Goal: Task Accomplishment & Management: Manage account settings

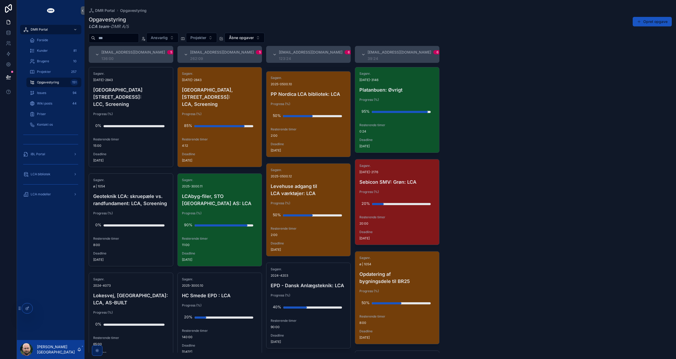
click at [48, 176] on span "LCA bibliotek" at bounding box center [41, 174] width 20 height 4
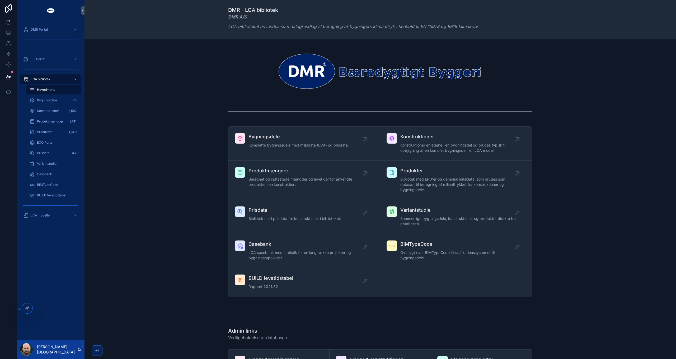
click at [44, 131] on span "Produkter" at bounding box center [44, 132] width 15 height 4
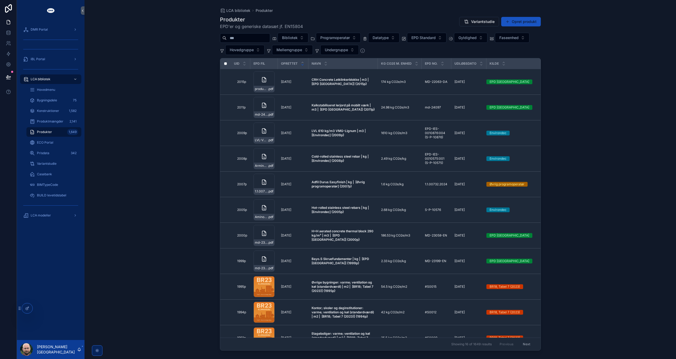
click at [248, 41] on input "scrollable content" at bounding box center [248, 37] width 43 height 7
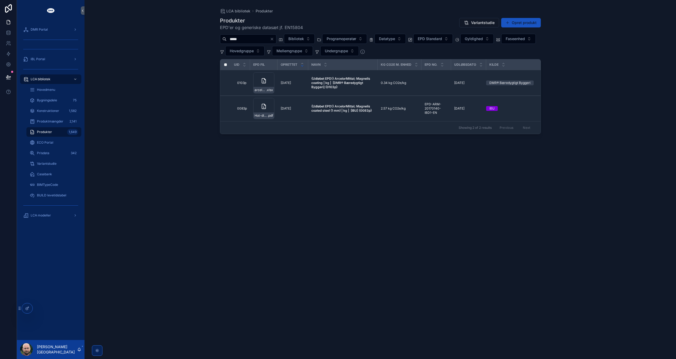
click at [248, 41] on input "*****" at bounding box center [248, 38] width 43 height 7
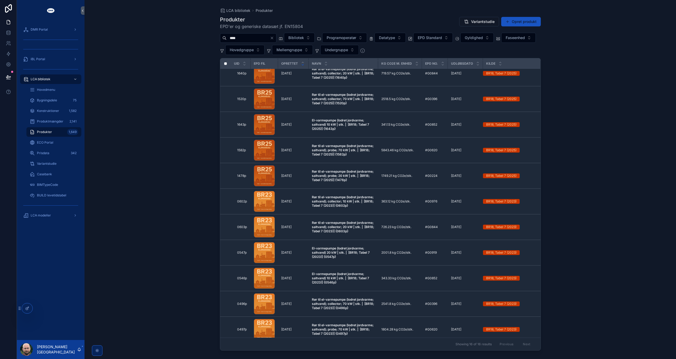
scroll to position [141, 0]
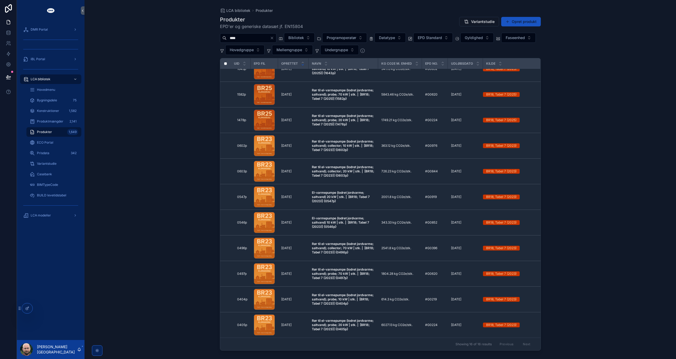
click at [523, 345] on div "Previous Next" at bounding box center [515, 344] width 38 height 8
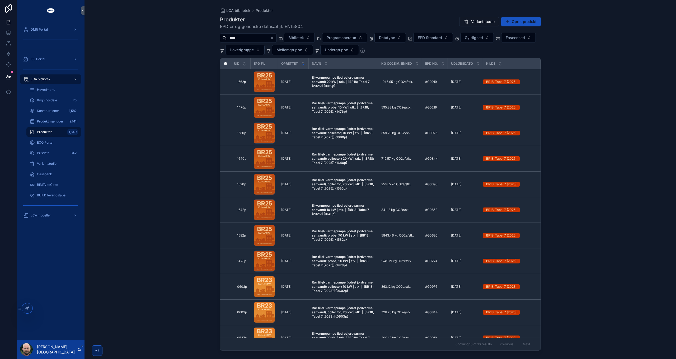
click at [246, 38] on input "****" at bounding box center [248, 37] width 43 height 7
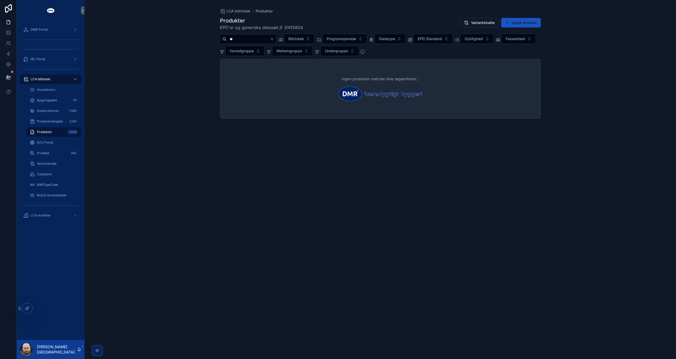
type input "*"
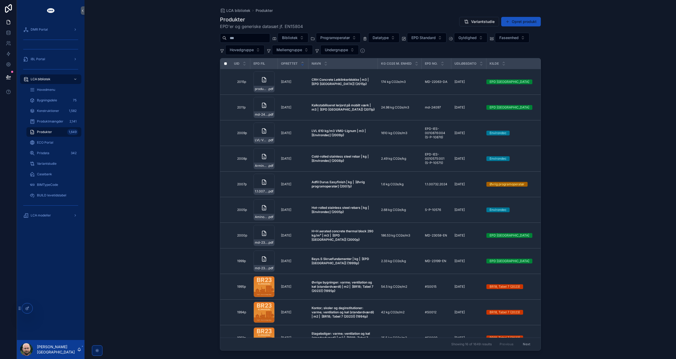
click at [477, 37] on span "Gyldighed" at bounding box center [468, 37] width 18 height 5
click at [467, 70] on div "BR25, Tabel 7" at bounding box center [483, 67] width 73 height 8
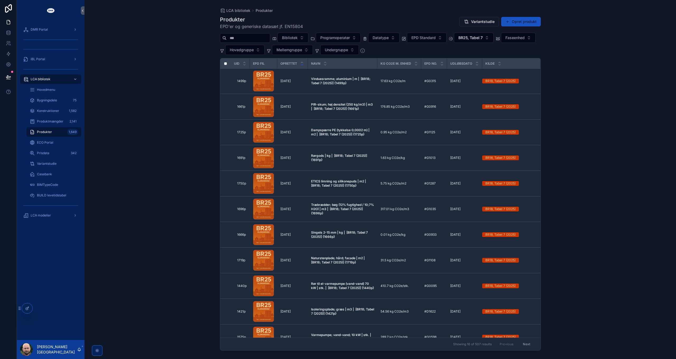
scroll to position [141, 0]
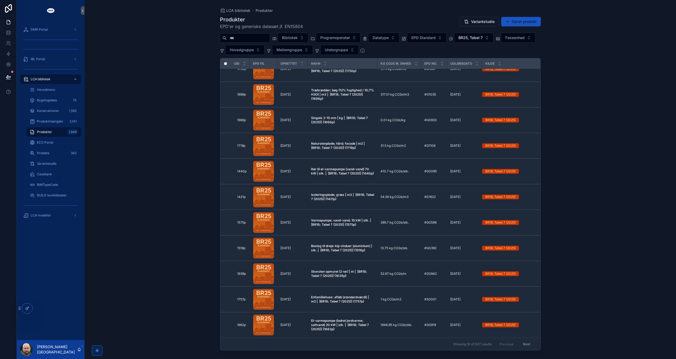
click at [524, 346] on button "Next" at bounding box center [526, 344] width 15 height 8
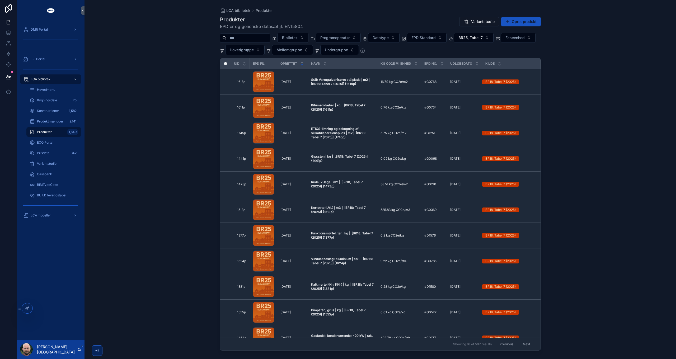
click at [254, 52] on span "Hovedgruppe" at bounding box center [242, 49] width 24 height 5
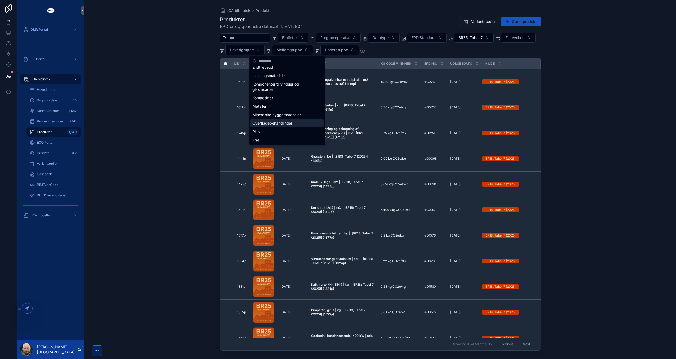
scroll to position [21, 0]
click at [245, 37] on input "scrollable content" at bounding box center [248, 37] width 43 height 7
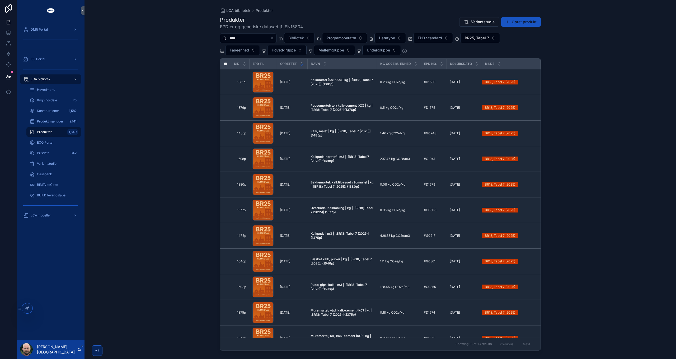
click at [164, 92] on div "LCA bibliotek Produkter Produkter EPD'er og generiske datasæt jf. EN15804 Varia…" at bounding box center [381, 179] width 592 height 359
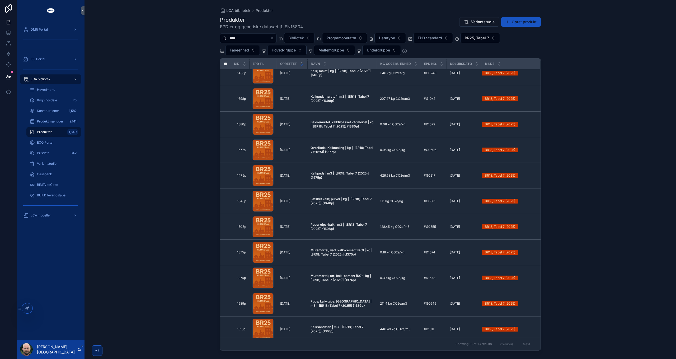
scroll to position [64, 0]
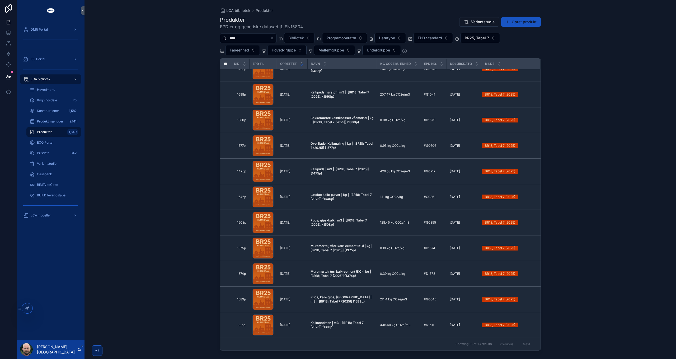
click at [526, 343] on div "Previous Next" at bounding box center [515, 344] width 38 height 8
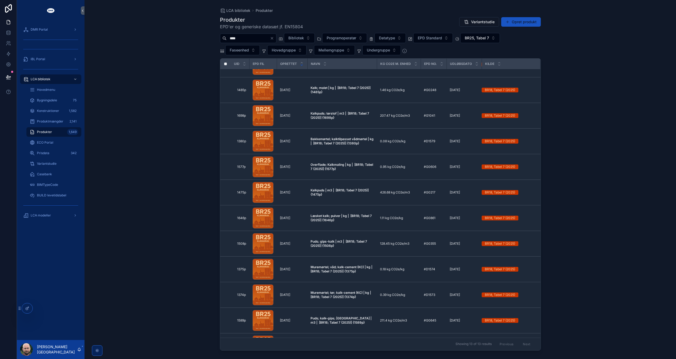
scroll to position [0, 0]
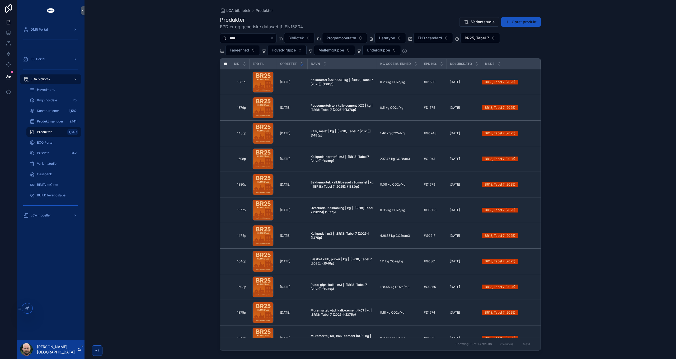
click at [244, 39] on input "****" at bounding box center [248, 38] width 43 height 7
click at [486, 36] on span "BR25, Tabel 7" at bounding box center [477, 37] width 24 height 5
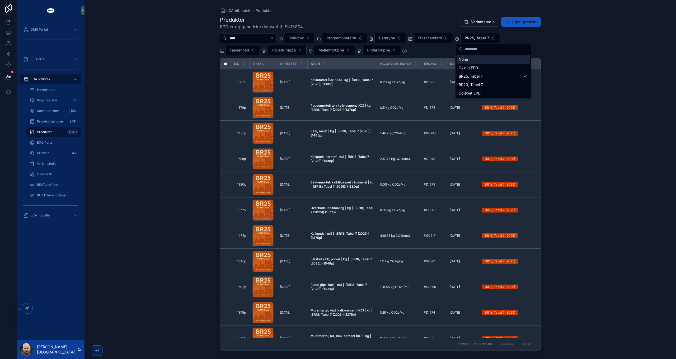
click at [470, 58] on div "None" at bounding box center [493, 59] width 73 height 8
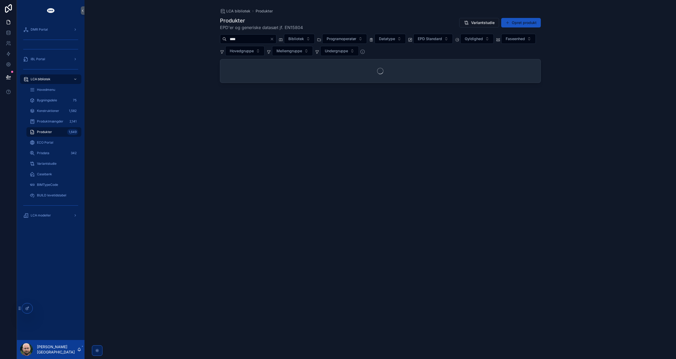
click at [249, 40] on input "****" at bounding box center [248, 38] width 43 height 7
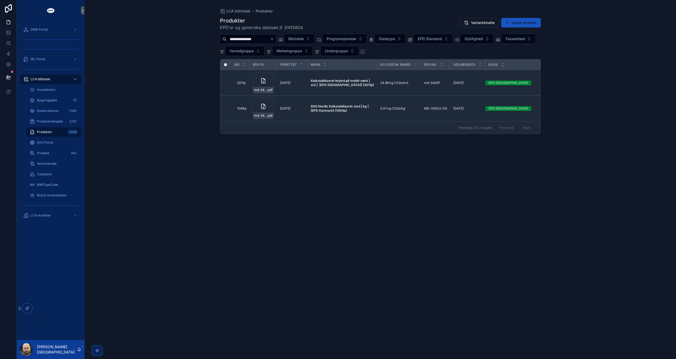
type input "**********"
click at [167, 245] on div "**********" at bounding box center [381, 179] width 592 height 359
click at [331, 106] on strong "RGS Nordic Kalkstabiliseret Jord | kg | [EPD Danmark] {1094p}" at bounding box center [340, 108] width 59 height 8
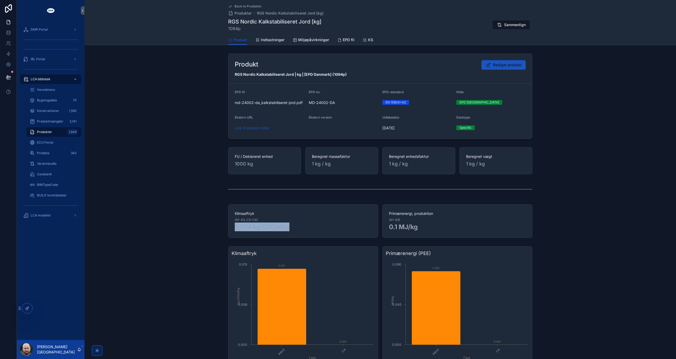
drag, startPoint x: 234, startPoint y: 227, endPoint x: 299, endPoint y: 228, distance: 65.2
click at [299, 228] on h2 "0.014 kg CO2e/kg" at bounding box center [303, 227] width 137 height 9
copy h2 "0.014 kg CO2e/kg"
click at [140, 126] on div "Produkt Rediger produkt RGS Nordic Kalkstabiliseret Jord | kg | [EPD Danmark] {…" at bounding box center [381, 97] width 592 height 90
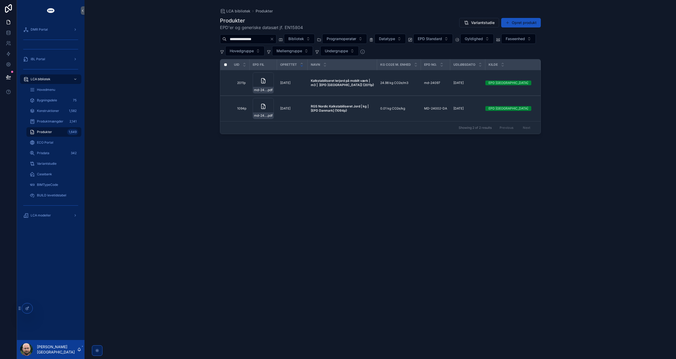
click at [335, 83] on strong "Kalkstabiliseret lerjord på mobilt værk | m3 | [EPD Danmark] {2011p}" at bounding box center [342, 83] width 63 height 8
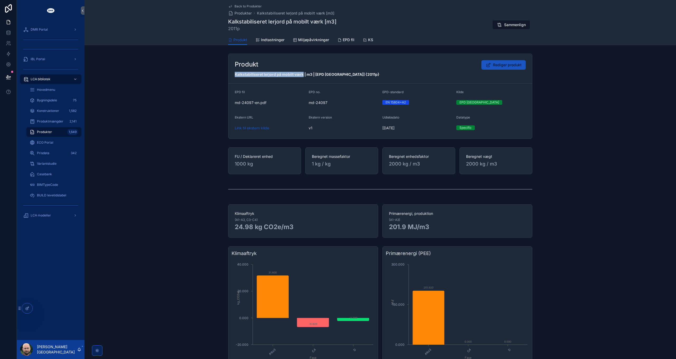
drag, startPoint x: 234, startPoint y: 73, endPoint x: 301, endPoint y: 76, distance: 67.1
click at [302, 76] on strong "Kalkstabiliseret lerjord på mobilt værk | m3 | [EPD Danmark] {2011p}" at bounding box center [307, 74] width 145 height 4
copy strong "Kalkstabiliseret lerjord på mobilt værk"
click at [172, 147] on div "FU / Deklareret enhed 1000 kg Beregnet massefaktor 1 kg / kg Beregnet enhedsfak…" at bounding box center [381, 160] width 592 height 31
drag, startPoint x: 169, startPoint y: 144, endPoint x: 164, endPoint y: 144, distance: 4.8
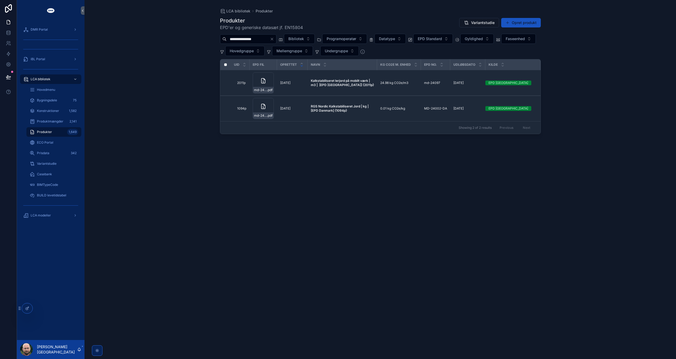
click at [378, 195] on div "**********" at bounding box center [380, 183] width 321 height 339
click at [261, 38] on input "**********" at bounding box center [248, 38] width 43 height 7
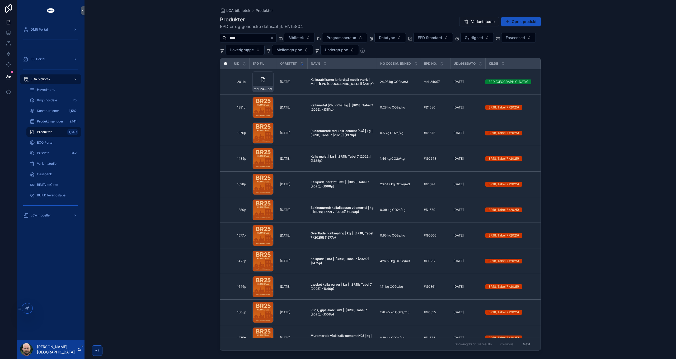
type input "****"
click at [483, 37] on span "Gyldighed" at bounding box center [474, 37] width 18 height 5
click at [477, 69] on div "BR25, Tabel 7" at bounding box center [490, 67] width 73 height 8
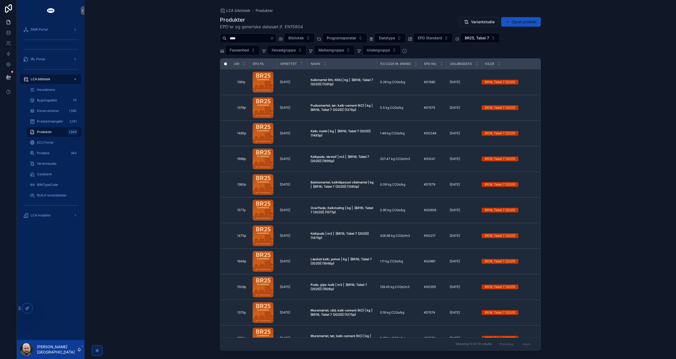
click at [160, 106] on div "LCA bibliotek Produkter Produkter EPD'er og generiske datasæt jf. EN15804 Varia…" at bounding box center [381, 179] width 592 height 359
click at [338, 81] on strong "Kalkmørtel (Kh; KKh) | kg | [BR18; Tabel 7 (2025)] {1381p}" at bounding box center [342, 82] width 63 height 8
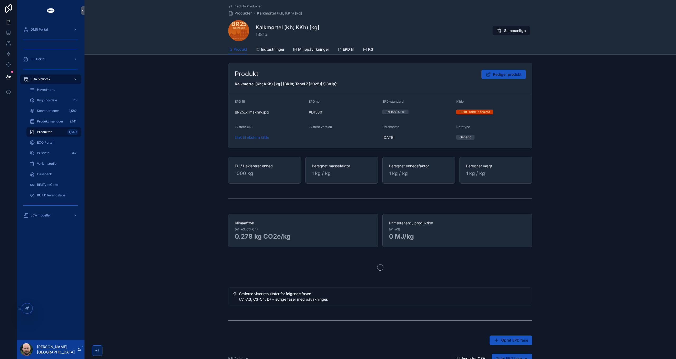
click at [240, 83] on strong "Kalkmørtel (Kh; KKh) | kg | [BR18; Tabel 7 (2025)] {1381p}" at bounding box center [286, 84] width 102 height 4
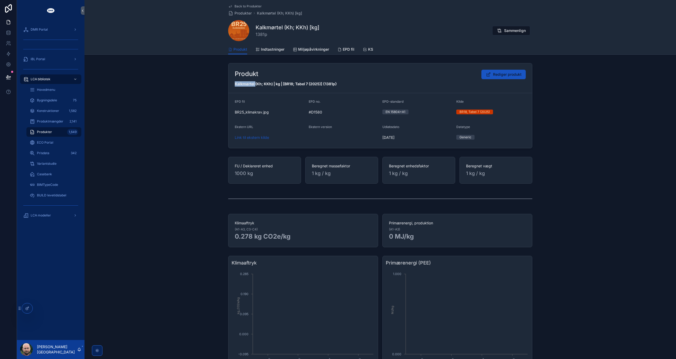
click at [240, 83] on strong "Kalkmørtel (Kh; KKh) | kg | [BR18; Tabel 7 (2025)] {1381p}" at bounding box center [286, 84] width 102 height 4
copy strong "Kalkmørtel"
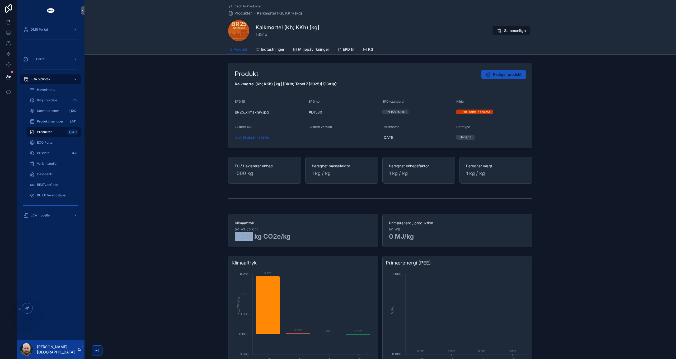
drag, startPoint x: 234, startPoint y: 235, endPoint x: 251, endPoint y: 238, distance: 17.9
click at [251, 238] on h2 "0.278 kg CO2e/kg" at bounding box center [303, 236] width 137 height 9
copy h2 "0.278"
click at [192, 256] on div "Klimaaftryk A1to3 C3 C4 D Fase -0.095 0.000 0.095 0.190 0.285 kg_CO2e/kg 0.274 …" at bounding box center [381, 315] width 592 height 122
click at [563, 189] on div "Produkt Rediger produkt Kalkmørtel (Kh; KKh) | kg | [BR18; Tabel 7 (2025)] {138…" at bounding box center [381, 310] width 592 height 499
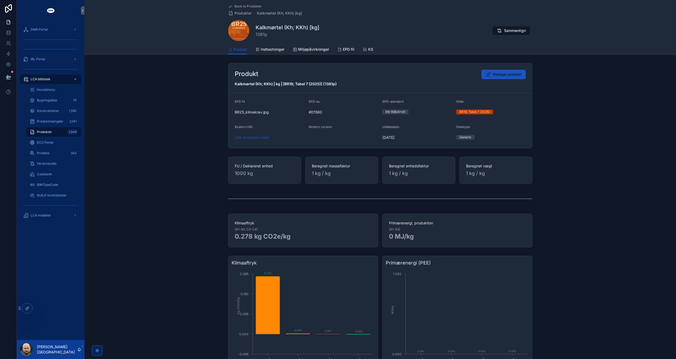
click at [574, 119] on div "Produkt Rediger produkt Kalkmørtel (Kh; KKh) | kg | [BR18; Tabel 7 (2025)] {138…" at bounding box center [381, 106] width 592 height 90
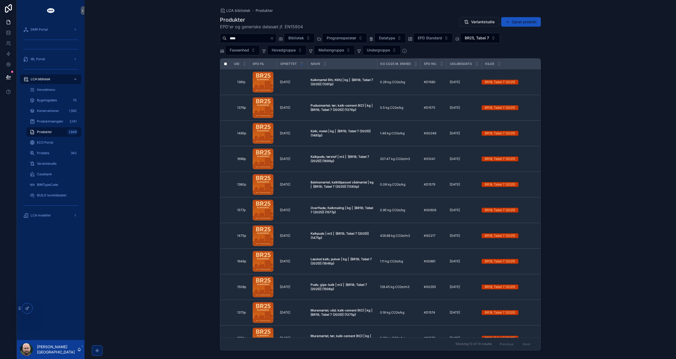
click at [274, 36] on icon "Clear" at bounding box center [272, 38] width 4 height 4
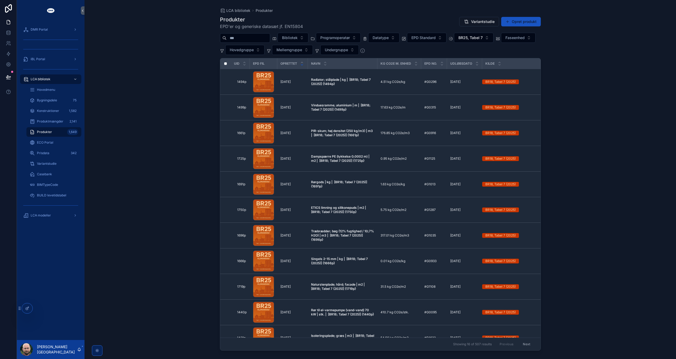
click at [251, 39] on input "scrollable content" at bounding box center [248, 37] width 43 height 7
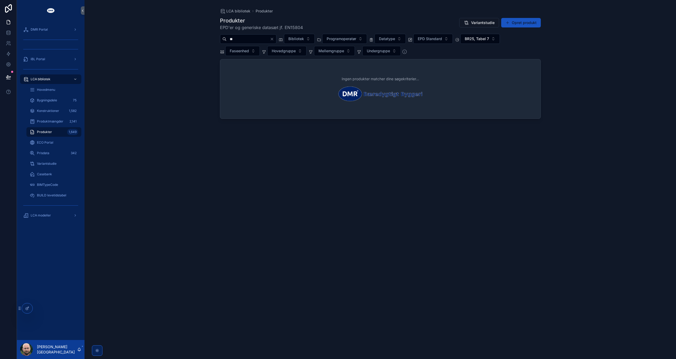
type input "*"
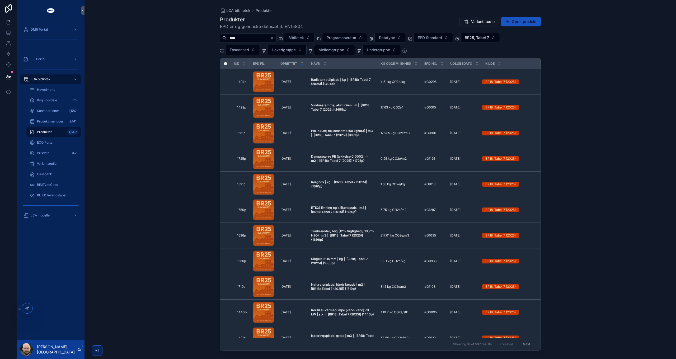
type input "****"
click at [185, 260] on div "LCA bibliotek Produkter Produkter EPD'er og generiske datasæt jf. EN15804 Varia…" at bounding box center [381, 179] width 592 height 359
click at [52, 216] on div "LCA modeller" at bounding box center [50, 215] width 55 height 8
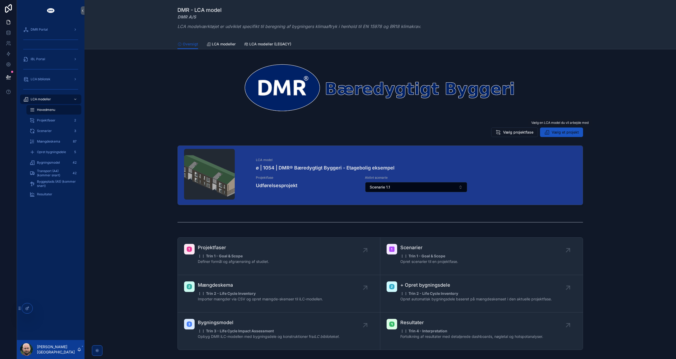
click at [565, 133] on span "Vælg et projekt" at bounding box center [565, 132] width 27 height 5
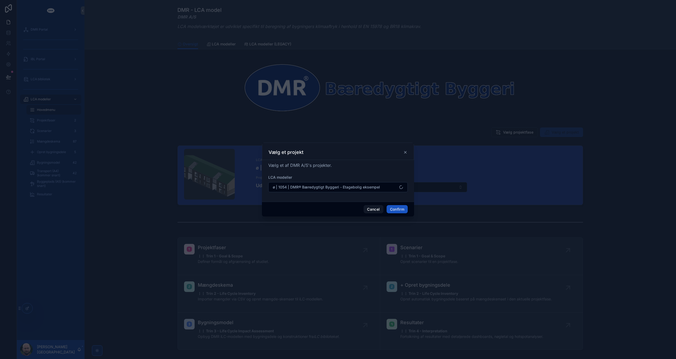
click at [348, 185] on span "ø | 1054 | DMR® Bæredygtigt Byggeri - Etagebolig eksempel" at bounding box center [326, 187] width 107 height 5
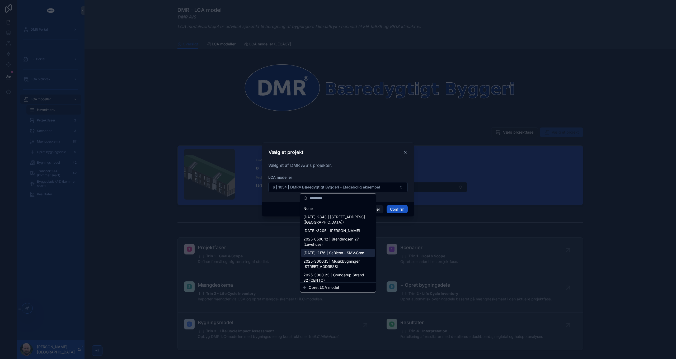
click at [351, 253] on span "2025-2176 | SeBicon - SMV:Grøn" at bounding box center [333, 252] width 61 height 5
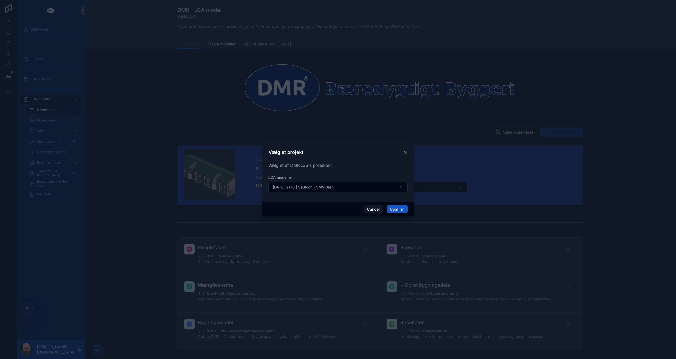
click at [394, 212] on button "Confirm" at bounding box center [397, 209] width 21 height 8
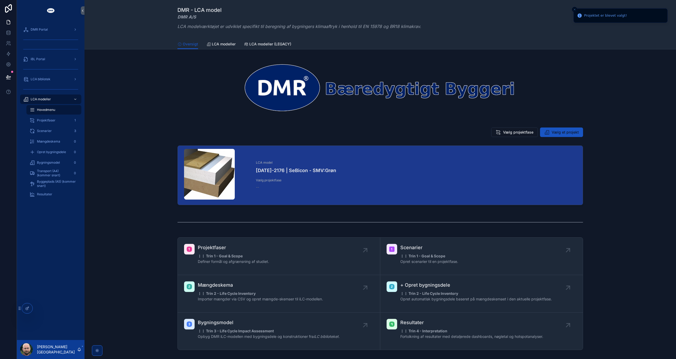
click at [513, 134] on span "Vælg projektfase" at bounding box center [518, 132] width 30 height 5
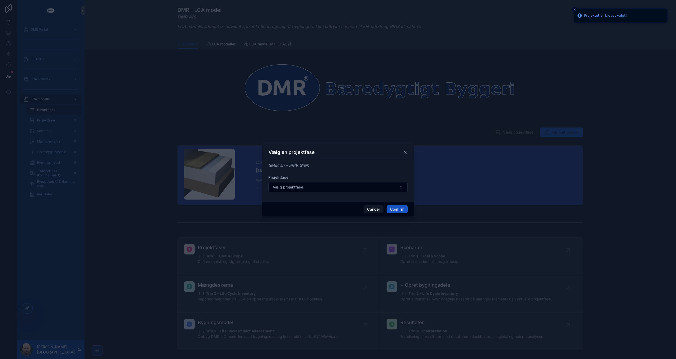
click at [339, 187] on button "Vælg projektfase" at bounding box center [337, 187] width 139 height 10
click at [329, 208] on span "Screening: 30/06/2026" at bounding box center [319, 208] width 32 height 5
click at [404, 209] on button "Confirm" at bounding box center [397, 209] width 21 height 8
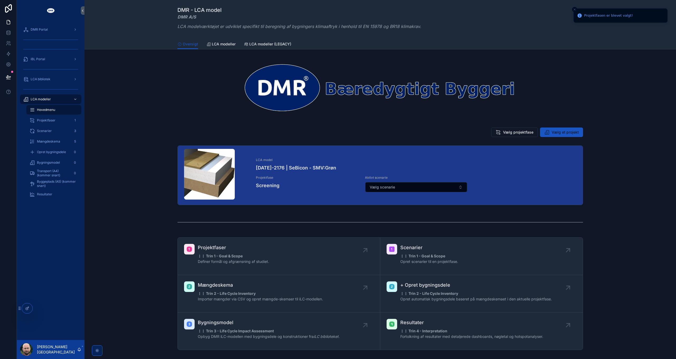
click at [53, 162] on span "Bygningsmodel" at bounding box center [48, 163] width 23 height 4
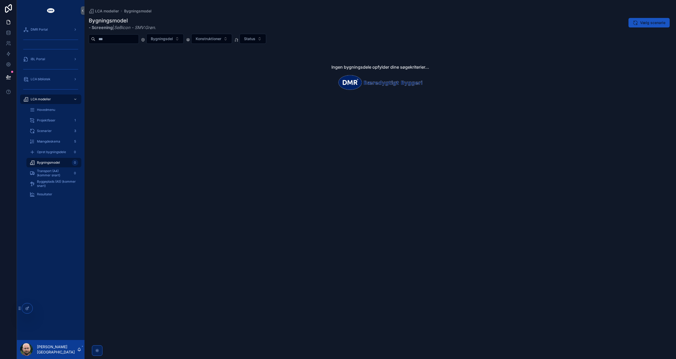
click at [45, 110] on span "Hovedmenu" at bounding box center [46, 110] width 18 height 4
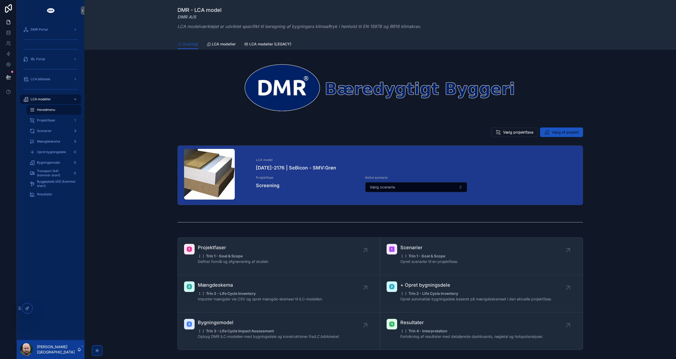
click at [400, 188] on button "Vælg scenarie" at bounding box center [416, 187] width 102 height 10
click at [48, 133] on span "Scenarier" at bounding box center [44, 131] width 15 height 4
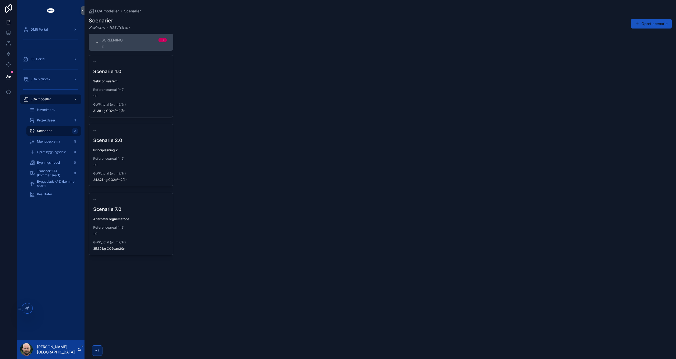
click at [137, 156] on div "-- Scenarie 2.0 Principløsning 2 Referenceareal [m2] 1.0 GWP_total (pr. m2/år) …" at bounding box center [131, 155] width 84 height 62
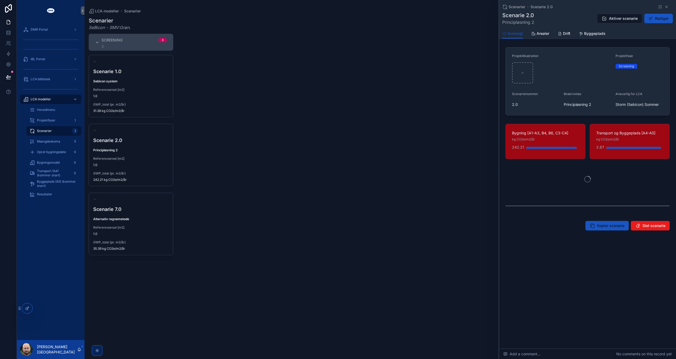
click at [621, 18] on span "Aktiver scenarie" at bounding box center [623, 18] width 29 height 5
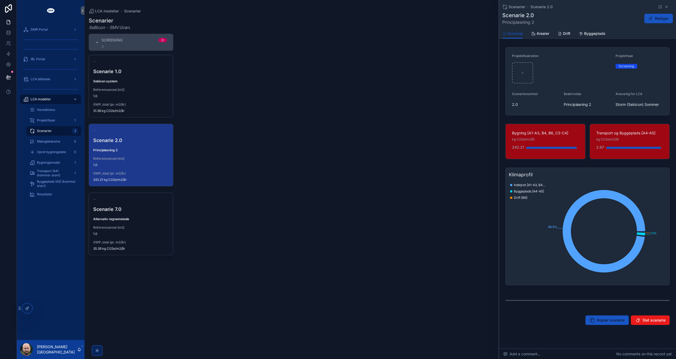
click at [48, 193] on span "Resultater" at bounding box center [44, 194] width 15 height 4
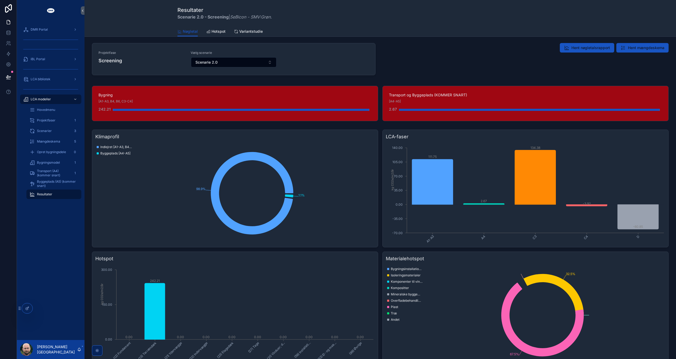
click at [51, 161] on span "Bygningsmodel" at bounding box center [48, 163] width 23 height 4
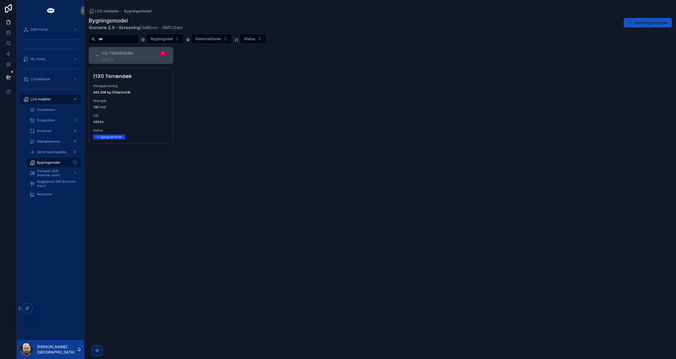
click at [160, 107] on span "136.1 m2" at bounding box center [131, 107] width 76 height 4
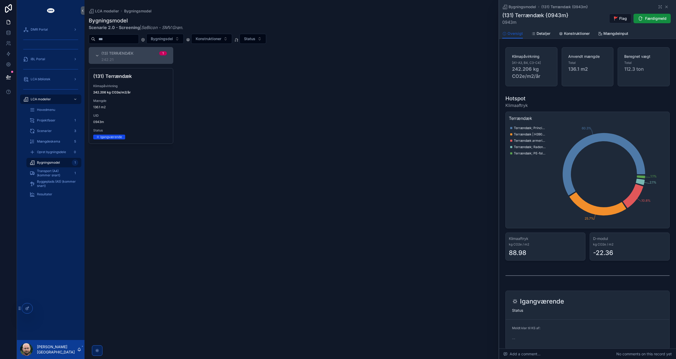
click at [577, 32] on span "Konstruktioner" at bounding box center [577, 33] width 26 height 5
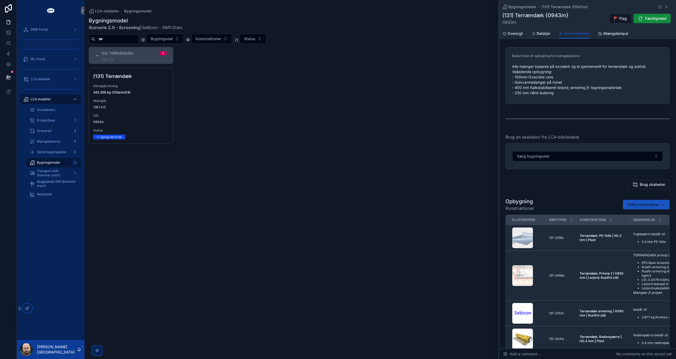
click at [511, 34] on span "Oversigt" at bounding box center [515, 33] width 15 height 5
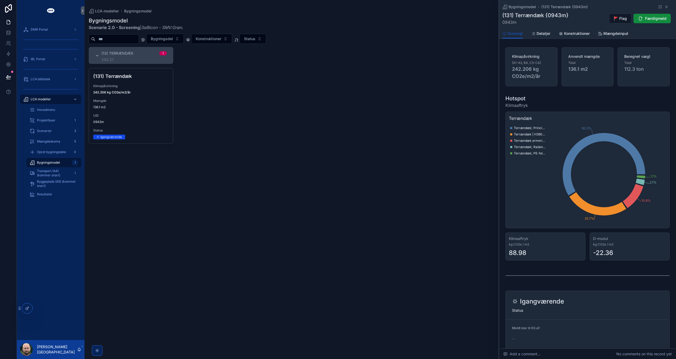
click at [49, 109] on span "Hovedmenu" at bounding box center [46, 110] width 18 height 4
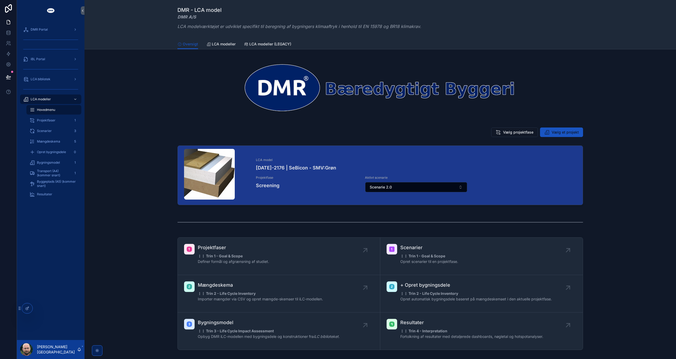
click at [403, 183] on button "Scenarie 2.0" at bounding box center [416, 187] width 102 height 10
click at [401, 190] on button "Scenarie 2.0" at bounding box center [416, 187] width 102 height 10
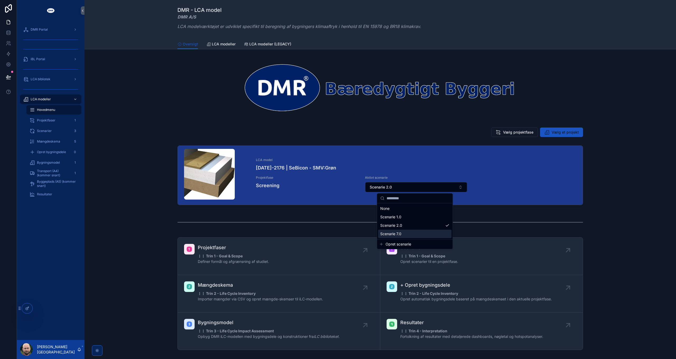
click at [394, 235] on span "Scenarie 7.0" at bounding box center [390, 233] width 21 height 5
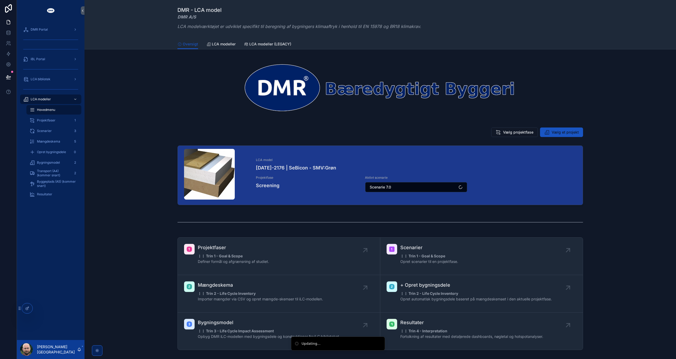
click at [47, 162] on span "Bygningsmodel" at bounding box center [48, 163] width 23 height 4
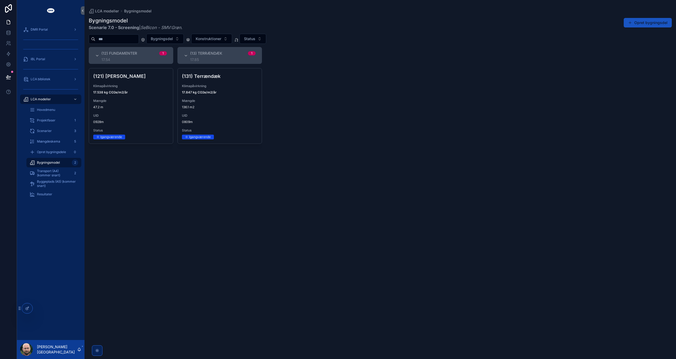
click at [51, 109] on span "Hovedmenu" at bounding box center [46, 110] width 18 height 4
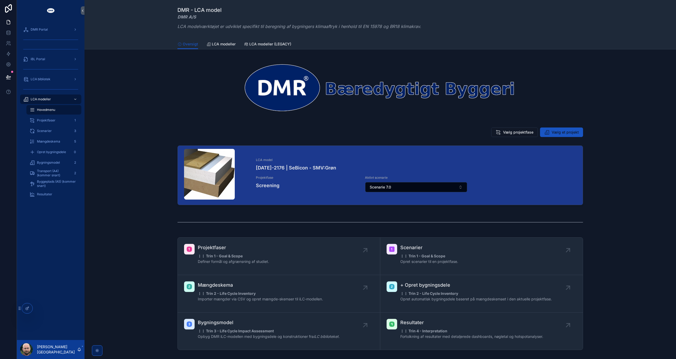
click at [409, 186] on button "Scenarie 7.0" at bounding box center [416, 187] width 102 height 10
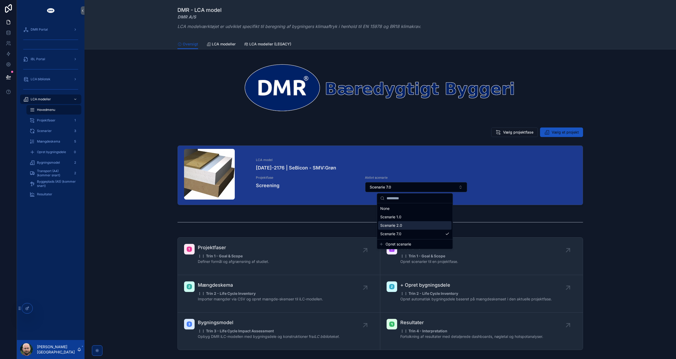
click at [401, 226] on span "Scenarie 2.0" at bounding box center [391, 225] width 22 height 5
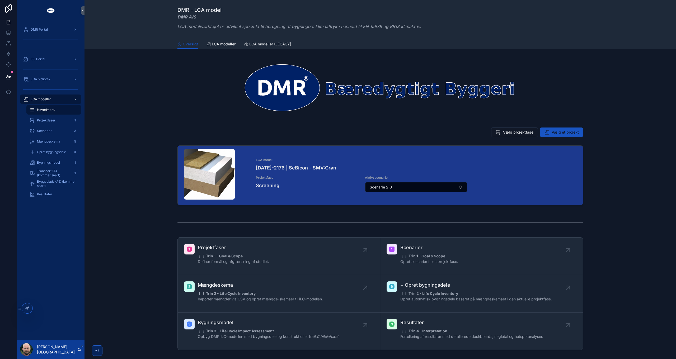
click at [48, 162] on span "Bygningsmodel" at bounding box center [48, 163] width 23 height 4
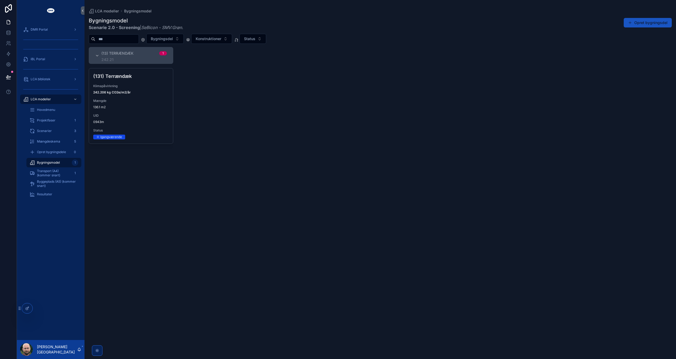
click at [152, 119] on div "UID 0943m" at bounding box center [131, 119] width 76 height 11
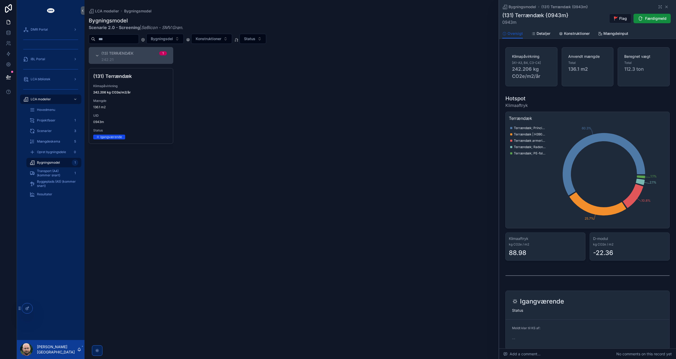
click at [573, 32] on span "Konstruktioner" at bounding box center [577, 33] width 26 height 5
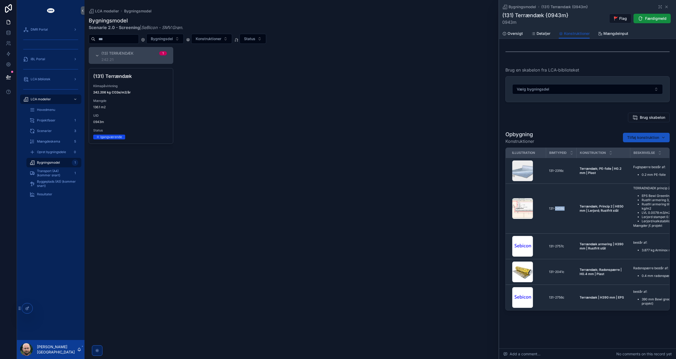
drag, startPoint x: 555, startPoint y: 206, endPoint x: 565, endPoint y: 205, distance: 9.3
click at [565, 207] on div "131-2458c 131-2458c" at bounding box center [561, 209] width 24 height 4
drag, startPoint x: 565, startPoint y: 205, endPoint x: 560, endPoint y: 216, distance: 12.5
click at [560, 216] on td "131-2458c 131-2458c" at bounding box center [561, 209] width 31 height 50
click at [575, 213] on td "131-2458c 131-2458c" at bounding box center [561, 209] width 31 height 50
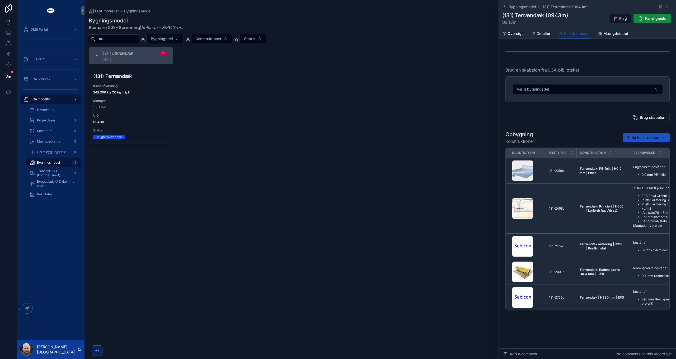
click at [49, 131] on span "Scenarier" at bounding box center [44, 131] width 15 height 4
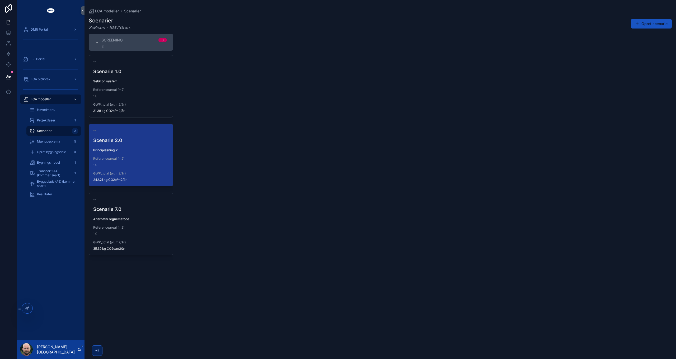
click at [43, 58] on span "iBL Portal" at bounding box center [38, 59] width 15 height 4
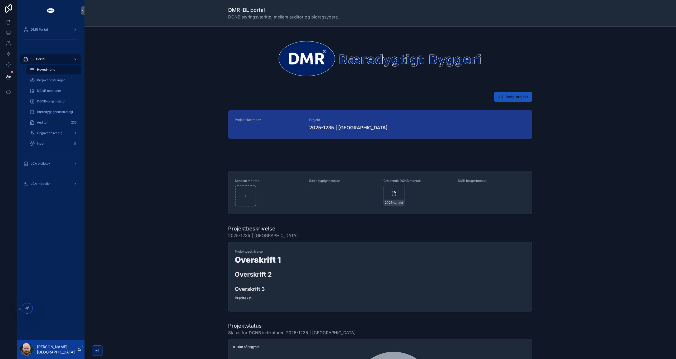
click at [49, 30] on div "DMR Portal" at bounding box center [50, 29] width 55 height 8
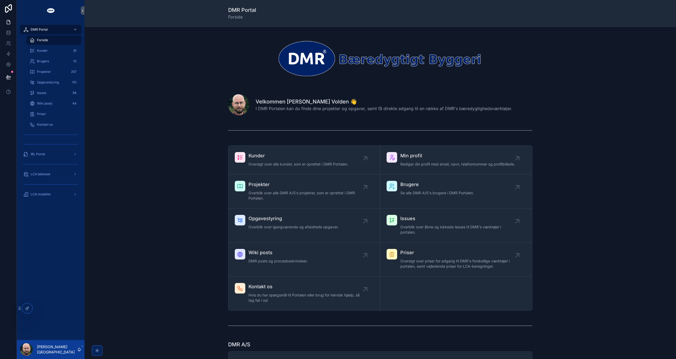
click at [48, 83] on span "Opgavestyring" at bounding box center [48, 82] width 22 height 4
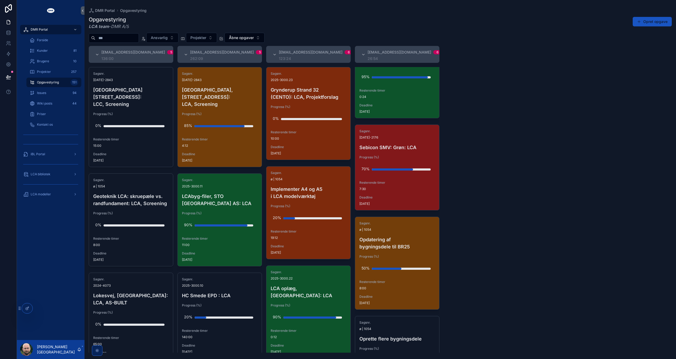
scroll to position [53, 0]
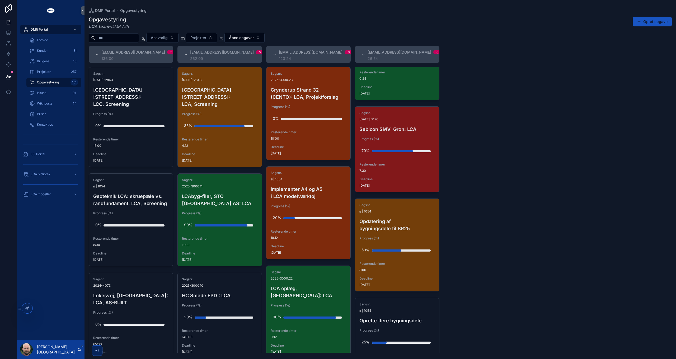
click at [393, 176] on div "Sagsnr. 2025-2176 Sebicon SMV: Grøn: LCA Progress (%) 70% Resterende timer 7:30…" at bounding box center [397, 149] width 84 height 85
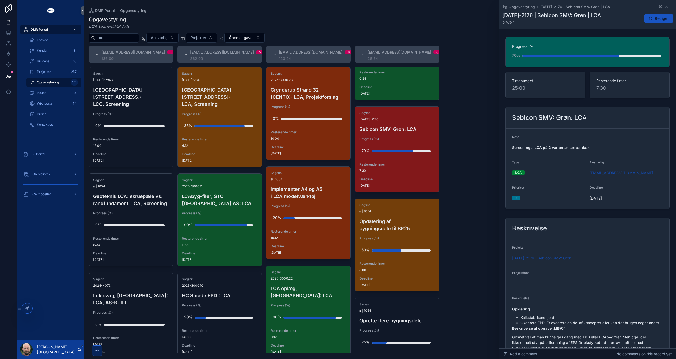
click at [654, 19] on button "Rediger" at bounding box center [658, 19] width 29 height 10
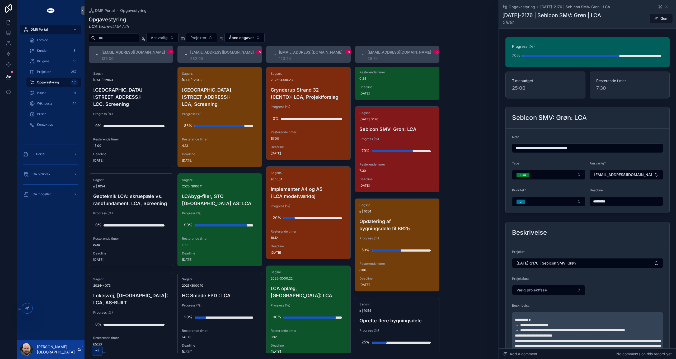
click at [626, 204] on input "*********" at bounding box center [626, 201] width 73 height 7
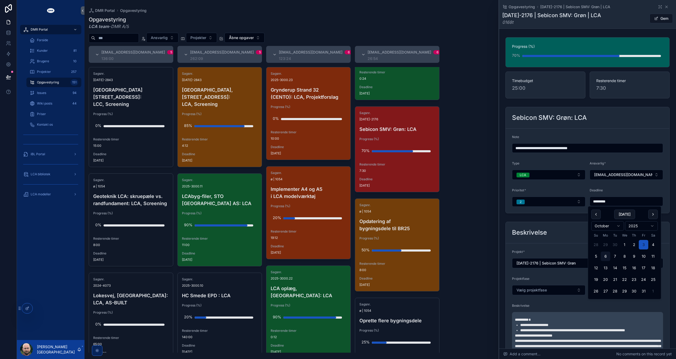
click at [635, 257] on button "9" at bounding box center [634, 257] width 10 height 10
type input "*********"
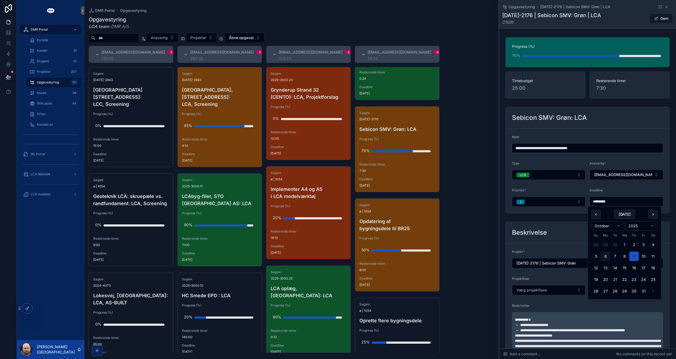
click at [570, 226] on div "Beskrivelse" at bounding box center [588, 232] width 164 height 21
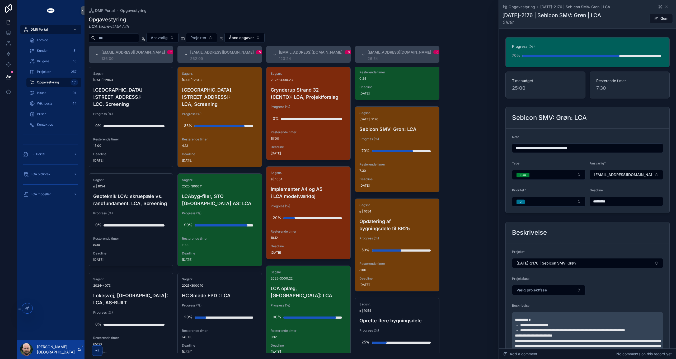
click at [662, 17] on button "Gem" at bounding box center [661, 19] width 23 height 10
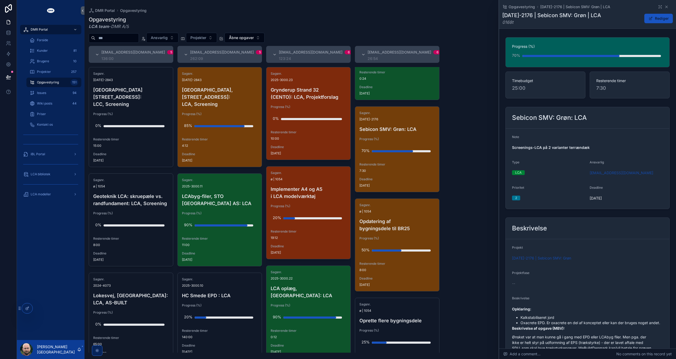
click at [477, 133] on div "#lca@dmr.dk 5 136:00 Sagsnr. 2024-2843 Sheraton Hotel, Roskildevej 547: LCC, Sc…" at bounding box center [381, 199] width 592 height 307
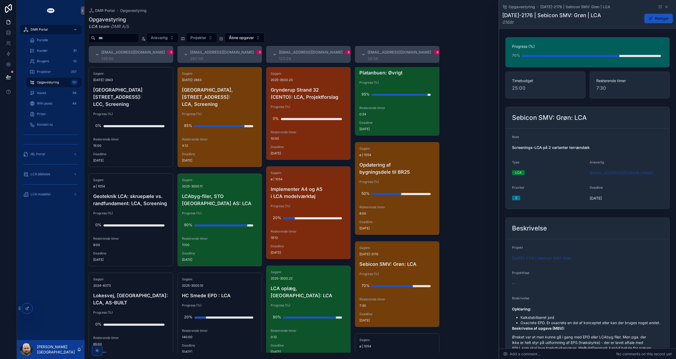
scroll to position [26, 0]
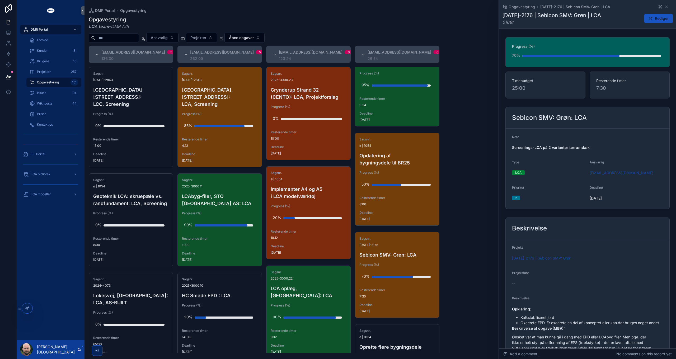
click at [651, 18] on button "Rediger" at bounding box center [658, 19] width 29 height 10
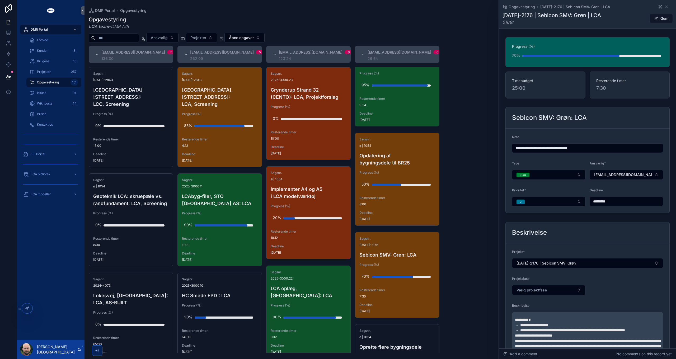
click at [530, 204] on button "2" at bounding box center [548, 202] width 73 height 10
click at [527, 223] on div "1" at bounding box center [548, 223] width 73 height 8
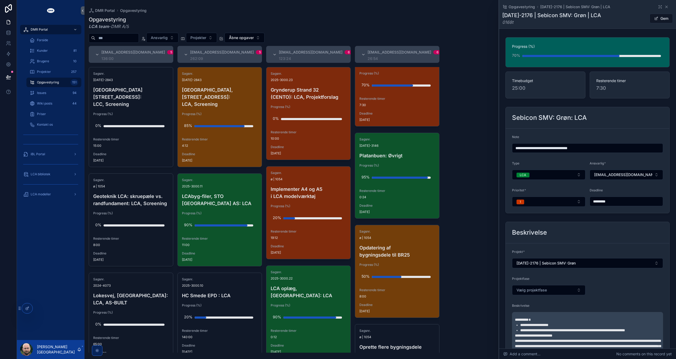
scroll to position [0, 0]
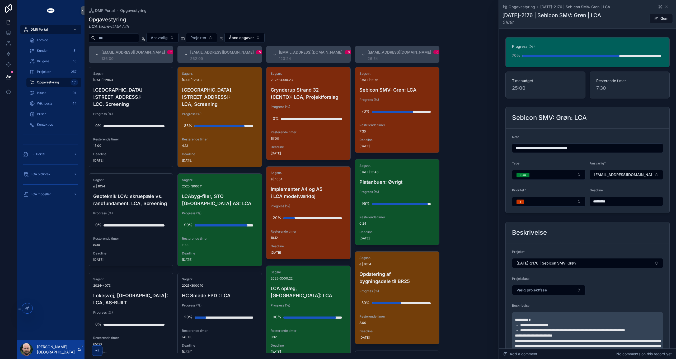
click at [661, 18] on button "Gem" at bounding box center [661, 19] width 23 height 10
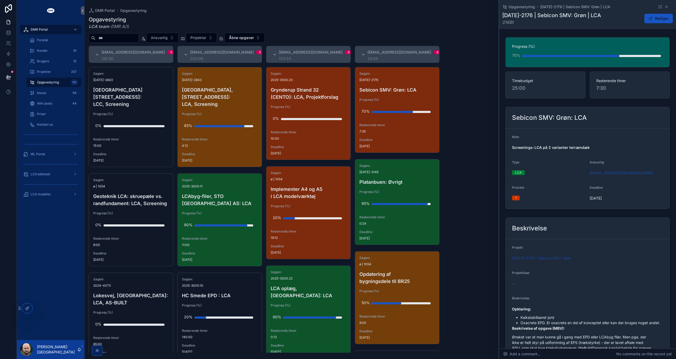
click at [462, 174] on div "#lca@dmr.dk 5 136:00 Sagsnr. 2024-2843 Sheraton Hotel, Roskildevej 547: LCC, Sc…" at bounding box center [381, 199] width 592 height 307
click at [666, 6] on icon "scrollable content" at bounding box center [667, 7] width 2 height 2
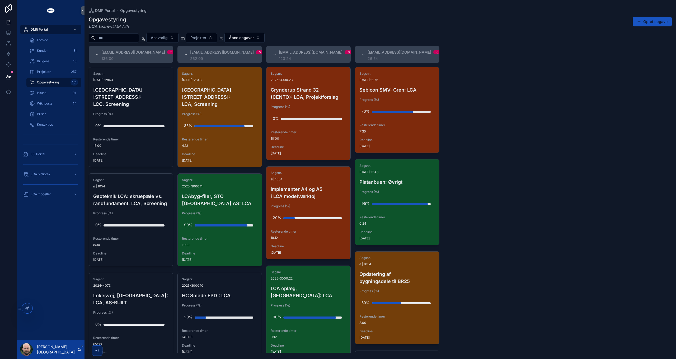
click at [56, 195] on div "LCA modeller" at bounding box center [50, 194] width 55 height 8
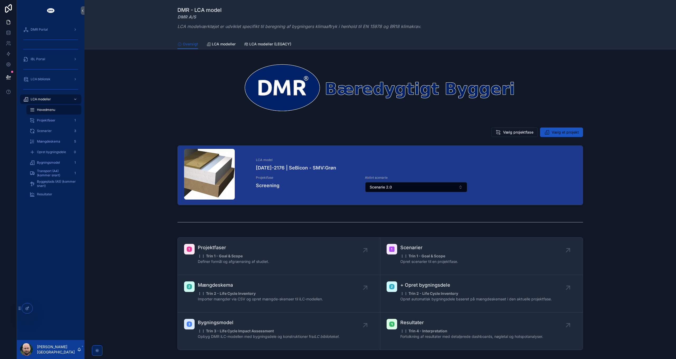
click at [50, 161] on span "Bygningsmodel" at bounding box center [48, 163] width 23 height 4
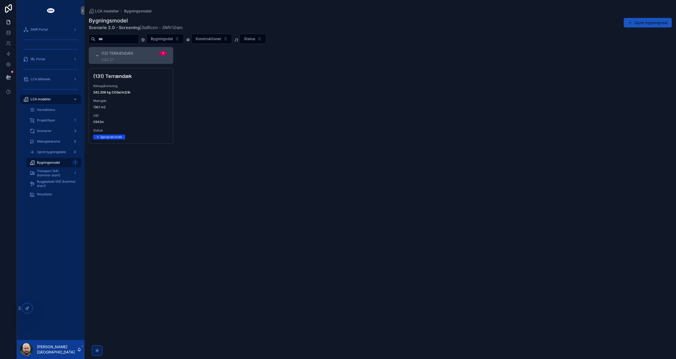
click at [45, 111] on span "Hovedmenu" at bounding box center [46, 110] width 18 height 4
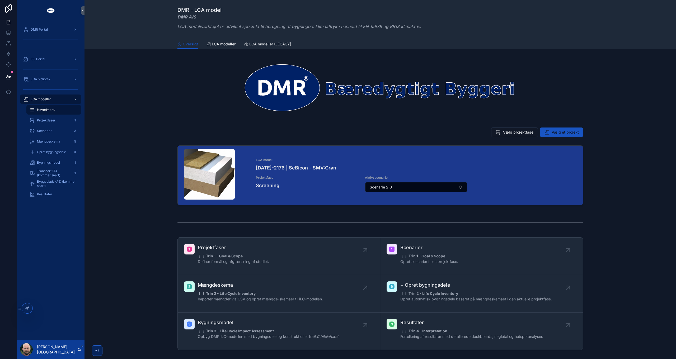
click at [55, 163] on span "Bygningsmodel" at bounding box center [48, 163] width 23 height 4
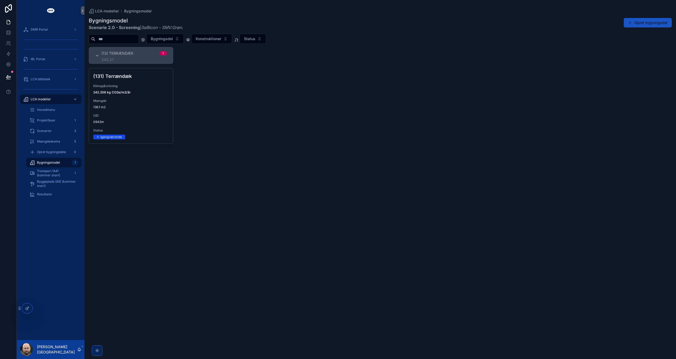
click at [146, 97] on div "(131) Terrændæk Klimapåvirkning 242.206 kg CO2e/m2/år Mængde 136.1 m2 UID 0943m…" at bounding box center [131, 105] width 84 height 75
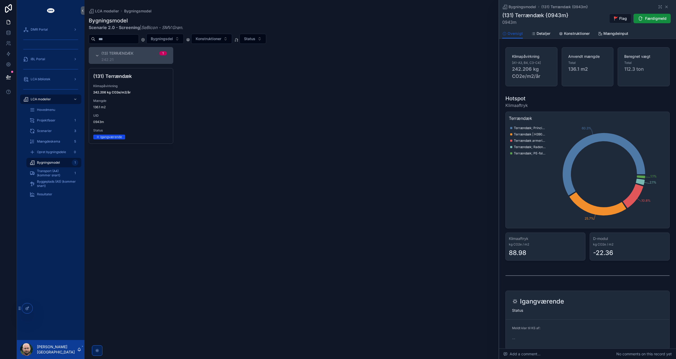
click at [542, 36] on span "Detaljer" at bounding box center [544, 33] width 14 height 5
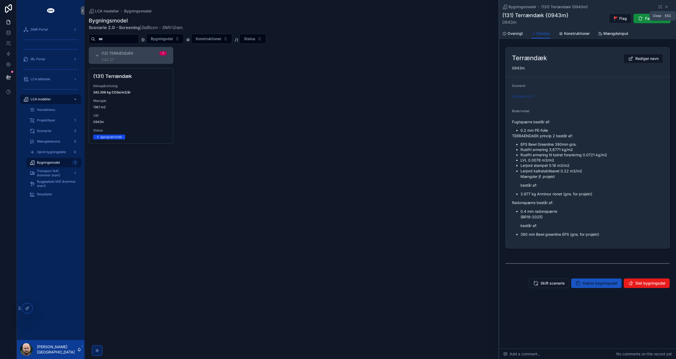
click at [666, 7] on icon "scrollable content" at bounding box center [667, 7] width 4 height 4
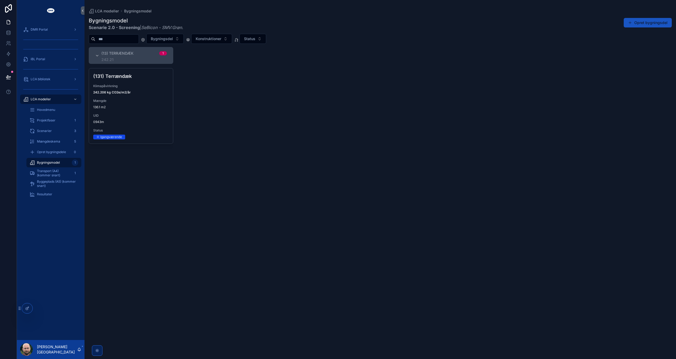
click at [324, 134] on div "(13) Terrændæk 1 242.21 (131) Terrændæk Klimapåvirkning 242.206 kg CO2e/m2/år M…" at bounding box center [381, 200] width 592 height 306
click at [45, 131] on span "Scenarier" at bounding box center [44, 131] width 15 height 4
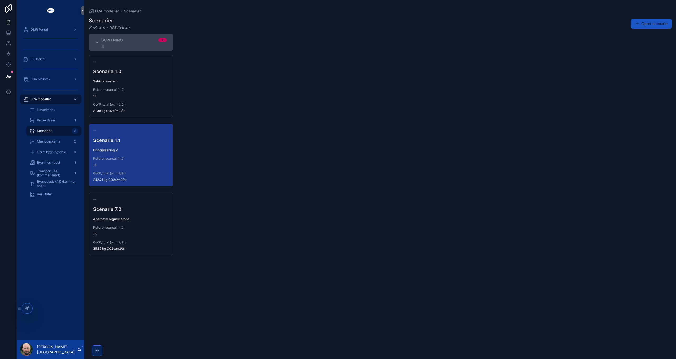
click at [509, 249] on div "Screening 3 3 -- Scenarie 1.0 Sebicon system Referenceareal [m2] 1.0 GWP_total …" at bounding box center [381, 193] width 592 height 319
click at [47, 111] on span "Hovedmenu" at bounding box center [46, 110] width 18 height 4
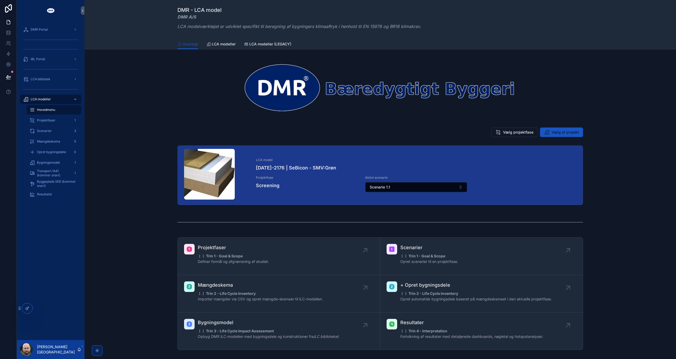
click at [560, 132] on span "Vælg et projekt" at bounding box center [565, 132] width 27 height 5
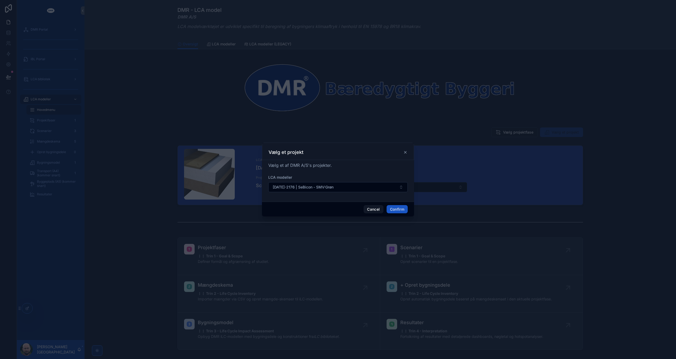
click at [342, 189] on button "2025-2176 | SeBicon - SMV:Grøn" at bounding box center [337, 187] width 139 height 10
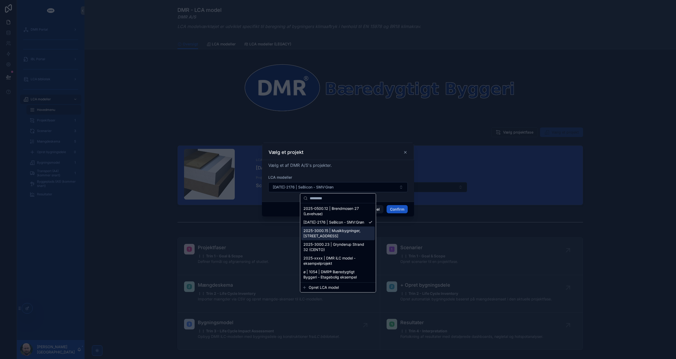
scroll to position [4, 0]
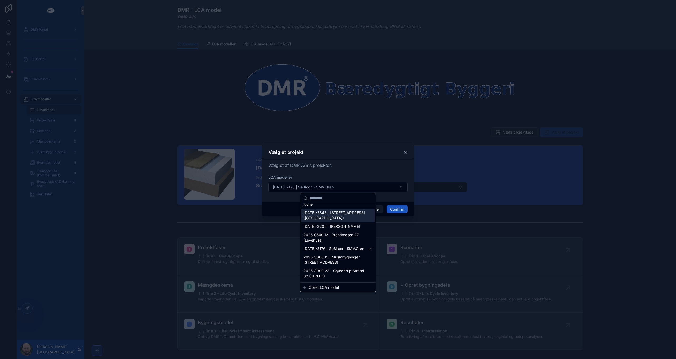
click at [341, 215] on span "2024-2843 | Roskildevej 547 (Sheraton Hotel)" at bounding box center [334, 215] width 63 height 11
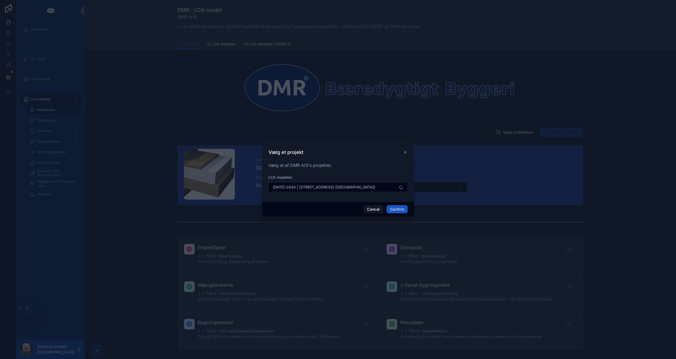
click at [399, 207] on button "Confirm" at bounding box center [397, 209] width 21 height 8
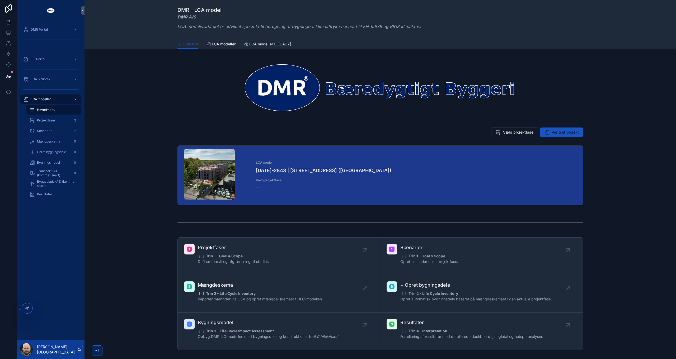
click at [51, 30] on div "DMR Portal" at bounding box center [50, 29] width 55 height 8
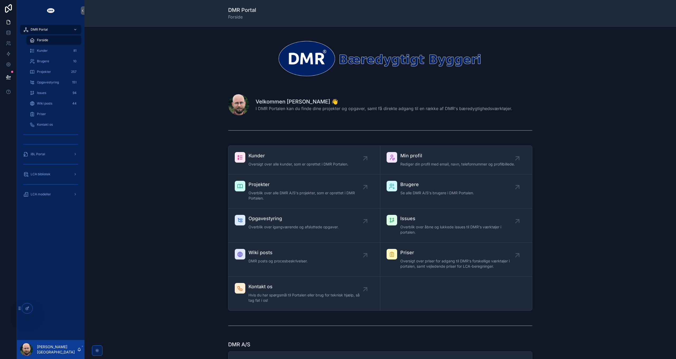
click at [45, 112] on span "Priser" at bounding box center [41, 114] width 9 height 4
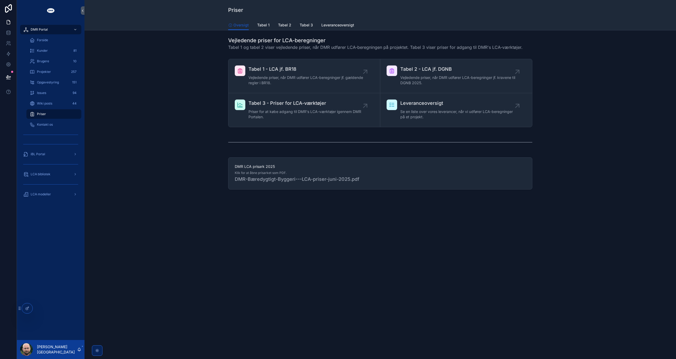
click at [319, 110] on span "Priser for at købe adgang til DMR's LCA-værktøjer igennem DMR Portalen." at bounding box center [307, 114] width 117 height 11
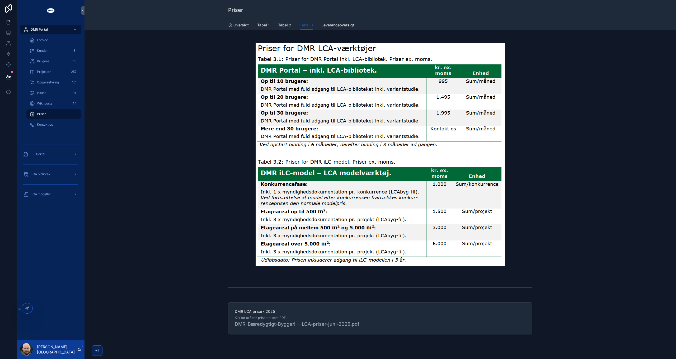
click at [52, 192] on div "LCA modeller" at bounding box center [50, 194] width 55 height 8
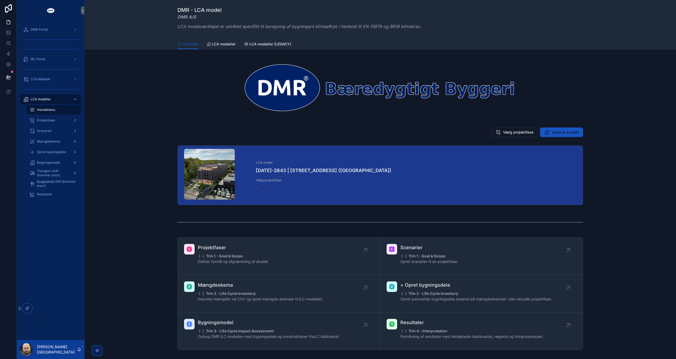
click at [511, 132] on span "Vælg projektfase" at bounding box center [518, 132] width 30 height 5
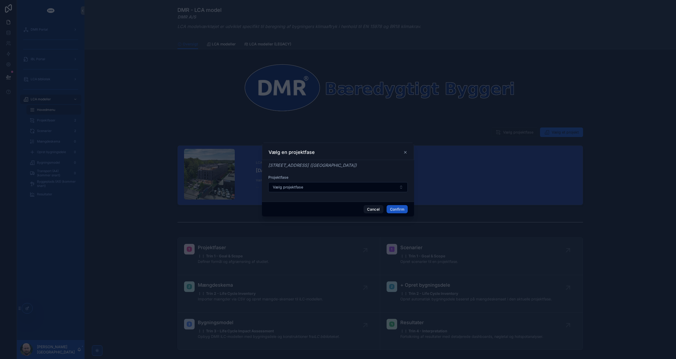
click at [315, 197] on form "Projektfase Vælg projektfase" at bounding box center [337, 186] width 139 height 23
click at [314, 187] on button "Vælg projektfase" at bounding box center [337, 187] width 139 height 10
click at [284, 219] on div at bounding box center [338, 179] width 676 height 359
click at [375, 207] on button "Cancel" at bounding box center [374, 209] width 20 height 8
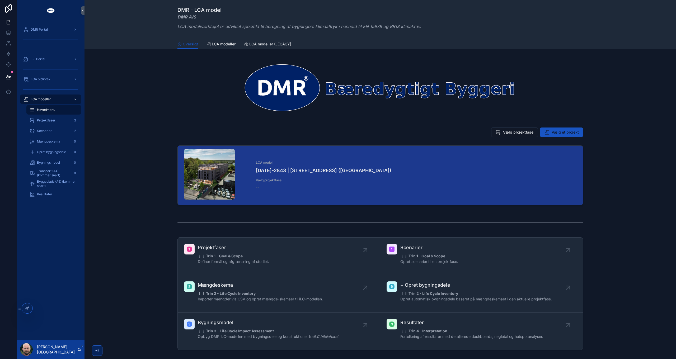
click at [41, 119] on span "Projektfaser" at bounding box center [46, 120] width 18 height 4
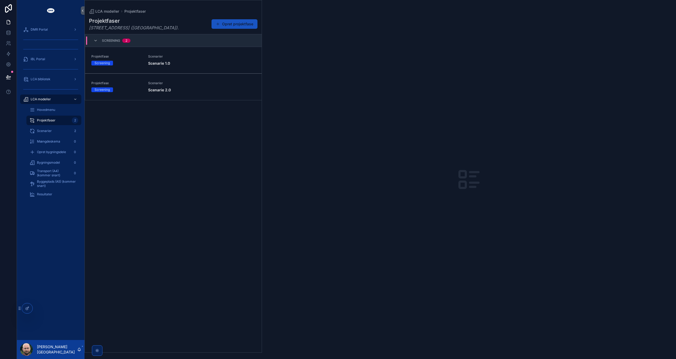
click at [192, 86] on div "Scenarier Scenarie 2.0" at bounding box center [201, 87] width 107 height 12
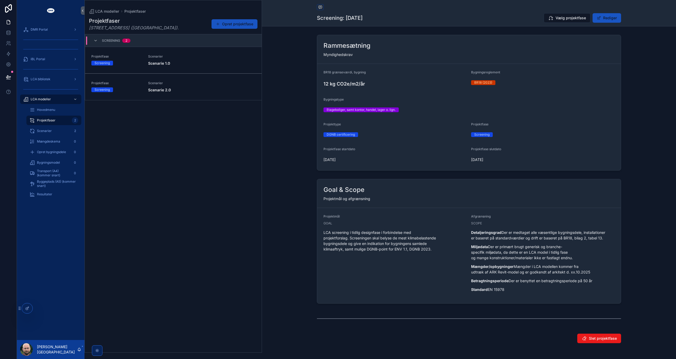
click at [174, 62] on span "Scenarie 1.0" at bounding box center [201, 63] width 107 height 5
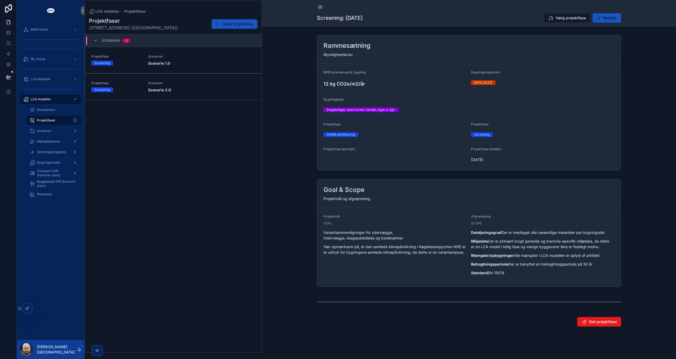
click at [177, 87] on div "Scenarier Scenarie 2.0" at bounding box center [201, 87] width 107 height 12
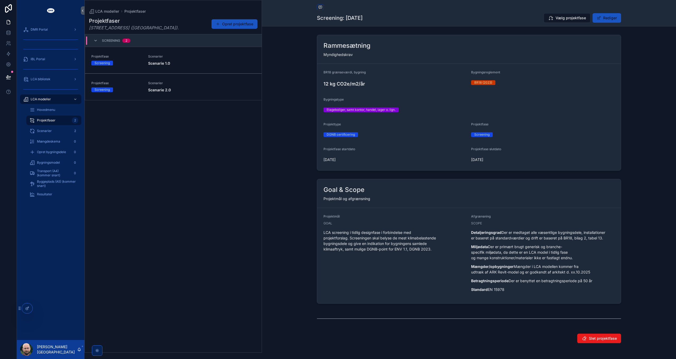
click at [175, 54] on link "Projektfase Screening Scenarier Scenarie 1.0" at bounding box center [173, 60] width 177 height 27
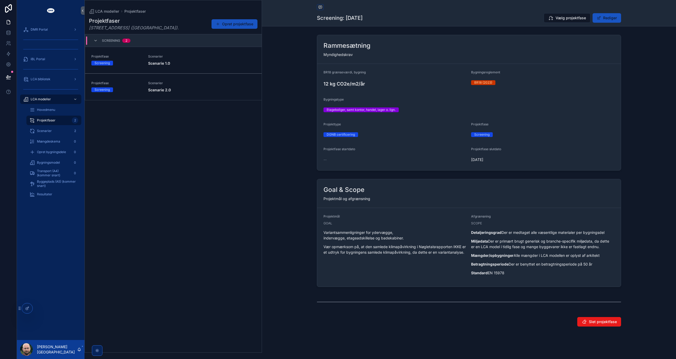
click at [178, 82] on span "Scenarier" at bounding box center [201, 83] width 107 height 4
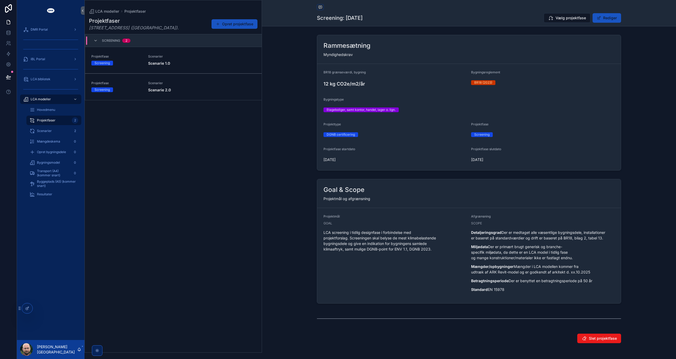
click at [572, 20] on span "Vælg projektfase" at bounding box center [571, 17] width 30 height 5
click at [58, 133] on div "Scenarier 2" at bounding box center [54, 131] width 49 height 8
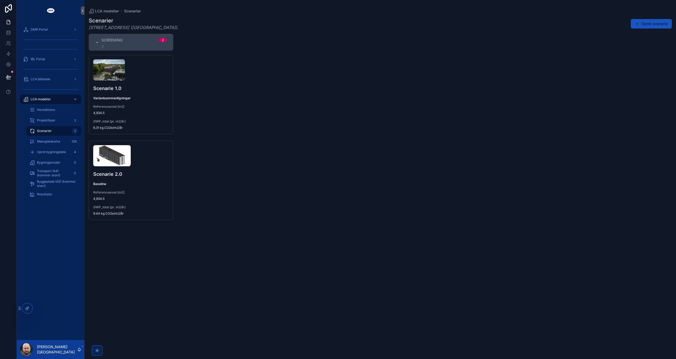
click at [152, 189] on div "Scenarie 2.0 Baseline Referenceareal [m2] 4,934.5 GWP_total (pr. m2/år) 9.44 kg…" at bounding box center [131, 180] width 84 height 79
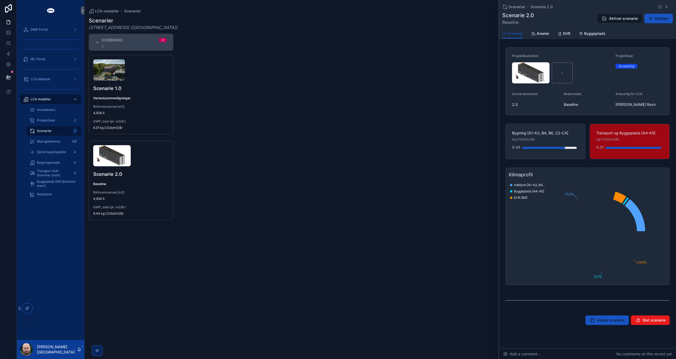
click at [624, 18] on span "Aktiver scenarie" at bounding box center [623, 18] width 29 height 5
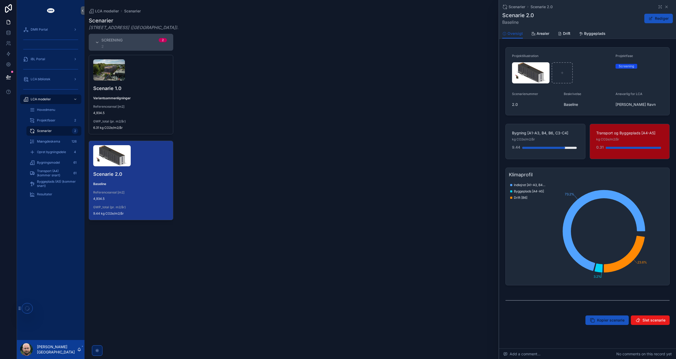
click at [323, 208] on div "Screening 2 2 Scenarie 1.0 Variantsammenligninger Referenceareal [m2] 4,934.5 G…" at bounding box center [381, 193] width 592 height 319
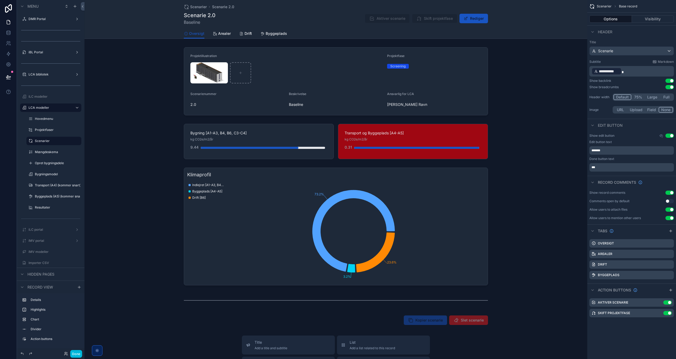
click at [396, 152] on div "scrollable content" at bounding box center [336, 142] width 503 height 40
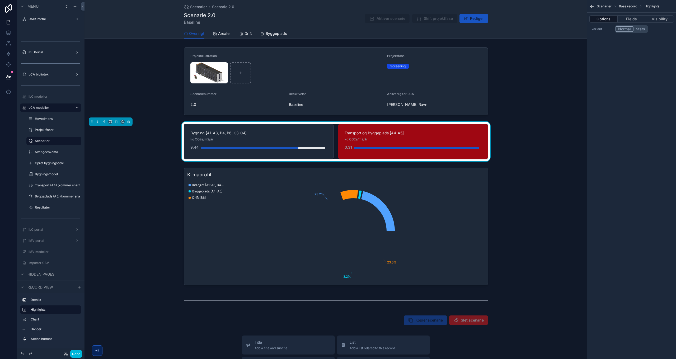
click at [638, 19] on button "Fields" at bounding box center [632, 18] width 28 height 7
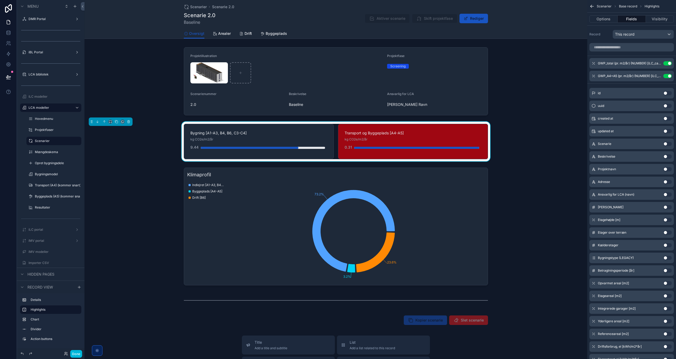
click at [0, 0] on icon "scrollable content" at bounding box center [0, 0] width 0 height 0
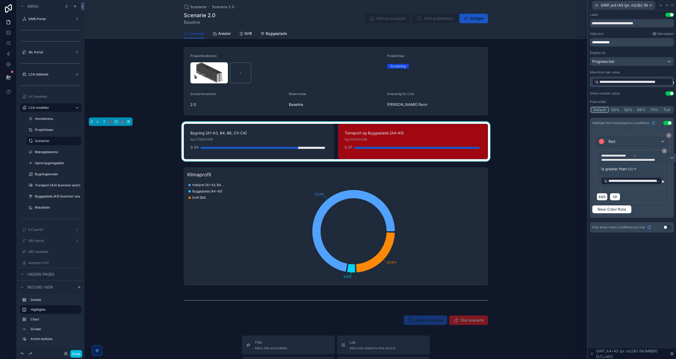
click at [602, 198] on button "AND" at bounding box center [602, 197] width 11 height 8
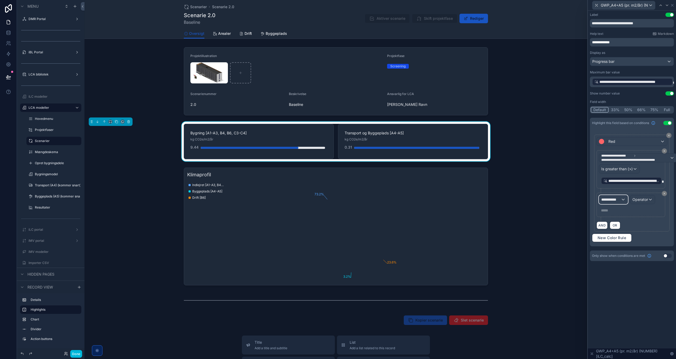
click at [617, 199] on span "**********" at bounding box center [611, 199] width 20 height 5
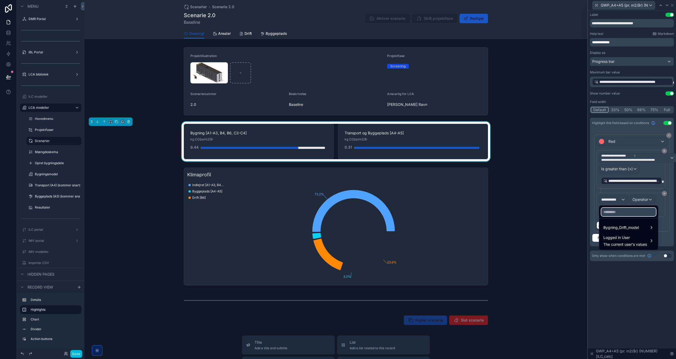
click at [612, 213] on input "text" at bounding box center [628, 212] width 55 height 8
click at [615, 226] on span "Bygning_Drift_model" at bounding box center [621, 227] width 35 height 6
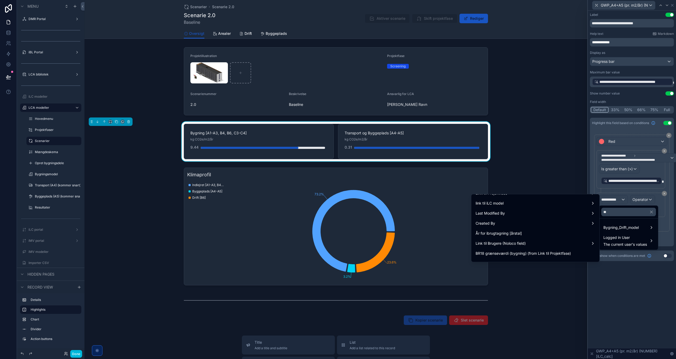
scroll to position [49, 0]
click at [624, 211] on input "**" at bounding box center [628, 212] width 55 height 8
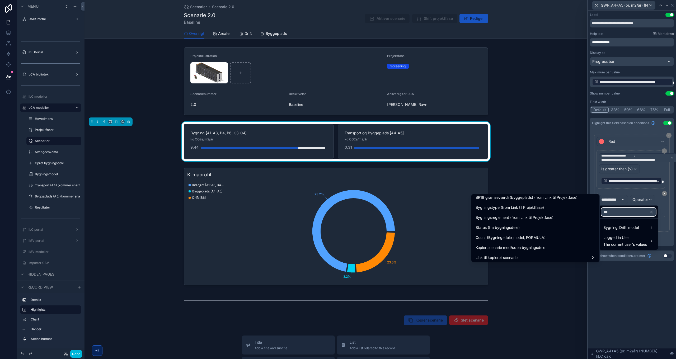
type input "***"
click at [531, 216] on span "Bygningsreglement (from Link til Projektfase)" at bounding box center [515, 217] width 78 height 6
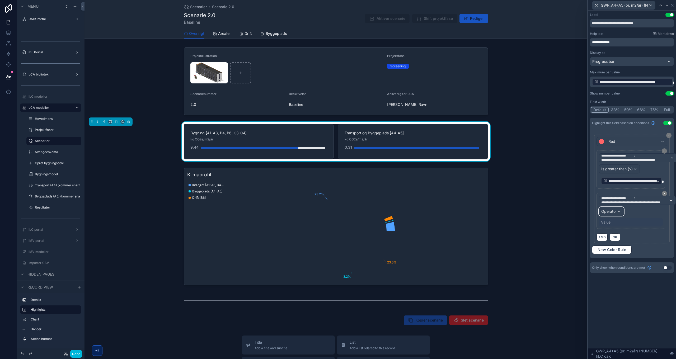
click at [615, 209] on span "Operator" at bounding box center [609, 211] width 16 height 4
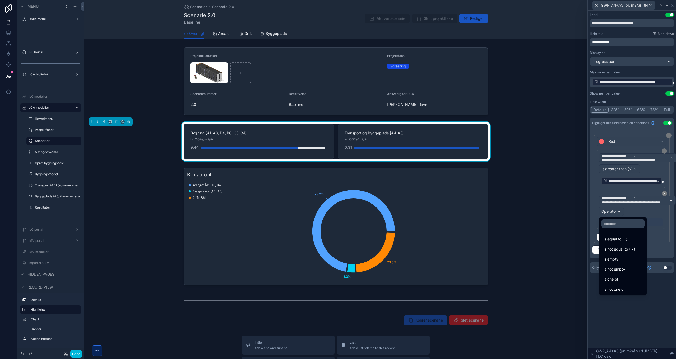
click at [618, 279] on span "Is one of" at bounding box center [611, 279] width 15 height 6
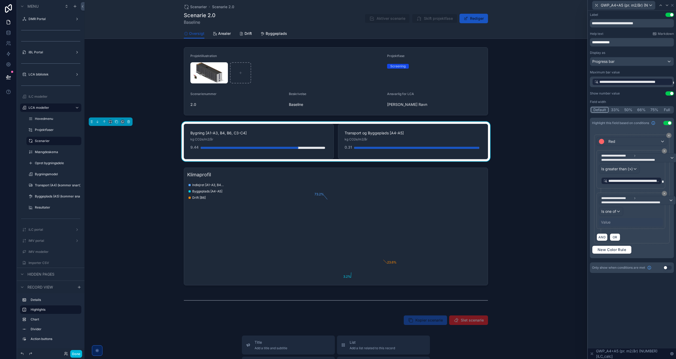
click at [610, 223] on div "Value" at bounding box center [606, 222] width 10 height 5
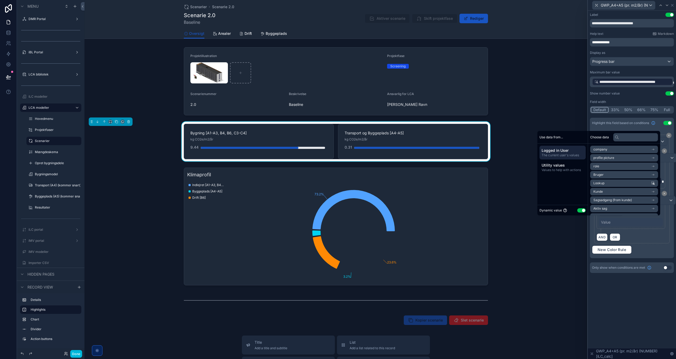
click at [579, 211] on button "Use setting" at bounding box center [581, 210] width 8 height 4
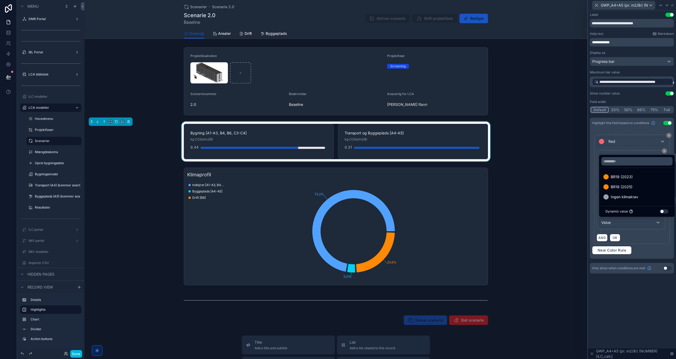
click at [625, 186] on span "BR18 (2025)" at bounding box center [622, 187] width 22 height 6
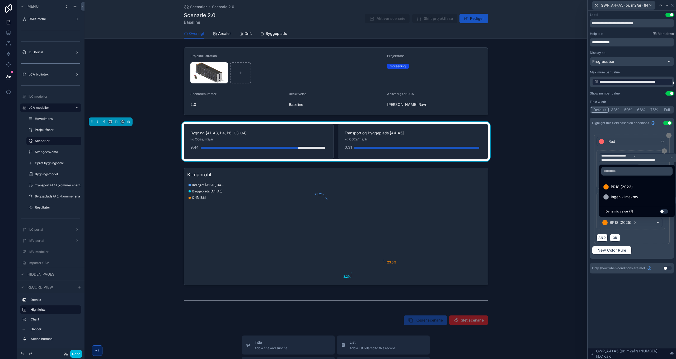
click at [623, 300] on div "**********" at bounding box center [632, 185] width 88 height 349
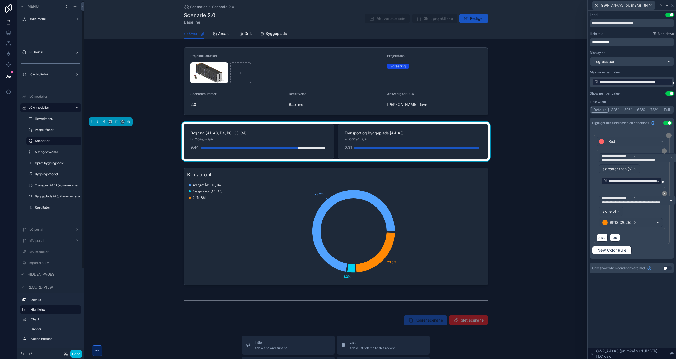
click at [75, 354] on button "Done" at bounding box center [76, 354] width 12 height 8
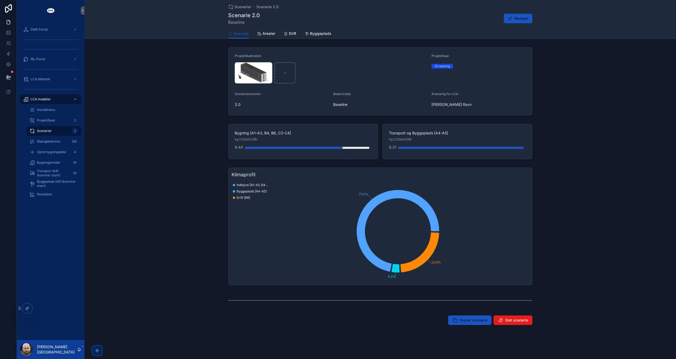
click at [49, 196] on span "Resultater" at bounding box center [44, 194] width 15 height 4
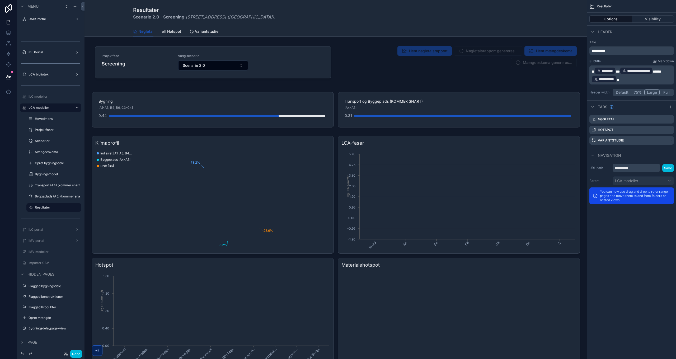
click at [420, 288] on div "scrollable content" at bounding box center [336, 256] width 494 height 244
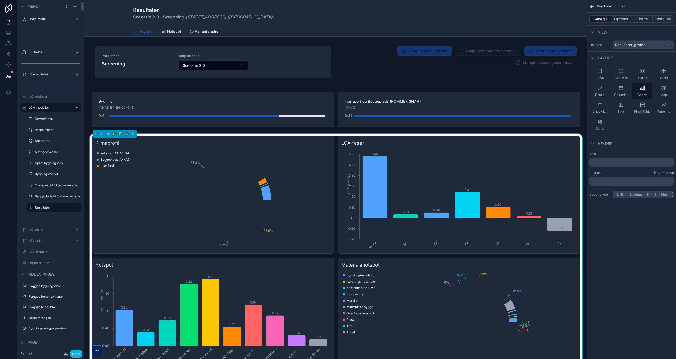
click at [646, 20] on button "Charts" at bounding box center [642, 18] width 21 height 7
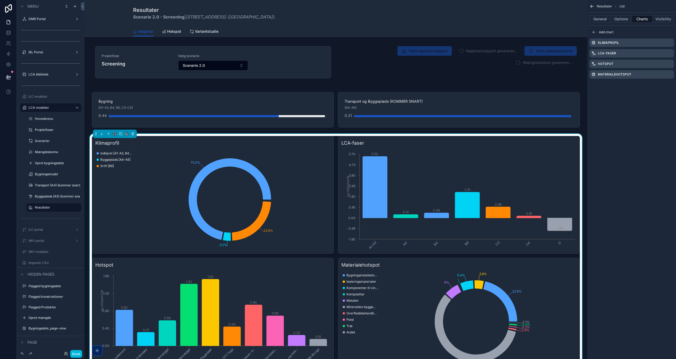
click at [0, 0] on icon "scrollable content" at bounding box center [0, 0] width 0 height 0
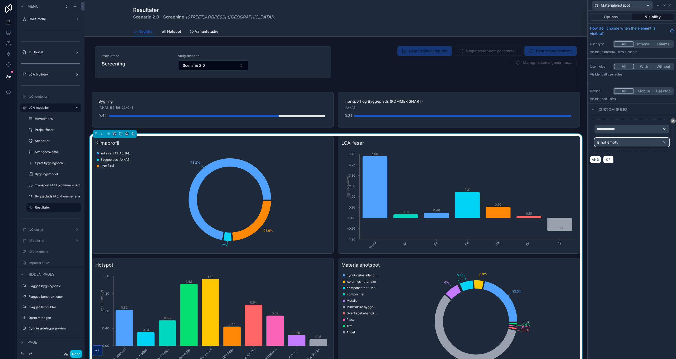
click at [612, 143] on span "Is not empty" at bounding box center [608, 142] width 22 height 5
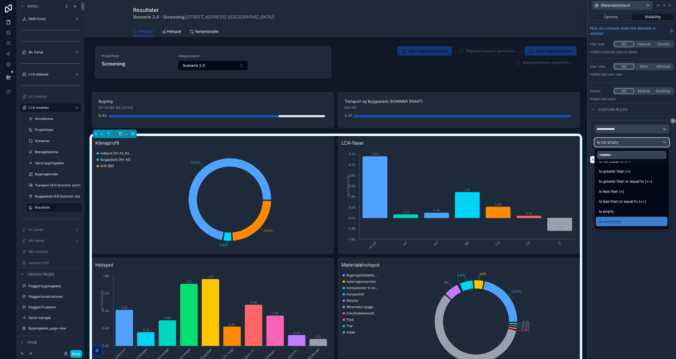
scroll to position [38, 0]
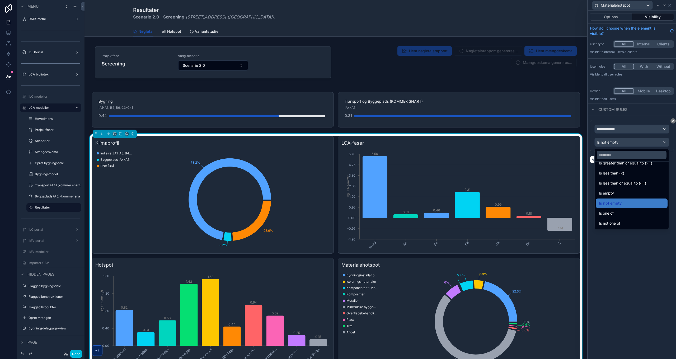
click at [616, 195] on div "Is empty" at bounding box center [632, 193] width 66 height 6
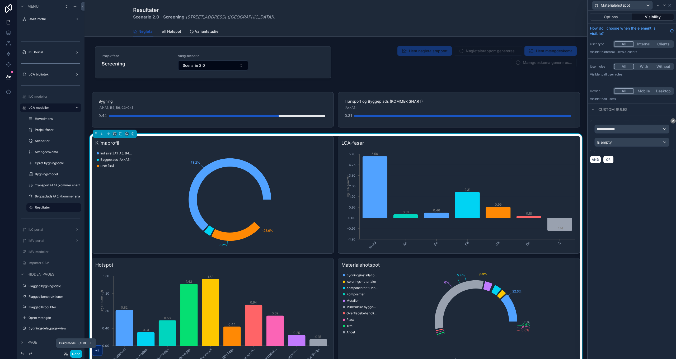
click at [78, 355] on button "Done" at bounding box center [76, 354] width 12 height 8
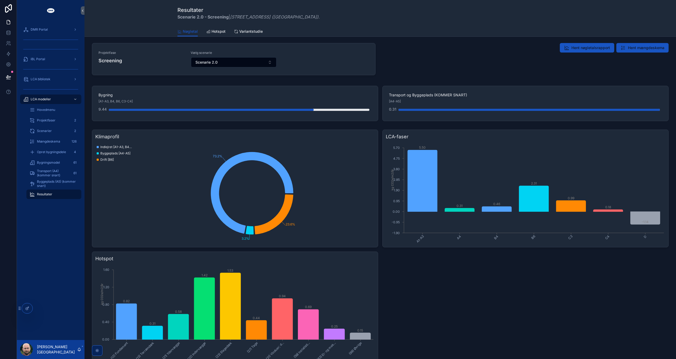
click at [58, 175] on span "Transport (A4) (kommer snart)" at bounding box center [53, 173] width 33 height 8
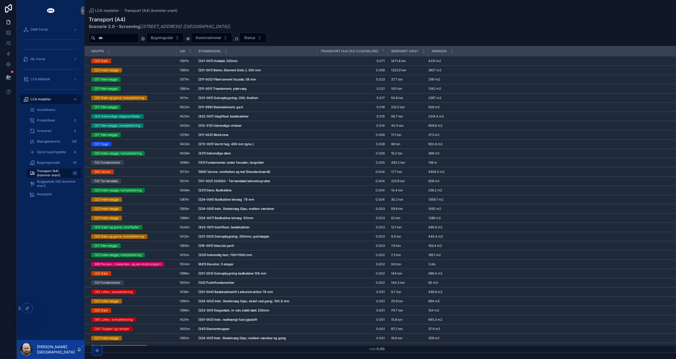
click at [54, 193] on div "Resultater" at bounding box center [54, 194] width 49 height 8
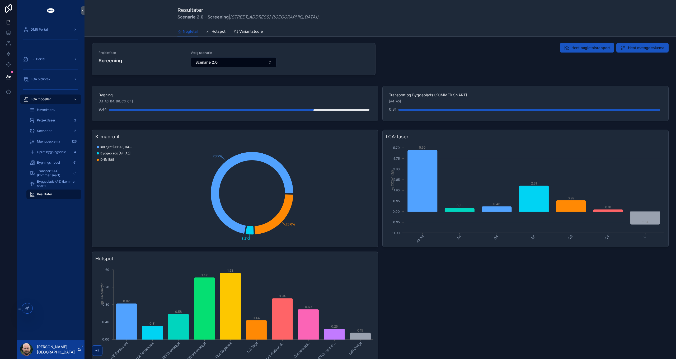
click at [252, 32] on span "Variantstudie" at bounding box center [251, 31] width 24 height 5
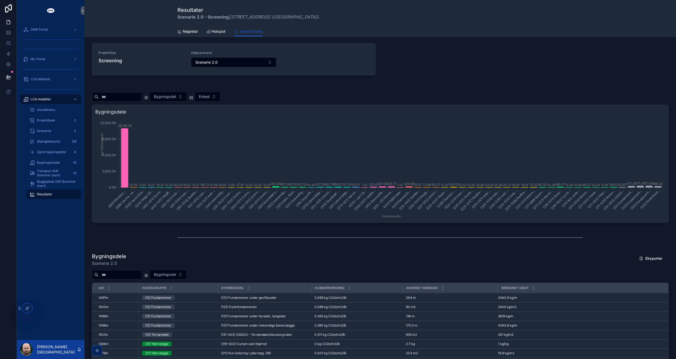
click at [221, 93] on button "Enhed" at bounding box center [207, 97] width 26 height 10
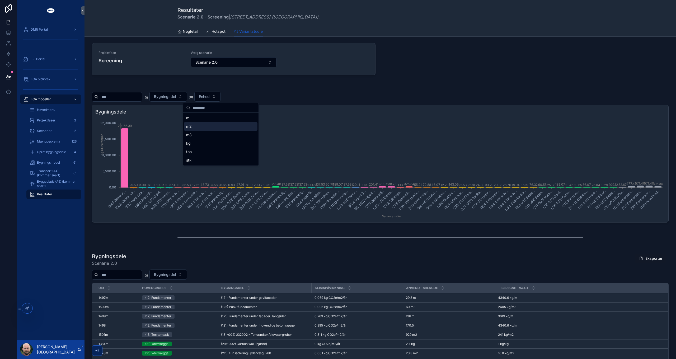
click at [204, 127] on div "m2" at bounding box center [220, 126] width 73 height 8
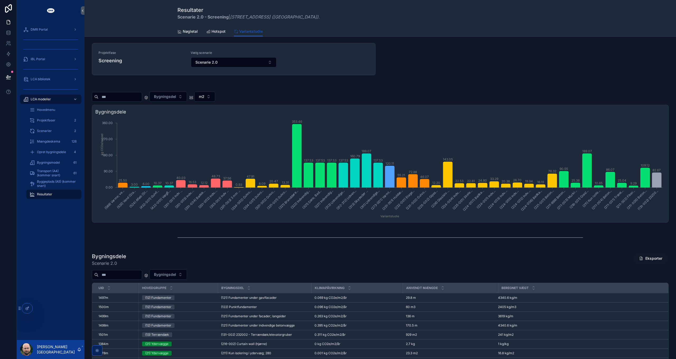
click at [213, 31] on span "Hotspot" at bounding box center [219, 31] width 14 height 5
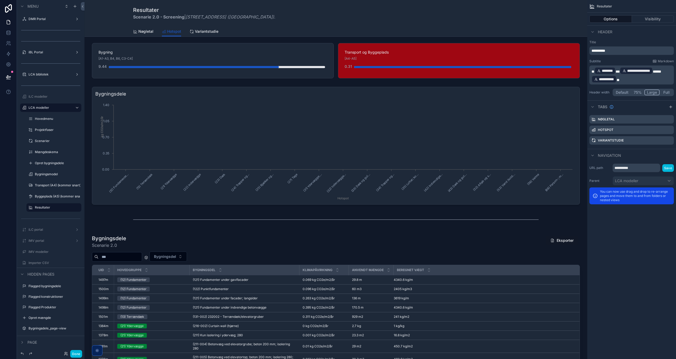
click at [410, 64] on div "scrollable content" at bounding box center [336, 61] width 494 height 40
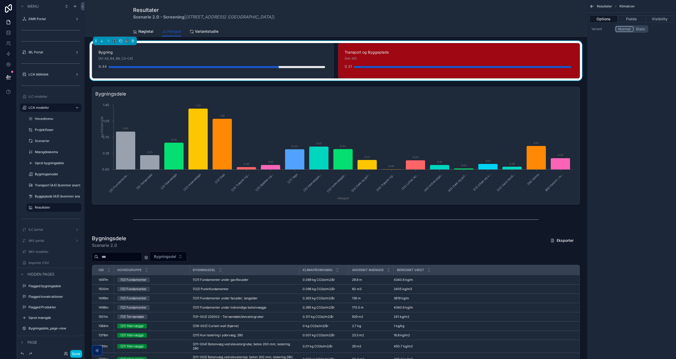
click at [637, 21] on button "Fields" at bounding box center [632, 18] width 28 height 7
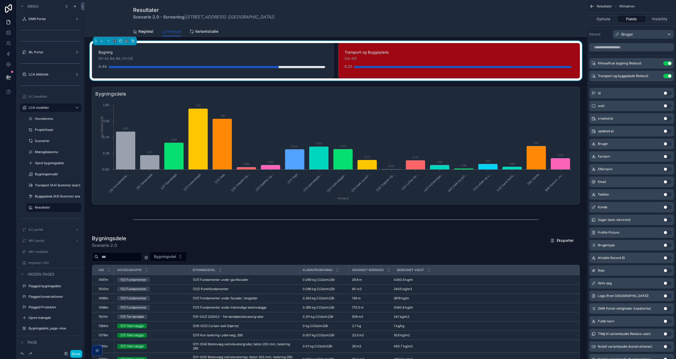
click at [0, 0] on icon "scrollable content" at bounding box center [0, 0] width 0 height 0
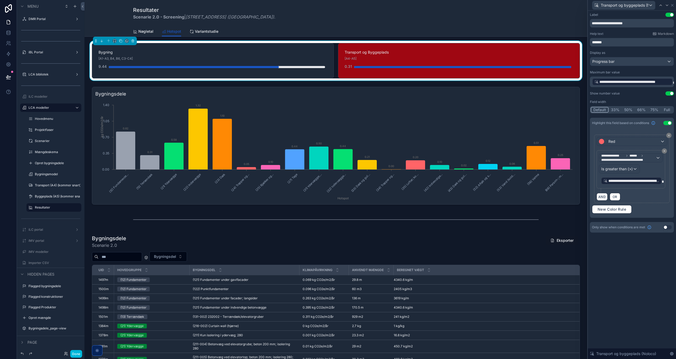
click at [603, 196] on button "AND" at bounding box center [602, 197] width 11 height 8
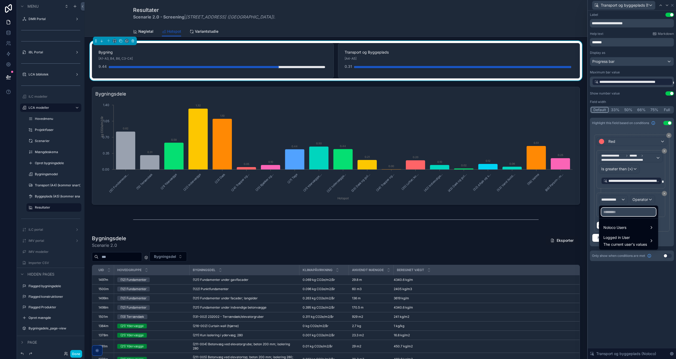
click at [617, 212] on input "text" at bounding box center [628, 212] width 55 height 8
click at [623, 242] on span "The current user's values" at bounding box center [626, 244] width 44 height 5
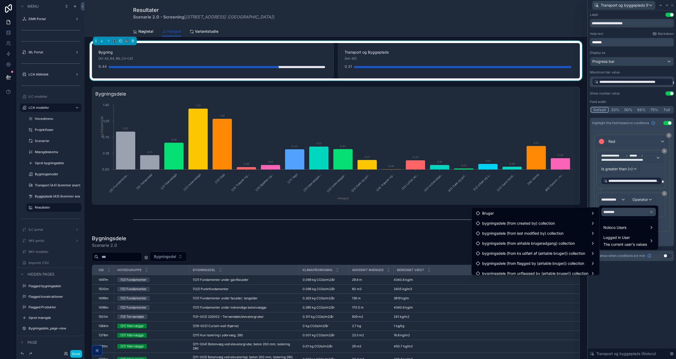
click at [518, 213] on div "Bruger" at bounding box center [535, 213] width 119 height 6
click at [631, 211] on input "********" at bounding box center [628, 212] width 55 height 8
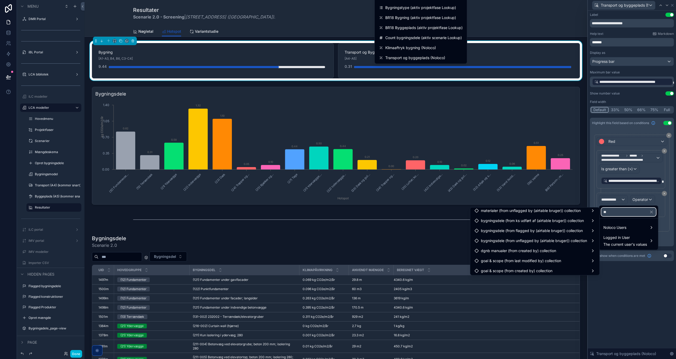
scroll to position [235, 0]
type input "**"
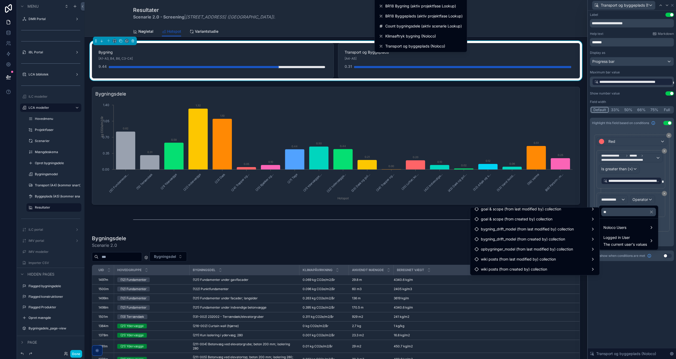
click at [637, 240] on span "Logged in User" at bounding box center [626, 238] width 44 height 6
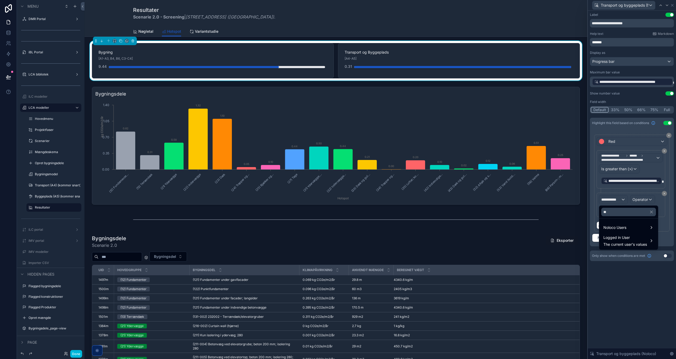
click at [637, 240] on span "Logged in User" at bounding box center [626, 238] width 44 height 6
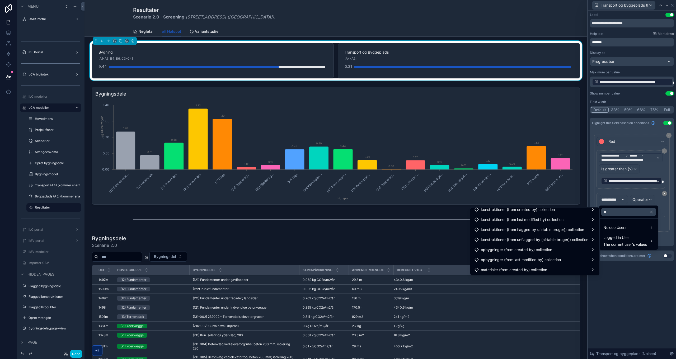
scroll to position [0, 0]
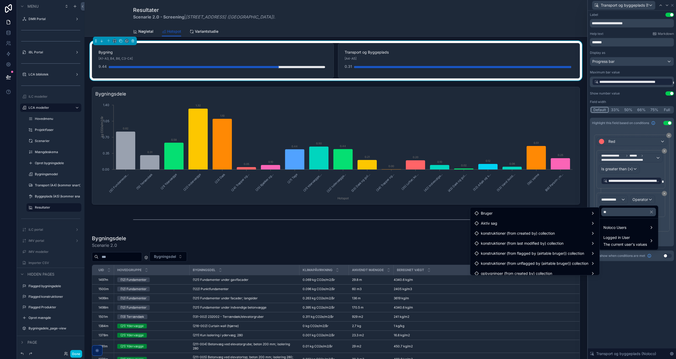
click at [501, 215] on div "Bruger" at bounding box center [535, 213] width 121 height 6
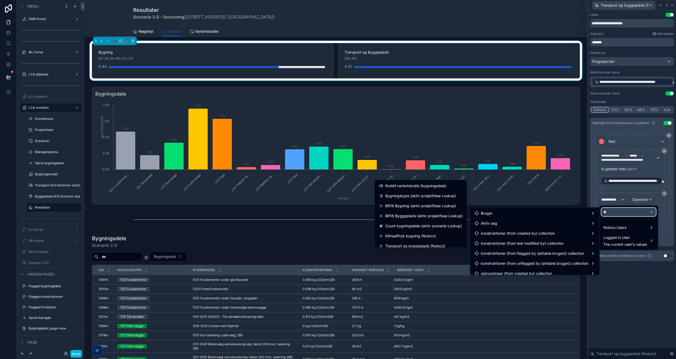
click at [623, 209] on input "**" at bounding box center [628, 212] width 55 height 8
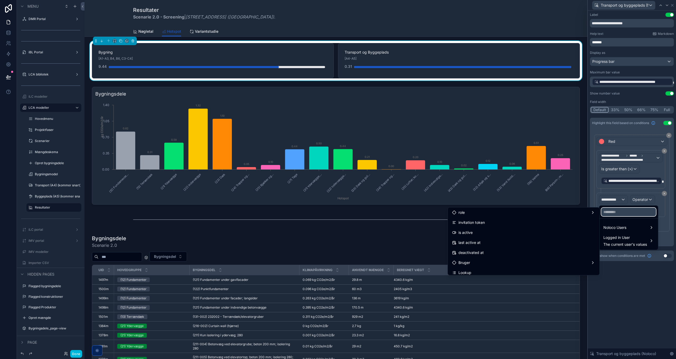
scroll to position [79, 0]
click at [481, 254] on div "Bruger" at bounding box center [523, 254] width 143 height 6
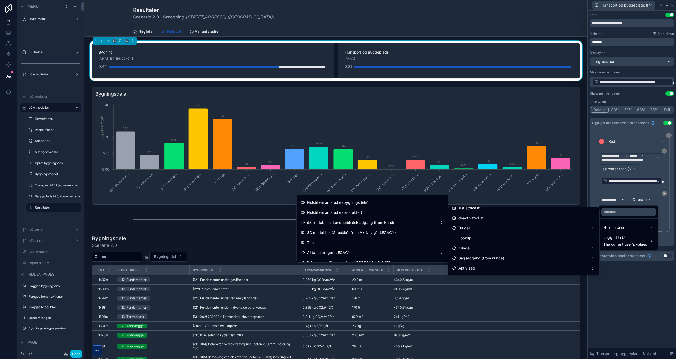
scroll to position [185, 0]
click at [142, 30] on span "Nøgletal" at bounding box center [145, 31] width 15 height 5
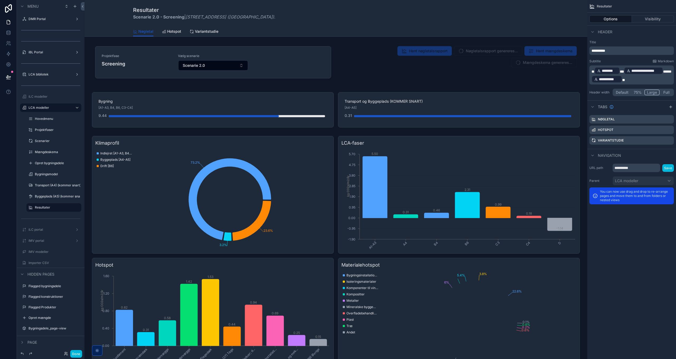
click at [404, 112] on div "scrollable content" at bounding box center [336, 110] width 494 height 40
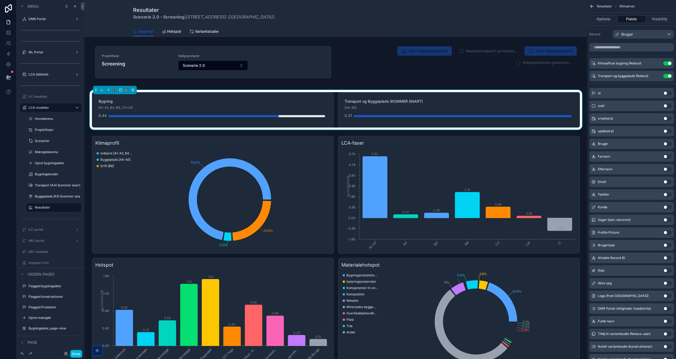
click at [0, 0] on icon "scrollable content" at bounding box center [0, 0] width 0 height 0
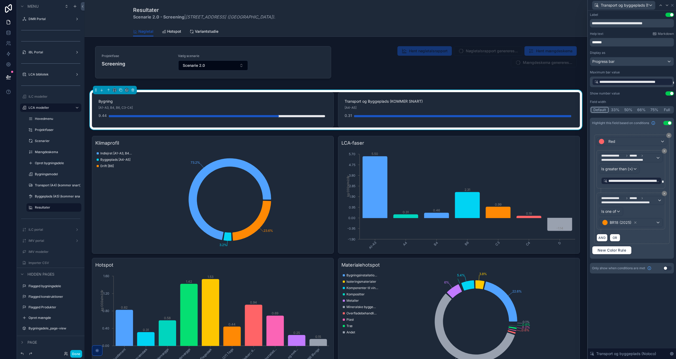
click at [174, 34] on span "Hotspot" at bounding box center [174, 31] width 14 height 5
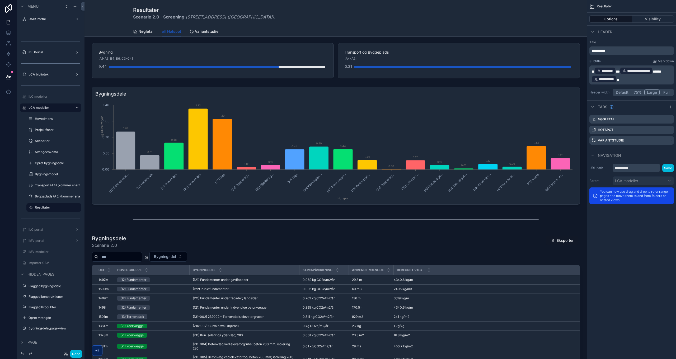
click at [394, 57] on div "scrollable content" at bounding box center [336, 61] width 494 height 40
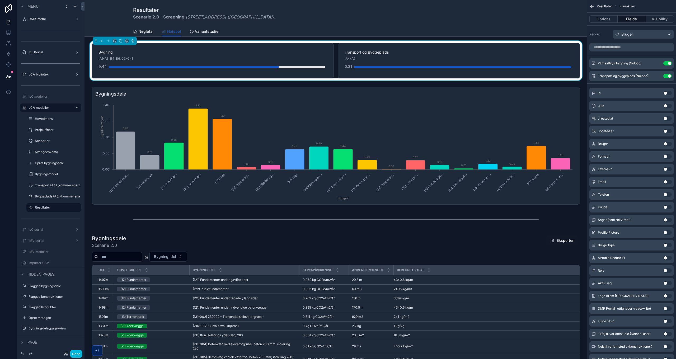
click at [0, 0] on icon "scrollable content" at bounding box center [0, 0] width 0 height 0
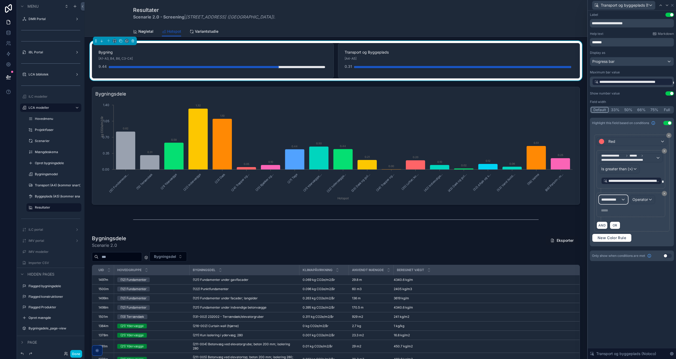
click at [618, 197] on span "**********" at bounding box center [611, 199] width 20 height 5
click at [619, 213] on input "text" at bounding box center [628, 212] width 55 height 8
type input "**"
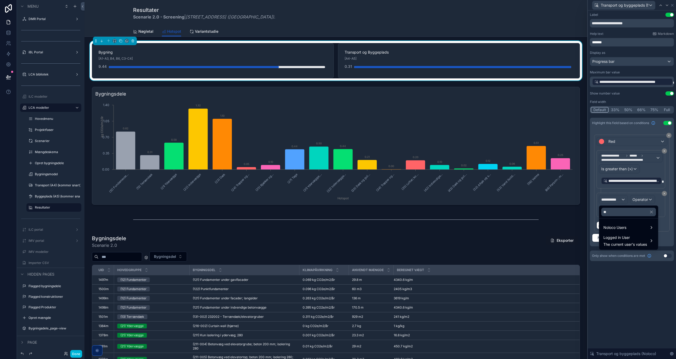
click at [621, 244] on span "The current user's values" at bounding box center [626, 244] width 44 height 5
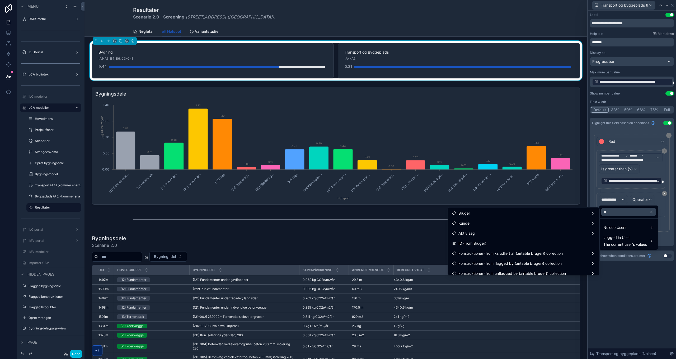
click at [489, 215] on div "Bruger" at bounding box center [523, 213] width 143 height 6
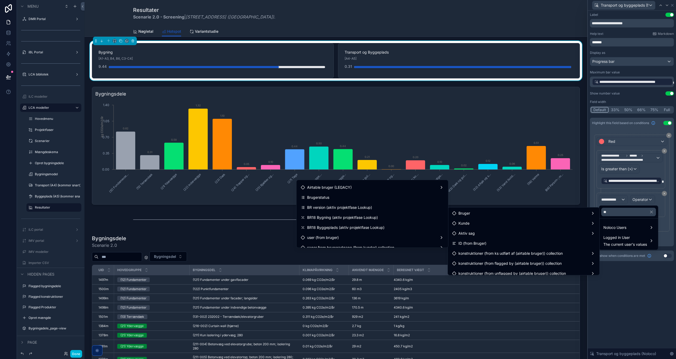
scroll to position [26, 0]
click at [351, 199] on span "BR version (aktiv projektfase Lookup)" at bounding box center [339, 200] width 65 height 6
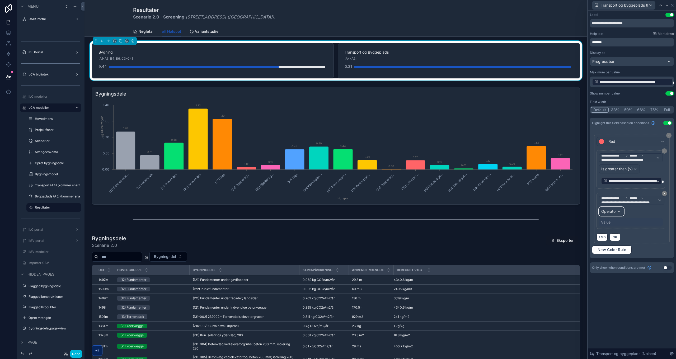
click at [615, 213] on span "Operator" at bounding box center [609, 211] width 16 height 5
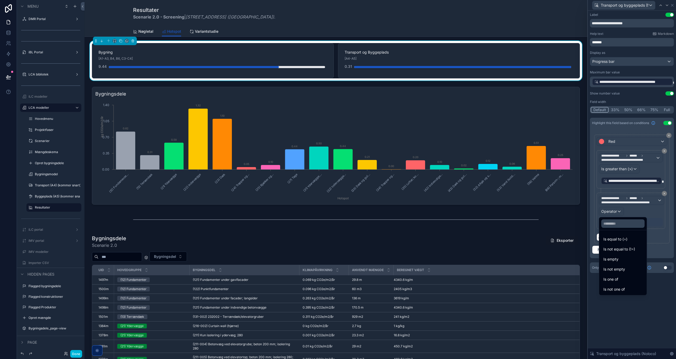
click at [622, 283] on div "Is one of" at bounding box center [622, 280] width 45 height 10
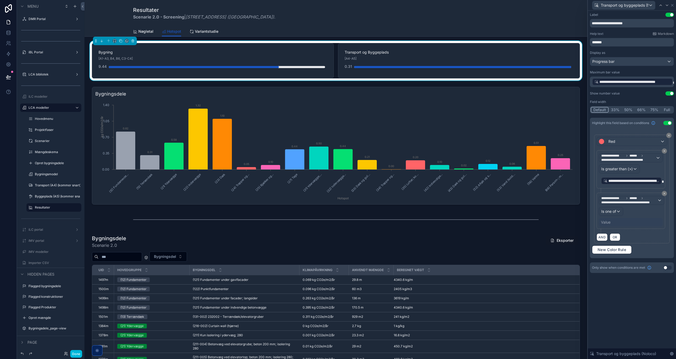
click at [609, 220] on div "Value" at bounding box center [606, 222] width 10 height 5
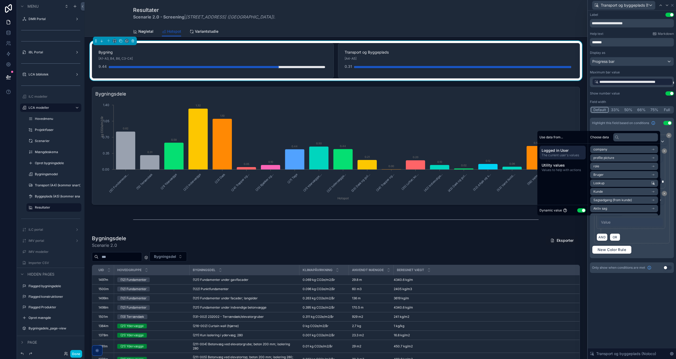
click at [579, 209] on button "Use setting" at bounding box center [581, 210] width 8 height 4
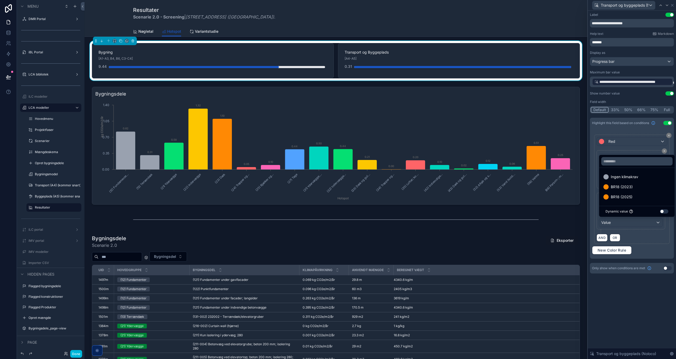
click at [625, 195] on span "BR18 (2025)" at bounding box center [622, 197] width 22 height 6
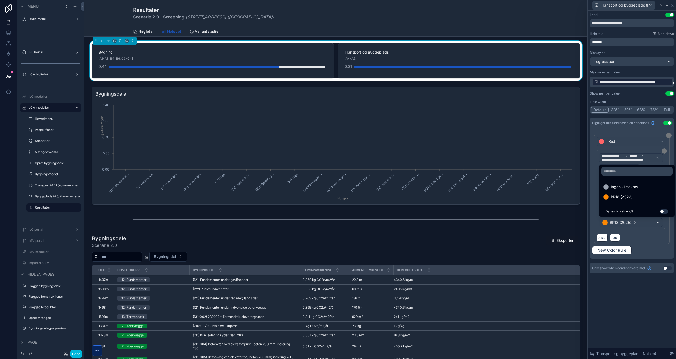
click at [639, 302] on div "**********" at bounding box center [632, 185] width 88 height 349
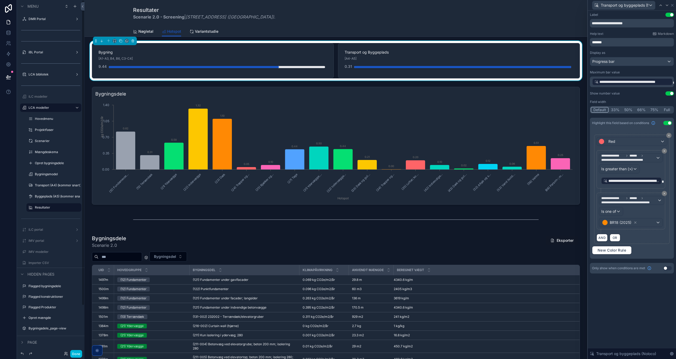
click at [73, 354] on button "Done" at bounding box center [76, 354] width 12 height 8
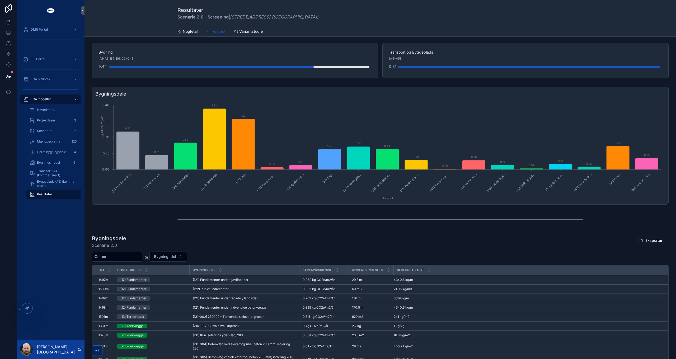
click at [188, 33] on span "Nøgletal" at bounding box center [190, 31] width 15 height 5
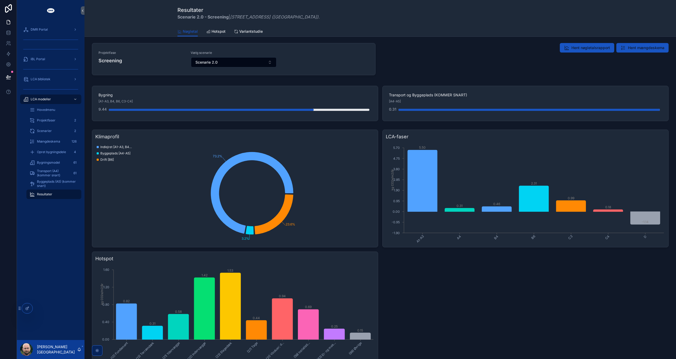
click at [440, 312] on div "Klimaprofil 73.2% 3.2% 23.6% Indlejret [A1-A3, B4, C3-C4] Byggeplads [A4-A5] Dr…" at bounding box center [380, 250] width 577 height 240
click at [51, 139] on div "Mængdeskema 126" at bounding box center [54, 141] width 49 height 8
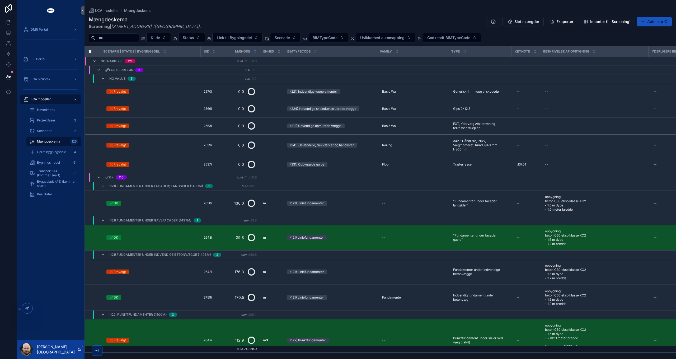
click at [205, 39] on button "Status" at bounding box center [191, 38] width 27 height 10
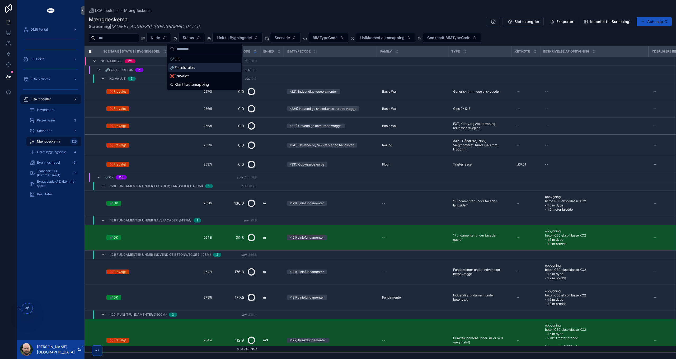
click at [190, 68] on div "⛓️‍💥Forældreløs" at bounding box center [204, 67] width 73 height 8
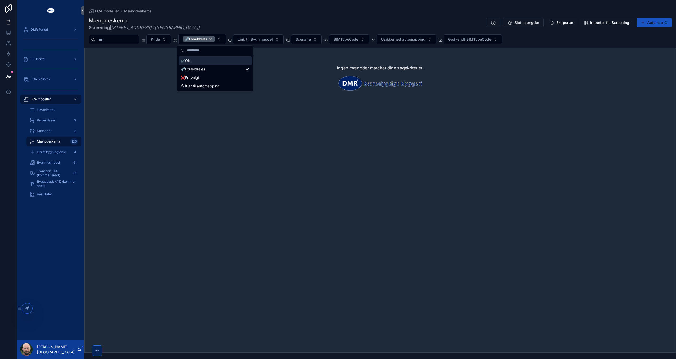
click at [262, 13] on div "LCA modeller Mængdeskema" at bounding box center [380, 10] width 583 height 5
click at [215, 38] on div "⛓️‍💥Forældreløs" at bounding box center [199, 39] width 32 height 6
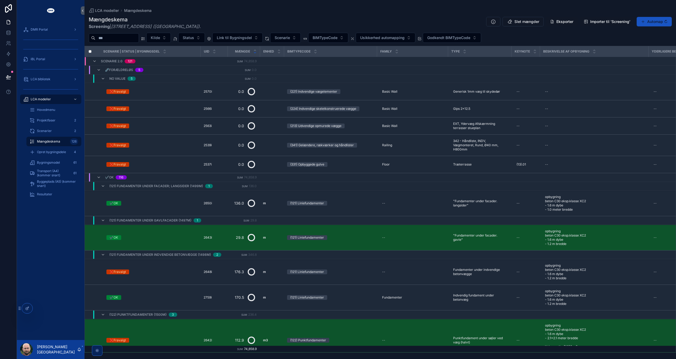
click at [120, 164] on div "❌Fravalgt" at bounding box center [118, 164] width 16 height 5
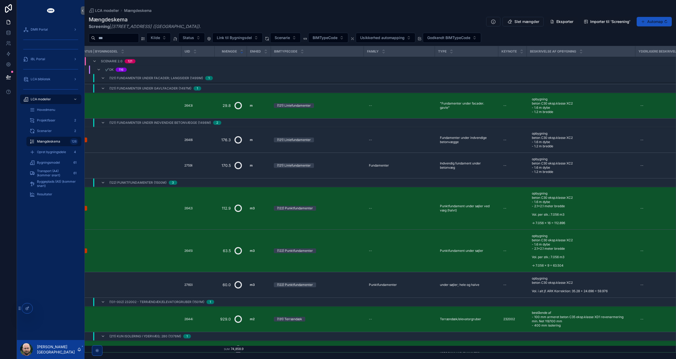
scroll to position [132, 0]
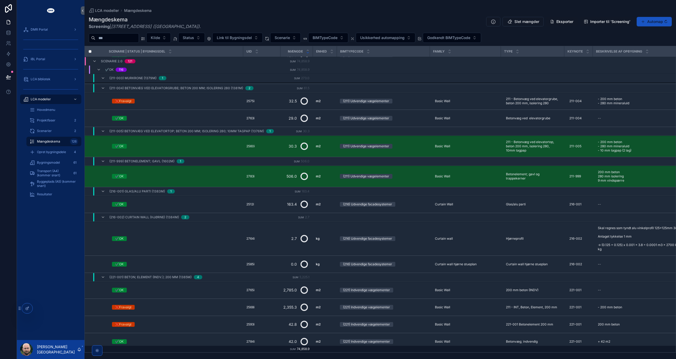
click at [390, 39] on span "Usikkerhed automapping" at bounding box center [382, 37] width 44 height 5
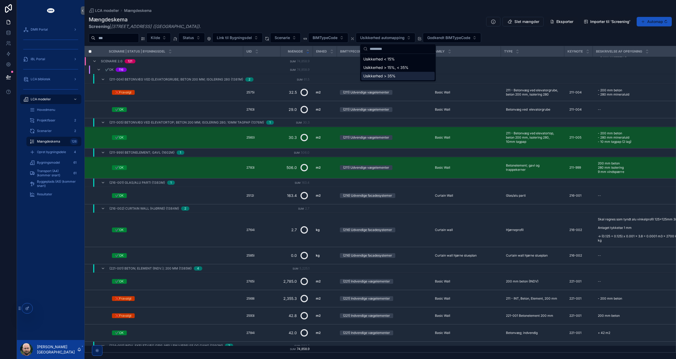
scroll to position [612, 0]
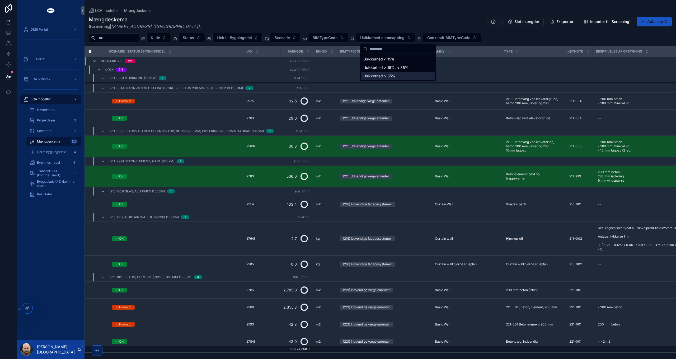
click at [389, 76] on div "Usikkerhed > 35%" at bounding box center [397, 76] width 73 height 8
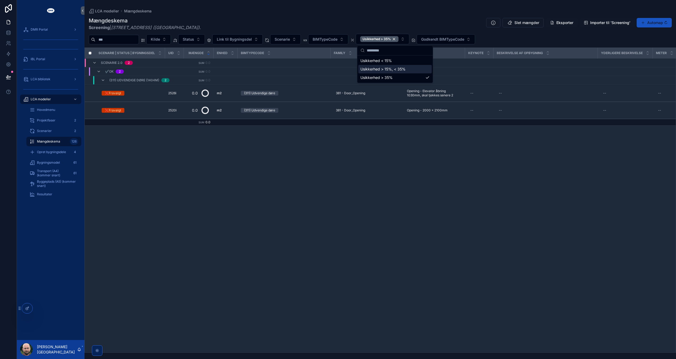
click at [390, 70] on div "Usikkerhed > 15%, < 35%" at bounding box center [394, 69] width 73 height 8
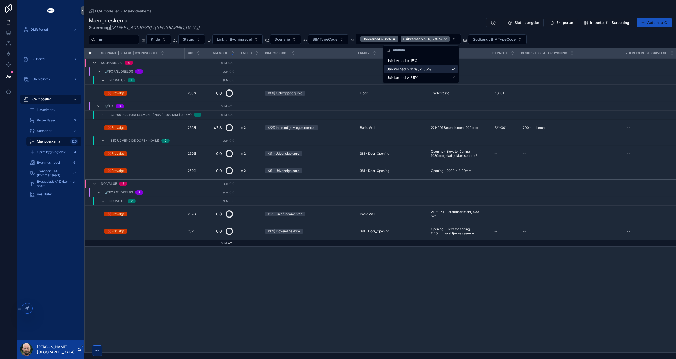
click at [49, 163] on span "Bygningsmodel" at bounding box center [48, 163] width 23 height 4
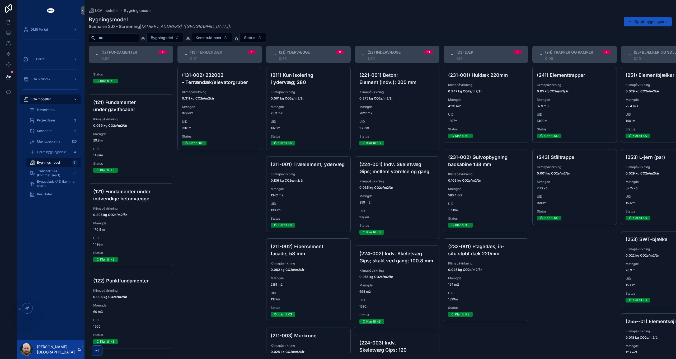
click at [255, 39] on span "Status" at bounding box center [249, 37] width 11 height 5
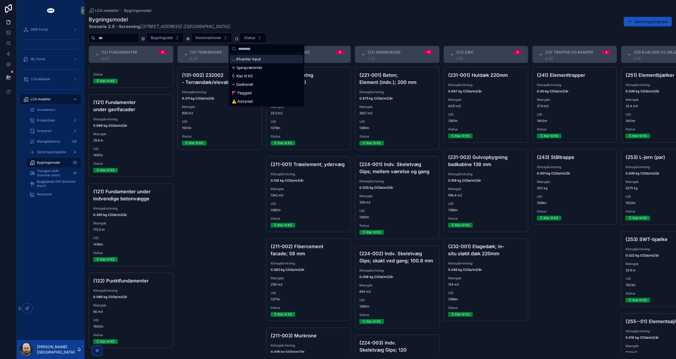
click at [253, 61] on div "... Afventer input" at bounding box center [266, 59] width 73 height 8
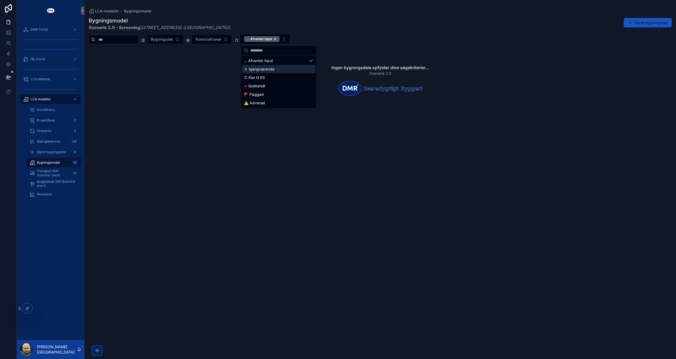
click at [259, 71] on div "⛭ Igangværende" at bounding box center [278, 69] width 73 height 8
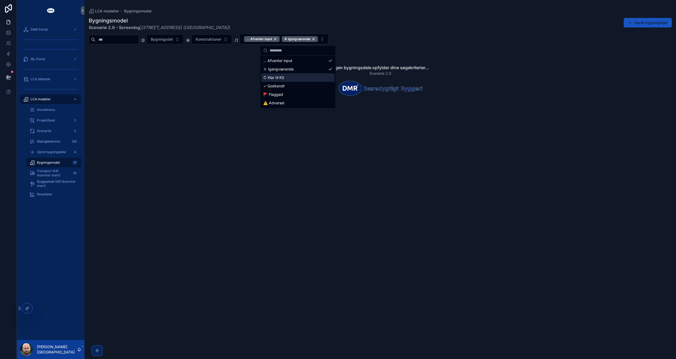
click at [278, 79] on div "↻ Klar til KS" at bounding box center [297, 77] width 73 height 8
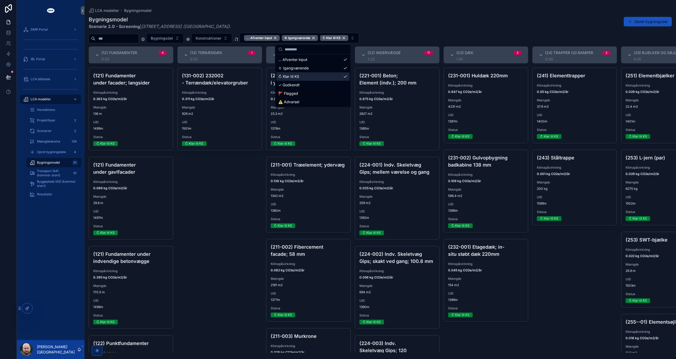
click at [298, 77] on div "↻ Klar til KS" at bounding box center [312, 76] width 73 height 8
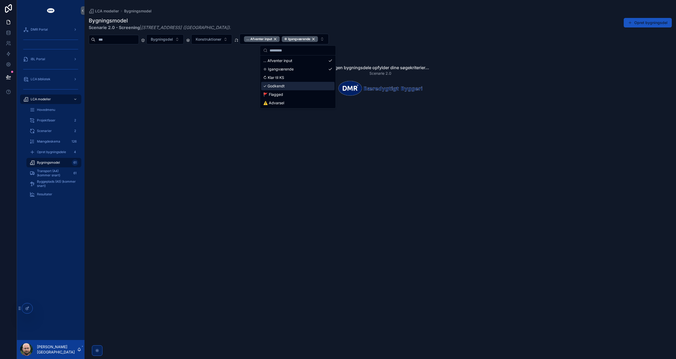
click at [278, 86] on div "✓ Godkendt" at bounding box center [297, 86] width 73 height 8
click at [302, 88] on div "✓ Godkendt" at bounding box center [312, 86] width 73 height 8
click at [296, 94] on div "🚩 Flagged" at bounding box center [297, 94] width 73 height 8
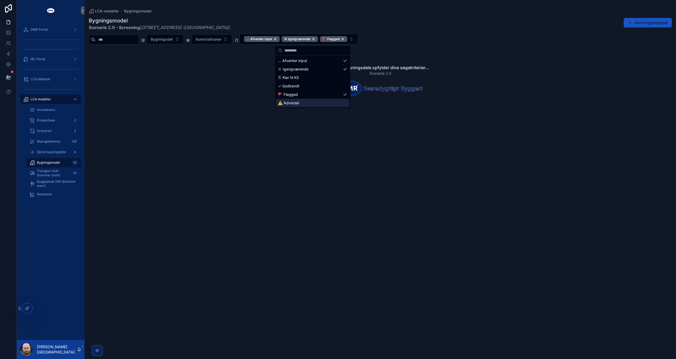
click at [311, 104] on div "⚠️ Advarsel" at bounding box center [312, 103] width 73 height 8
click at [228, 154] on div "Ingen bygningsdele opfylder dine søgekriterier... Scenarie 2.0" at bounding box center [381, 200] width 592 height 305
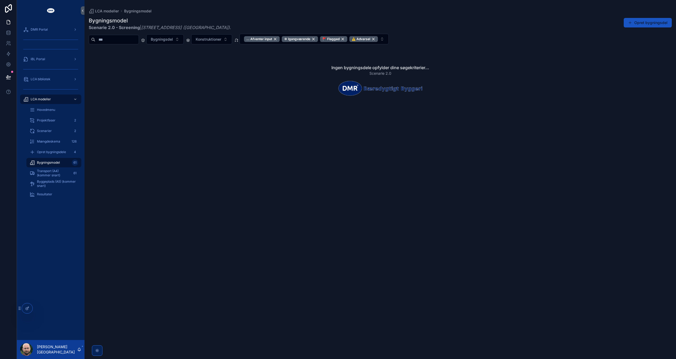
click at [42, 162] on span "Bygningsmodel" at bounding box center [48, 163] width 23 height 4
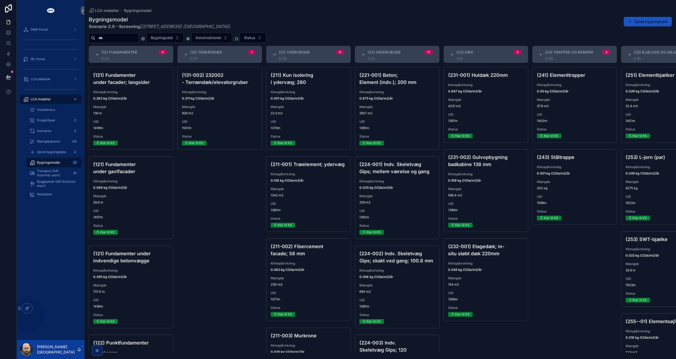
click at [136, 111] on span "136 m" at bounding box center [131, 113] width 76 height 4
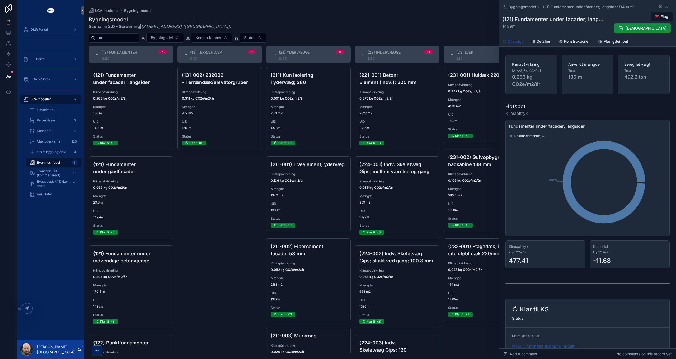
click at [572, 42] on span "Konstruktioner" at bounding box center [577, 41] width 26 height 5
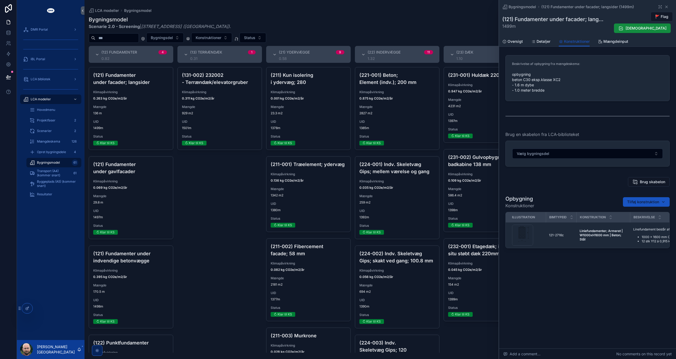
click at [200, 207] on div "(131-002) 232002 - Terrændæk/elevatorgruber Klimapåvirkning 0.311 kg CO2e/m2/år…" at bounding box center [219, 210] width 85 height 286
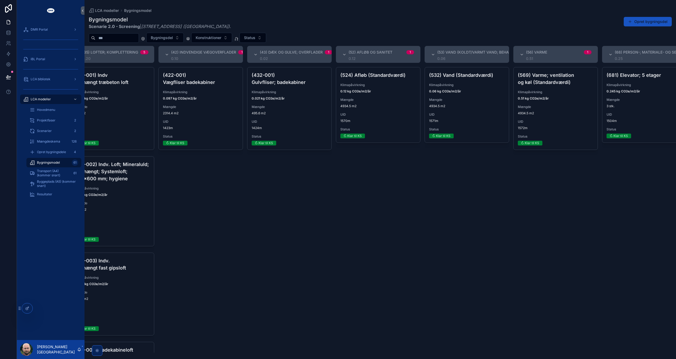
scroll to position [0, 1099]
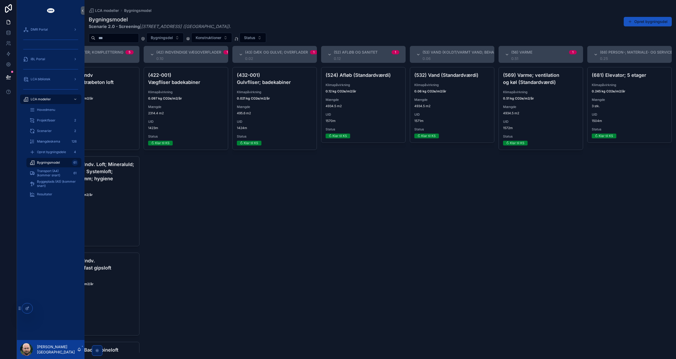
click at [638, 110] on div "(681) Elevator; 5 etager Klimapåvirkning 0.245 kg CO2e/m2/år Mængde 3 stk. UID …" at bounding box center [630, 104] width 84 height 75
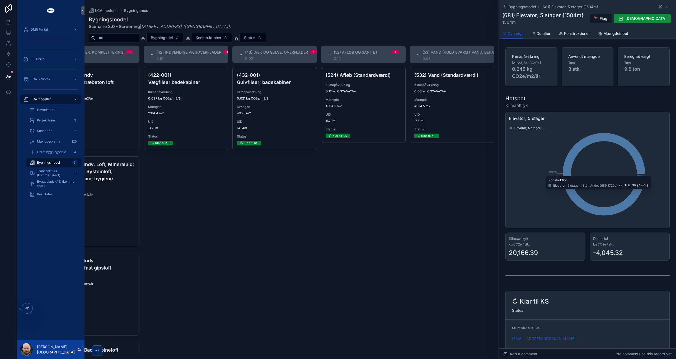
click at [572, 29] on link "Konstruktioner" at bounding box center [574, 34] width 31 height 11
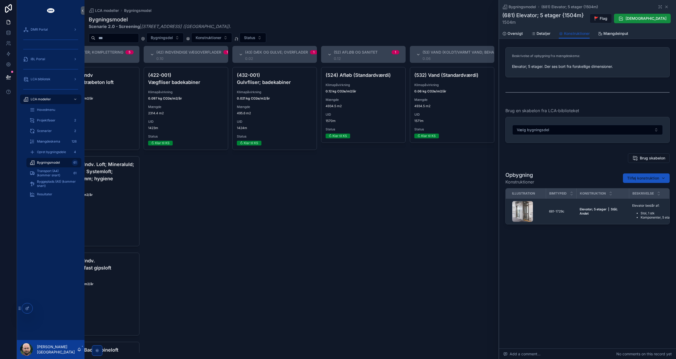
click at [608, 35] on span "Mængdeinput" at bounding box center [616, 33] width 25 height 5
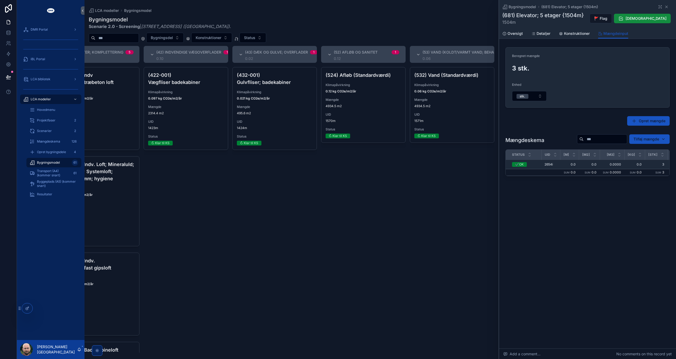
click at [512, 32] on span "Oversigt" at bounding box center [515, 33] width 15 height 5
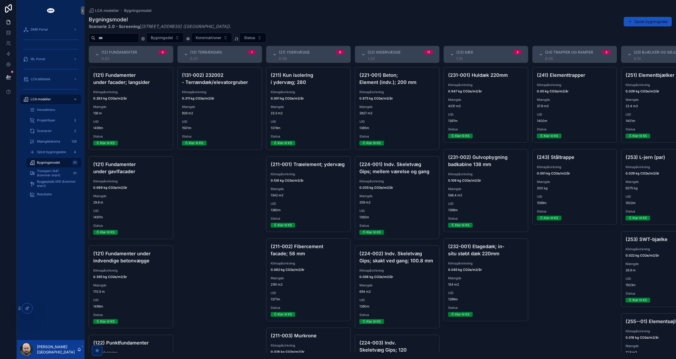
click at [134, 202] on span "29.8 m" at bounding box center [131, 202] width 76 height 4
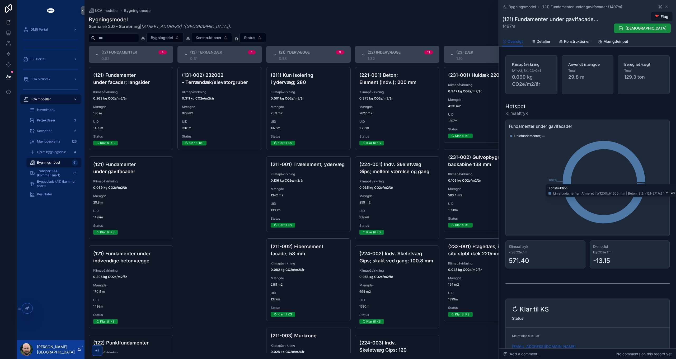
click at [576, 40] on span "Konstruktioner" at bounding box center [577, 41] width 26 height 5
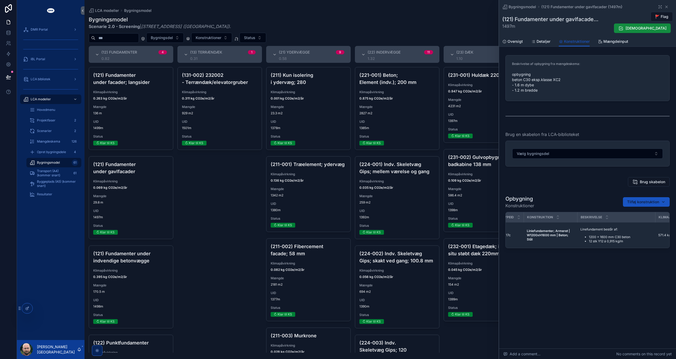
scroll to position [0, 5]
click at [137, 290] on div "Mængde 170.5 m" at bounding box center [131, 288] width 76 height 11
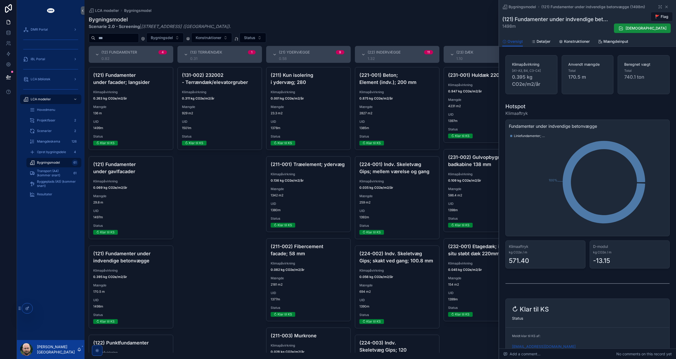
click at [576, 41] on span "Konstruktioner" at bounding box center [577, 41] width 26 height 5
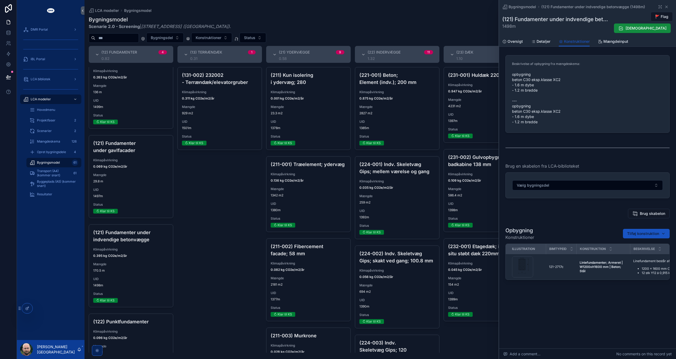
scroll to position [65, 0]
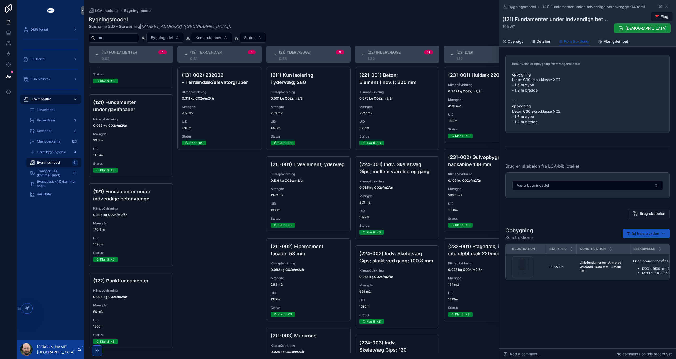
click at [126, 305] on div "Mængde 60 m3" at bounding box center [131, 308] width 76 height 11
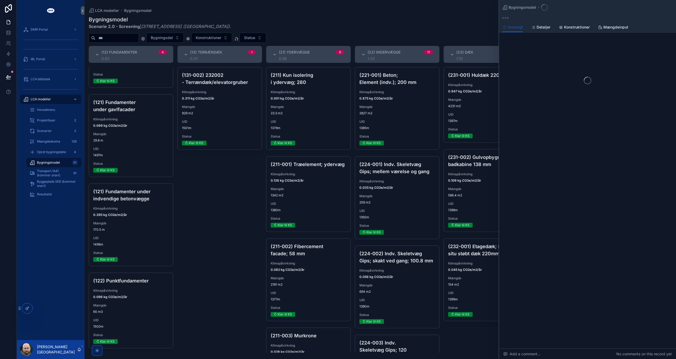
click at [576, 29] on span "Konstruktioner" at bounding box center [577, 27] width 26 height 5
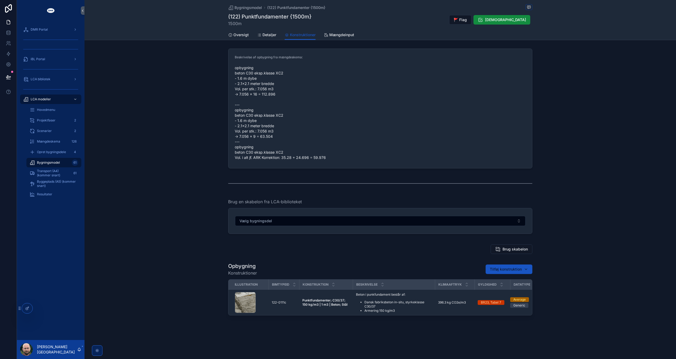
click at [344, 34] on span "Mængdeinput" at bounding box center [341, 34] width 25 height 5
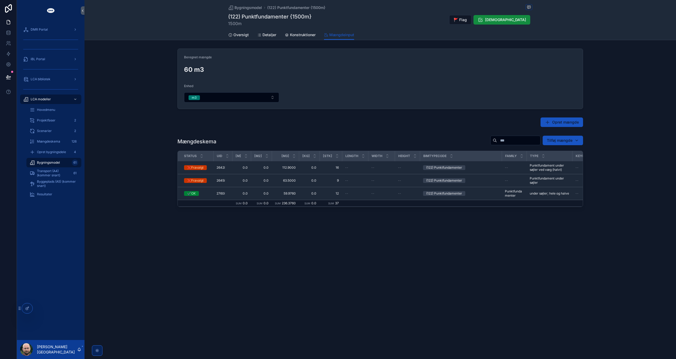
click at [300, 35] on span "Konstruktioner" at bounding box center [303, 34] width 26 height 5
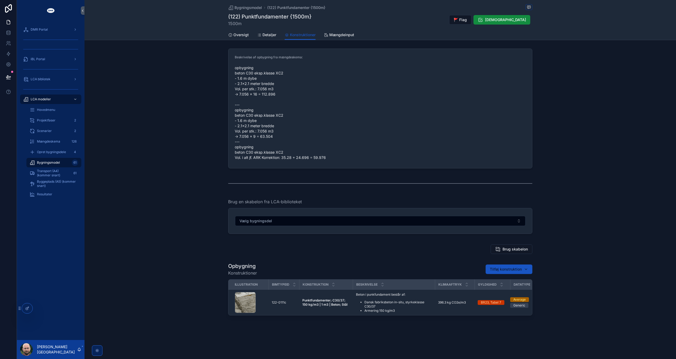
click at [240, 33] on span "Oversigt" at bounding box center [240, 34] width 15 height 5
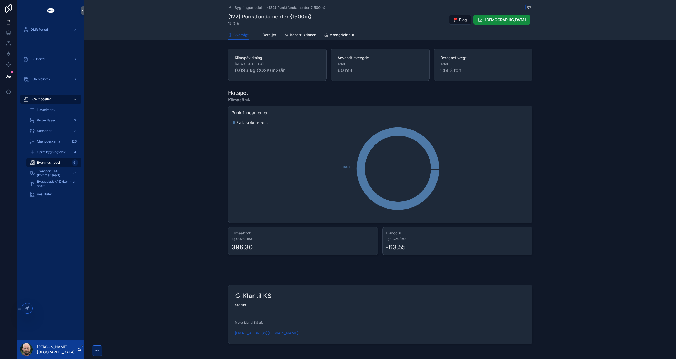
click at [245, 7] on span "Bygningsmodel" at bounding box center [248, 7] width 27 height 5
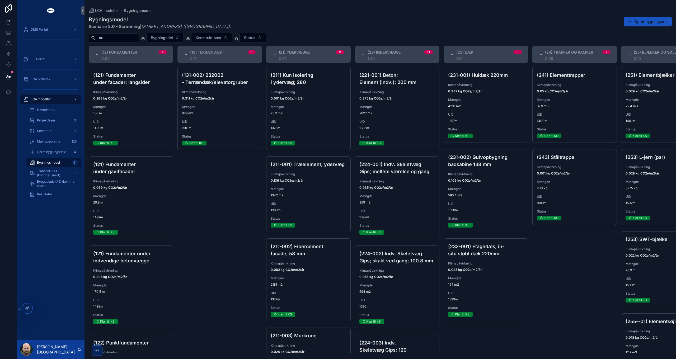
click at [229, 118] on div "(131-002) 232002 - Terrændæk/elevatorgruber Klimapåvirkning 0.311 kg CO2e/m2/år…" at bounding box center [220, 108] width 84 height 82
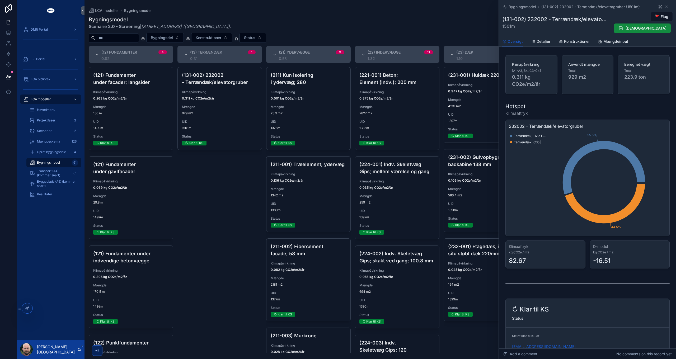
click at [581, 41] on span "Konstruktioner" at bounding box center [577, 41] width 26 height 5
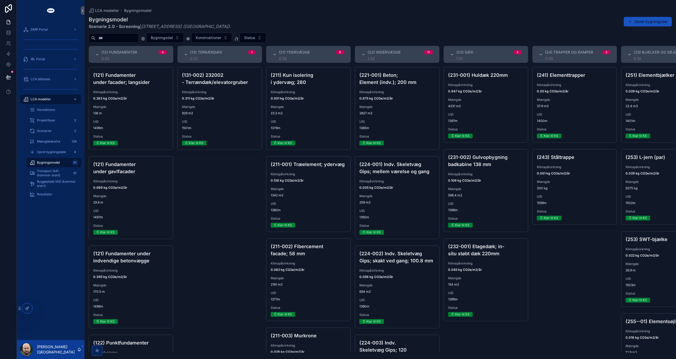
click at [319, 135] on span "Status" at bounding box center [309, 136] width 76 height 4
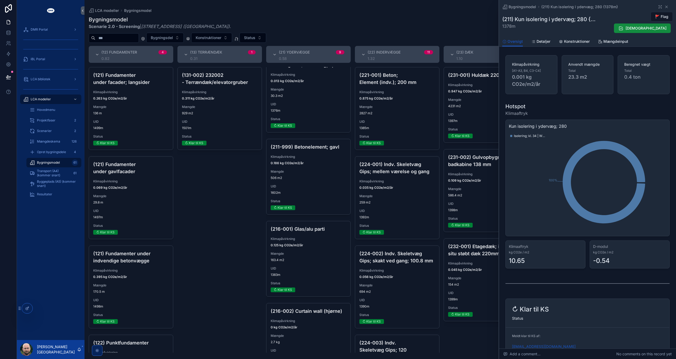
scroll to position [475, 0]
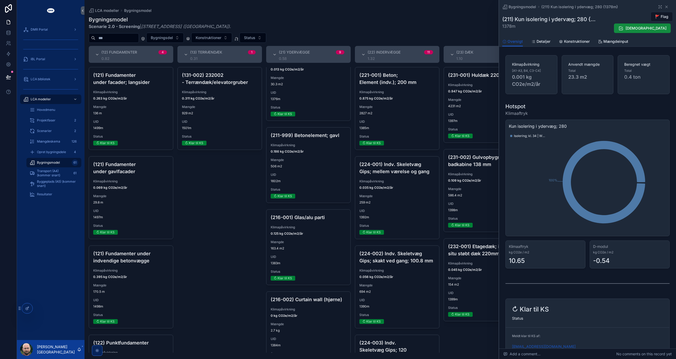
click at [336, 177] on span "UID" at bounding box center [309, 175] width 76 height 4
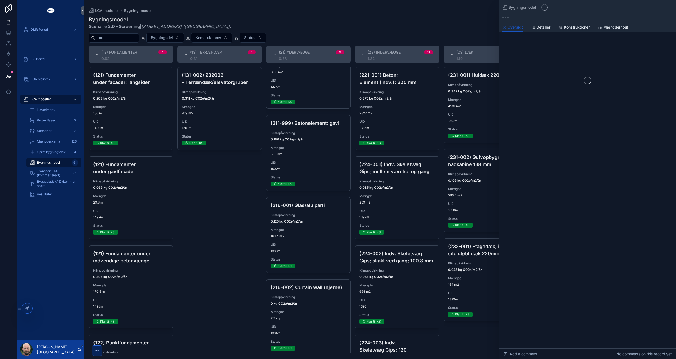
scroll to position [504, 0]
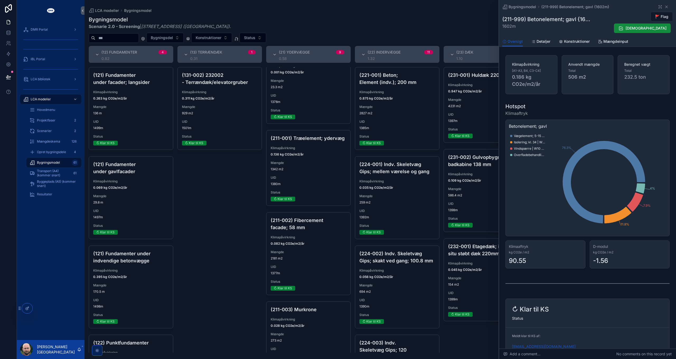
scroll to position [26, 0]
click at [572, 39] on span "Konstruktioner" at bounding box center [577, 41] width 26 height 5
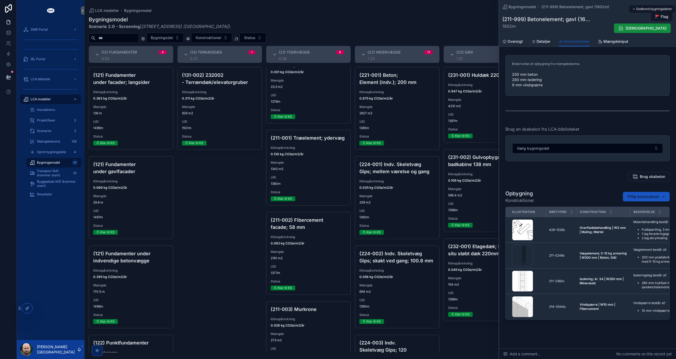
click at [652, 26] on span "Godkend" at bounding box center [646, 28] width 41 height 5
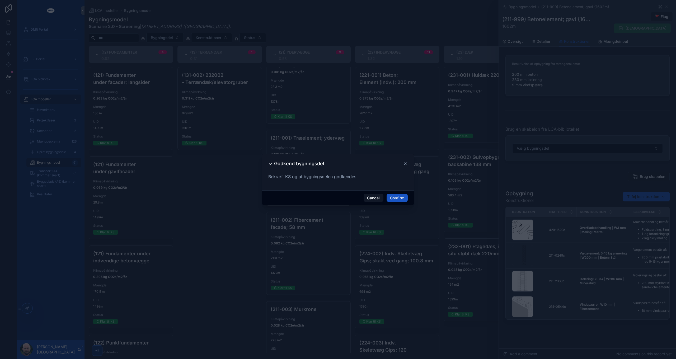
click at [394, 196] on button "Confirm" at bounding box center [397, 198] width 21 height 8
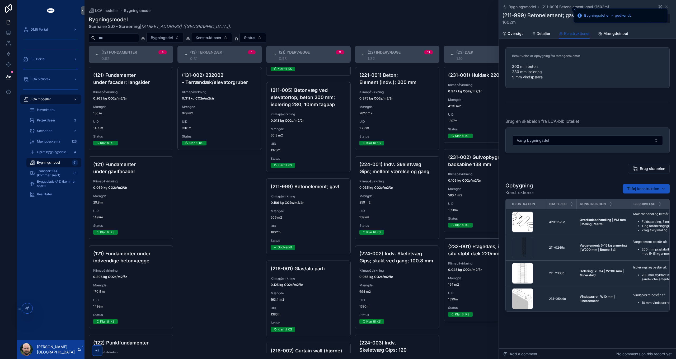
scroll to position [449, 0]
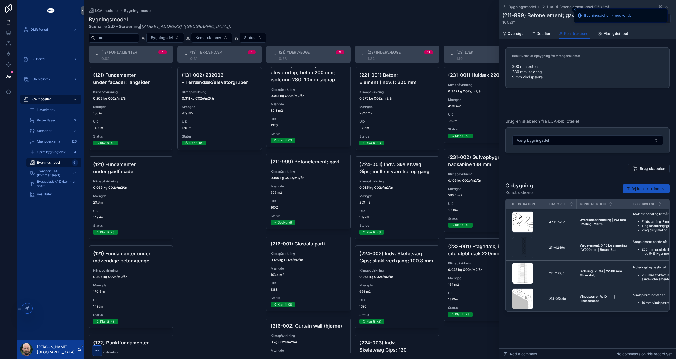
click at [128, 113] on span "136 m" at bounding box center [131, 113] width 76 height 4
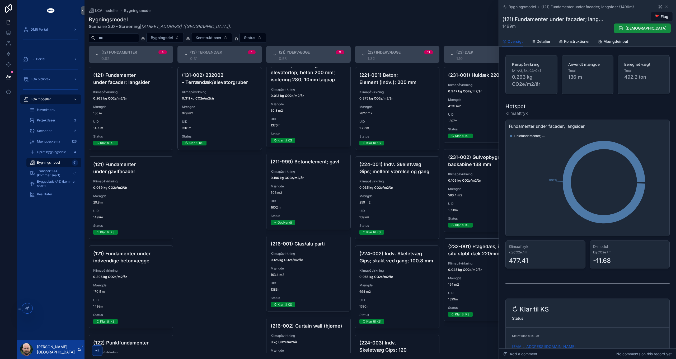
click at [577, 43] on span "Konstruktioner" at bounding box center [577, 41] width 26 height 5
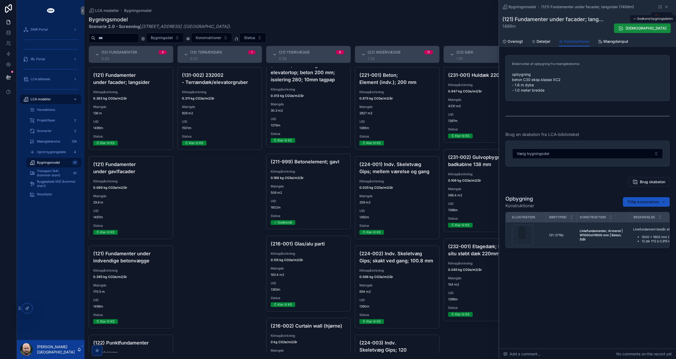
click at [659, 29] on span "Godkend" at bounding box center [646, 28] width 41 height 5
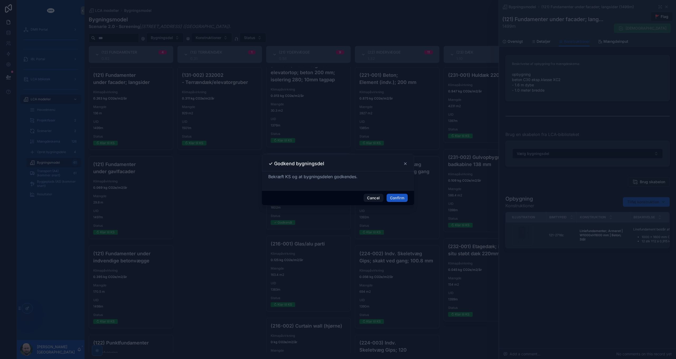
click at [396, 200] on button "Confirm" at bounding box center [397, 198] width 21 height 8
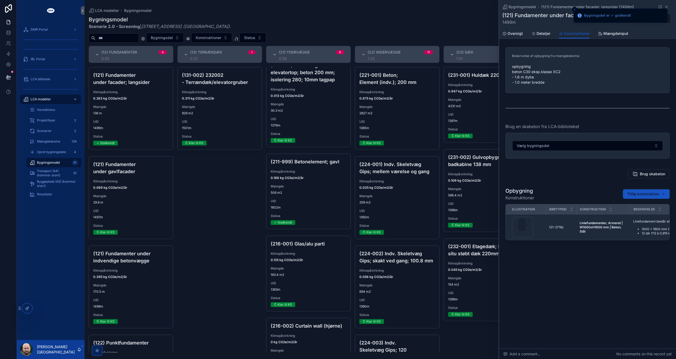
click at [131, 200] on span "29.8 m" at bounding box center [131, 202] width 76 height 4
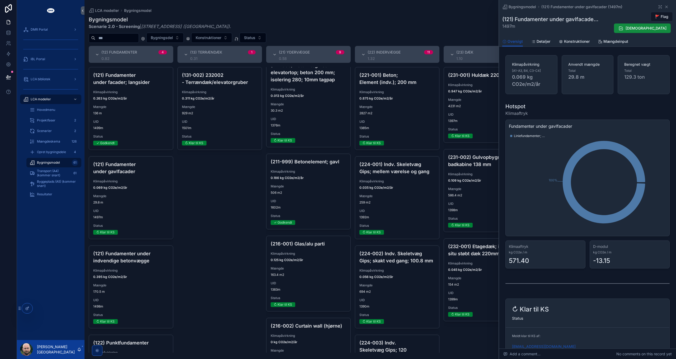
click at [568, 41] on span "Konstruktioner" at bounding box center [577, 41] width 26 height 5
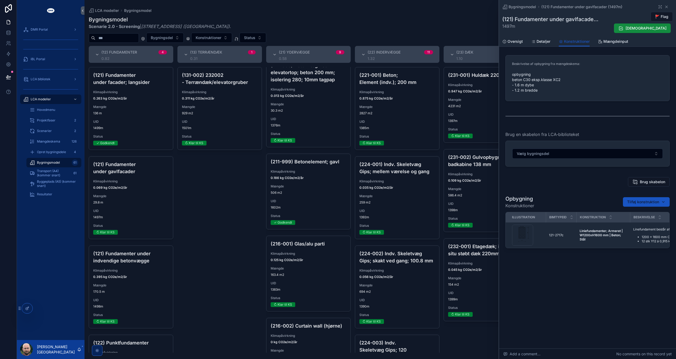
click at [0, 0] on span "Åben i LCA-biblioteket" at bounding box center [0, 0] width 0 height 0
click at [651, 27] on span "Godkend" at bounding box center [646, 28] width 41 height 5
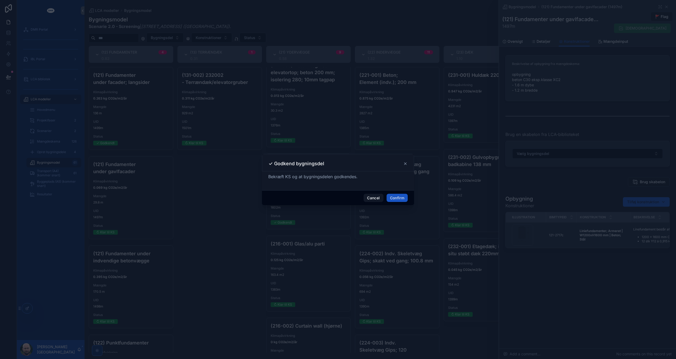
click at [404, 198] on button "Confirm" at bounding box center [397, 198] width 21 height 8
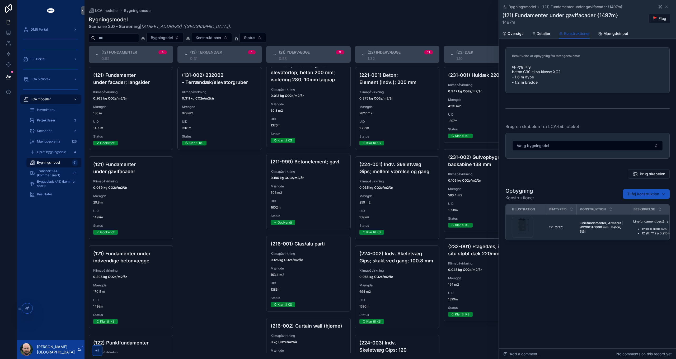
click at [558, 271] on div "Bygningsmodel (121) Fundamenter under gavlfacader {1497m} (121) Fundamenter und…" at bounding box center [587, 139] width 177 height 278
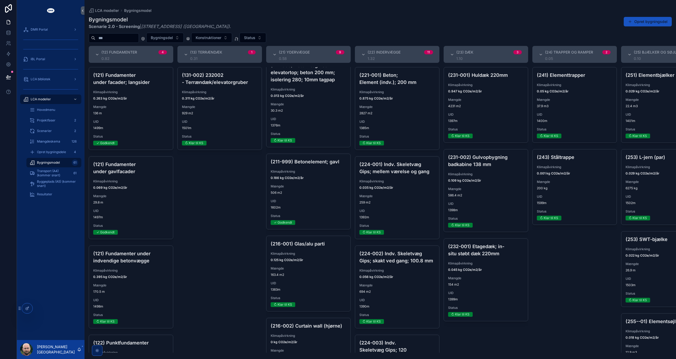
scroll to position [65, 0]
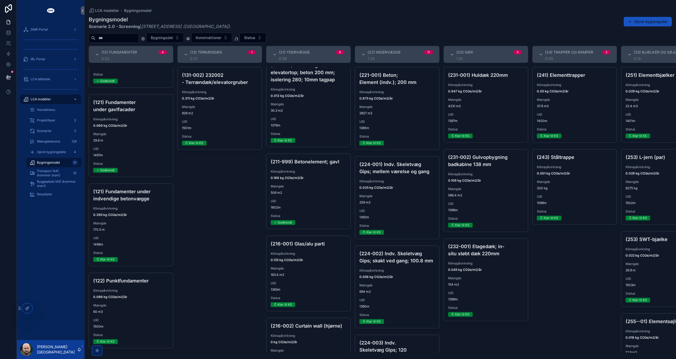
click at [141, 232] on div "(121) Fundamenter under indvendige betonvægge Klimapåvirkning 0.395 kg CO2e/m2/…" at bounding box center [131, 225] width 84 height 82
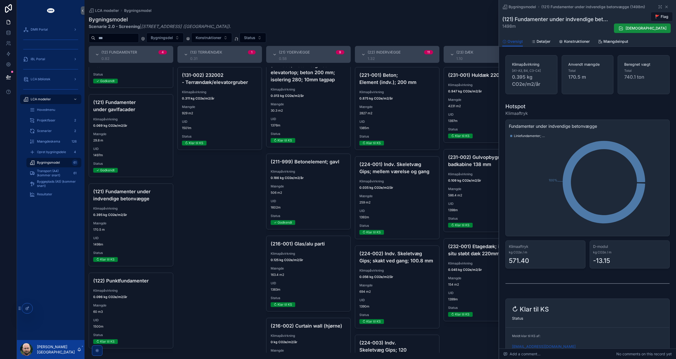
click at [658, 27] on span "Godkend" at bounding box center [646, 28] width 41 height 5
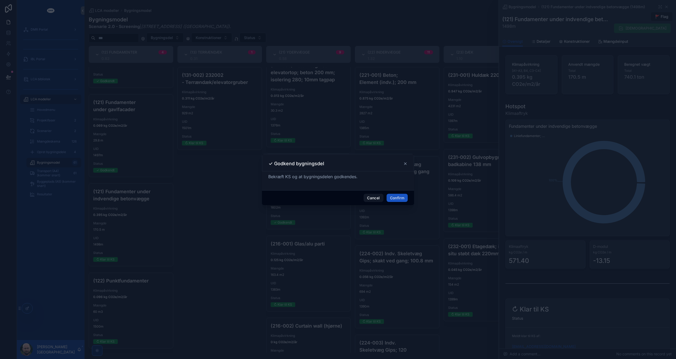
click at [394, 196] on button "Confirm" at bounding box center [397, 198] width 21 height 8
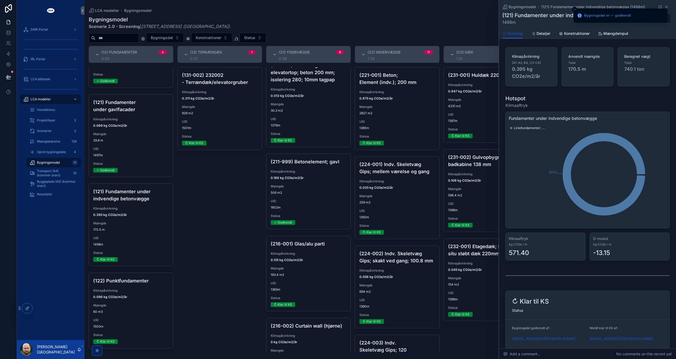
click at [138, 322] on div "UID 1500m" at bounding box center [131, 323] width 76 height 11
click at [667, 22] on li "Bygningsdel er ✓ godkendt" at bounding box center [621, 15] width 94 height 14
click at [668, 22] on button "Godkend" at bounding box center [644, 18] width 57 height 10
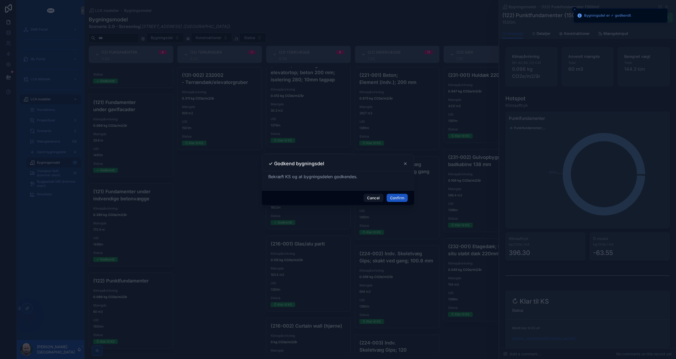
click at [403, 198] on button "Confirm" at bounding box center [397, 198] width 21 height 8
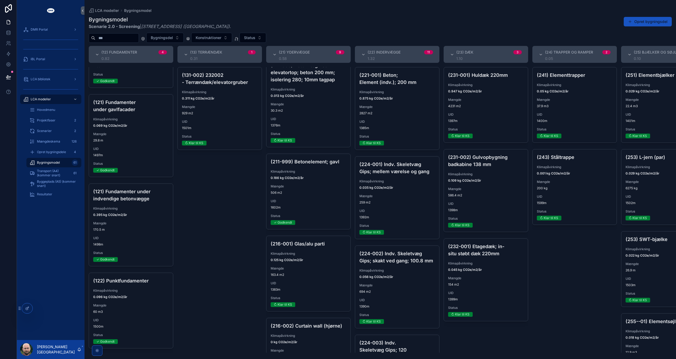
click at [228, 116] on div "(131-002) 232002 - Terrændæk/elevatorgruber Klimapåvirkning 0.311 kg CO2e/m2/år…" at bounding box center [220, 108] width 84 height 82
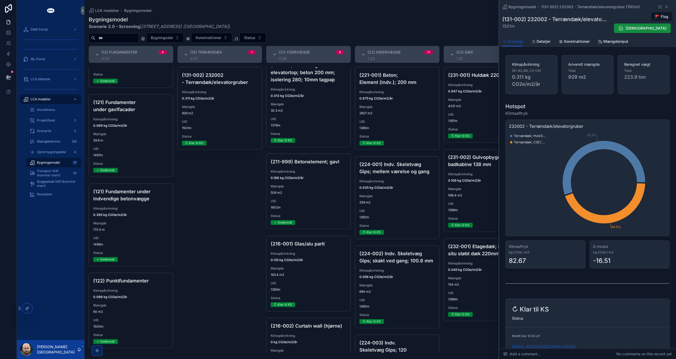
click at [650, 27] on span "Godkend" at bounding box center [646, 28] width 41 height 5
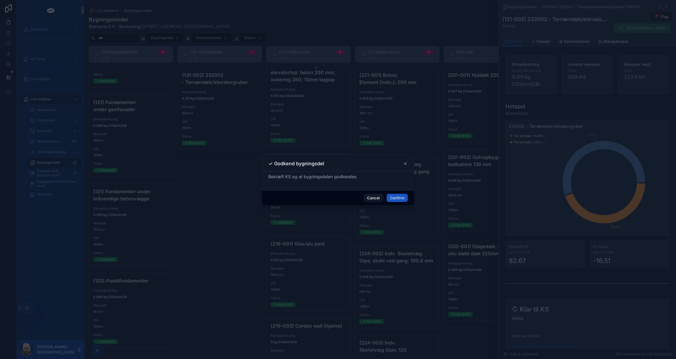
click at [400, 192] on div "Cancel Confirm" at bounding box center [338, 197] width 152 height 15
click at [399, 198] on button "Confirm" at bounding box center [397, 198] width 21 height 8
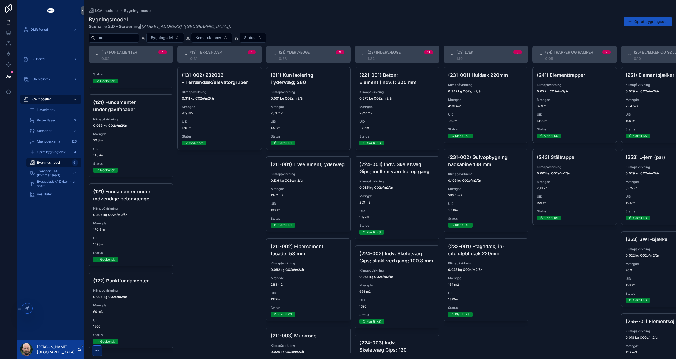
click at [309, 194] on div "(211-001) Træelement; ydervæg Klimapåvirkning 0.136 kg CO2e/m2/år Mængde 1342 m…" at bounding box center [308, 194] width 84 height 75
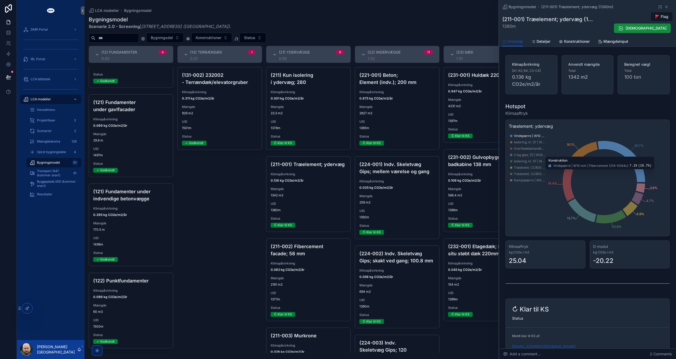
click at [573, 39] on span "Konstruktioner" at bounding box center [577, 41] width 26 height 5
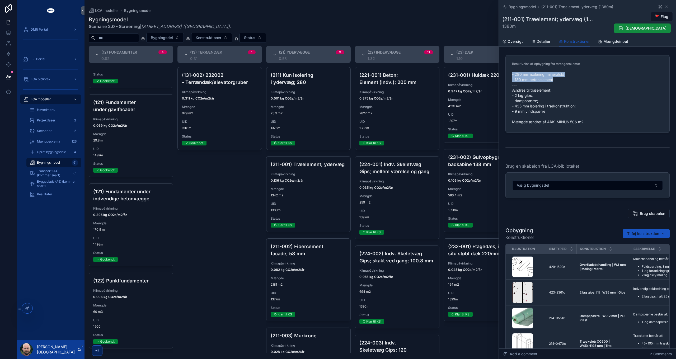
drag, startPoint x: 511, startPoint y: 67, endPoint x: 572, endPoint y: 71, distance: 61.4
click at [572, 71] on form "Beskrivelse af opbygning fra mængdeskema: - 280 mm isolering; mineraluld - 180 …" at bounding box center [588, 93] width 164 height 77
drag, startPoint x: 572, startPoint y: 71, endPoint x: 537, endPoint y: 90, distance: 39.7
click at [540, 91] on span "- 280 mm isolering; mineraluld - 180 mm betonelement --- Ændres til træelement:…" at bounding box center [587, 98] width 151 height 53
drag, startPoint x: 510, startPoint y: 87, endPoint x: 547, endPoint y: 93, distance: 37.7
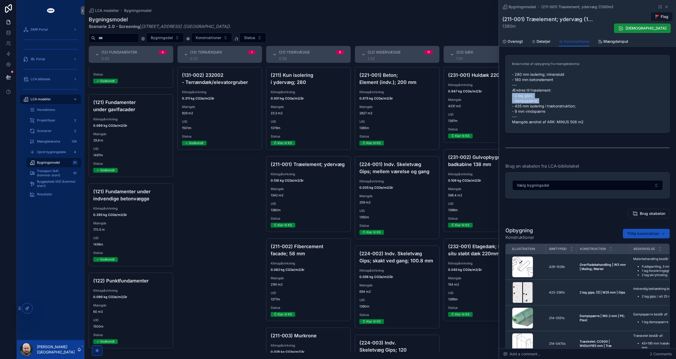
click at [547, 93] on form "Beskrivelse af opbygning fra mængdeskema: - 280 mm isolering; mineraluld - 180 …" at bounding box center [588, 93] width 164 height 77
drag, startPoint x: 547, startPoint y: 93, endPoint x: 564, endPoint y: 103, distance: 19.3
click at [564, 103] on span "- 280 mm isolering; mineraluld - 180 mm betonelement --- Ændres til træelement:…" at bounding box center [587, 98] width 151 height 53
click at [321, 266] on span "Klimapåvirkning" at bounding box center [309, 263] width 76 height 4
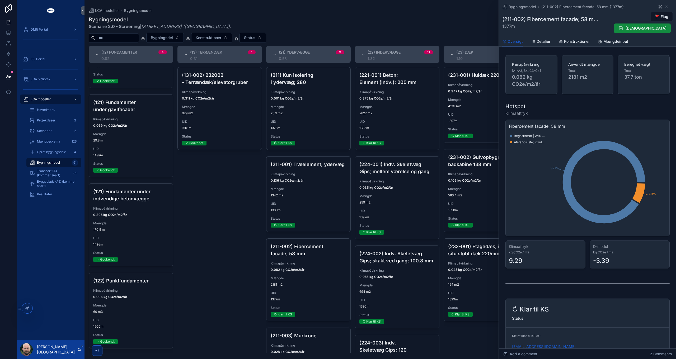
click at [573, 41] on span "Konstruktioner" at bounding box center [577, 41] width 26 height 5
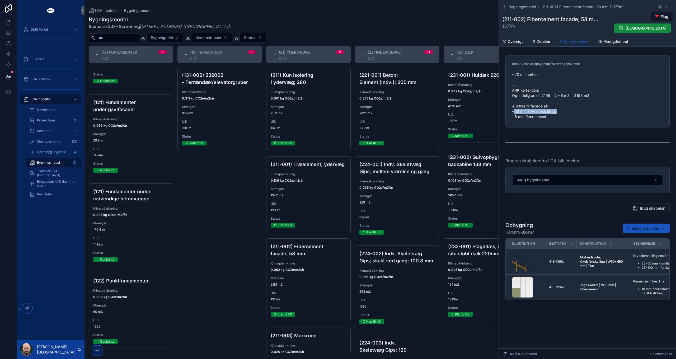
drag, startPoint x: 514, startPoint y: 111, endPoint x: 567, endPoint y: 109, distance: 52.9
click at [567, 109] on span "- 70 mm beton --- ARK Korrektion: Oprindelig areal: 2199 m2 - 6 m2 = 2193 m2 --…" at bounding box center [587, 96] width 151 height 48
click at [567, 110] on span "- 70 mm beton --- ARK Korrektion: Oprindelig areal: 2199 m2 - 6 m2 = 2193 m2 --…" at bounding box center [587, 96] width 151 height 48
click at [624, 29] on icon "scrollable content" at bounding box center [620, 28] width 5 height 5
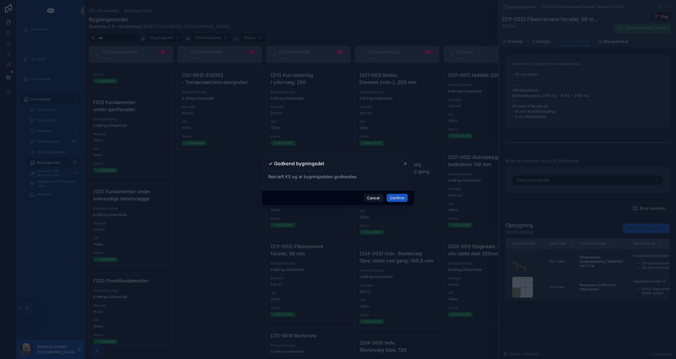
click at [395, 196] on button "Confirm" at bounding box center [397, 198] width 21 height 8
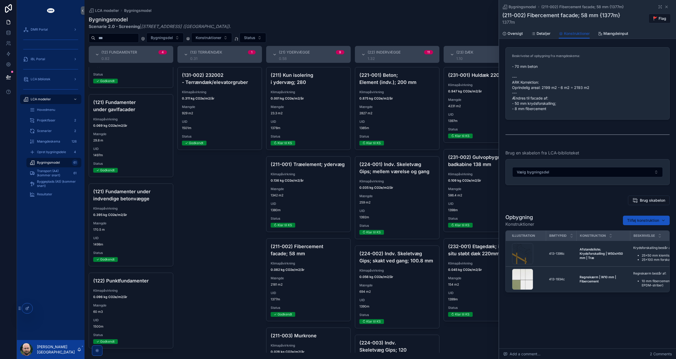
click at [303, 198] on span "1342 m2" at bounding box center [309, 195] width 76 height 4
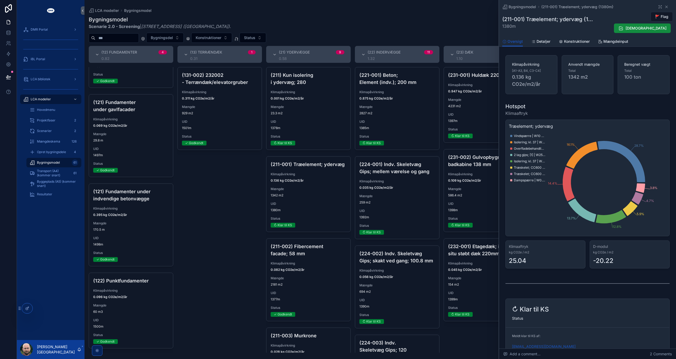
click at [656, 26] on span "Godkend" at bounding box center [646, 28] width 41 height 5
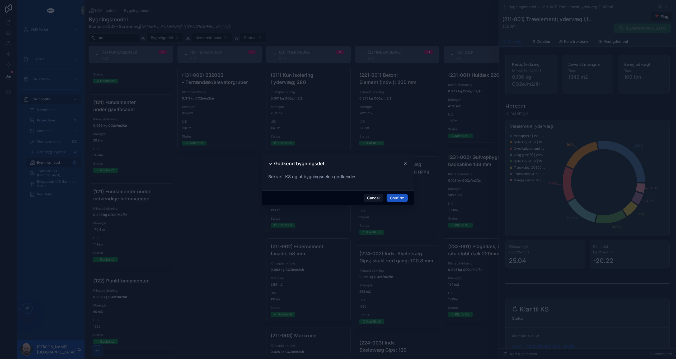
click at [398, 196] on button "Confirm" at bounding box center [397, 198] width 21 height 8
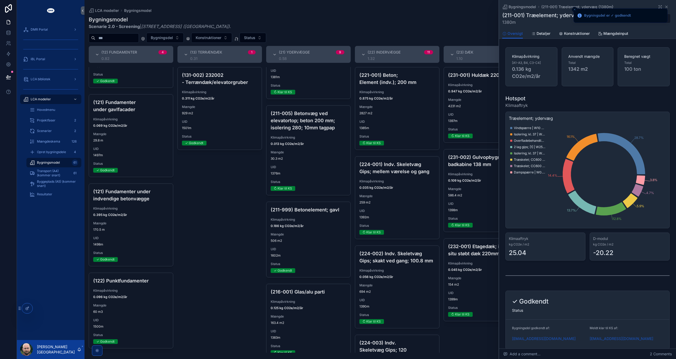
scroll to position [423, 0]
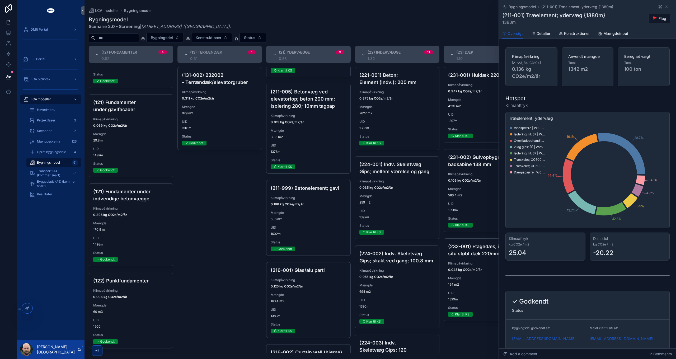
click at [310, 215] on span "Mængde" at bounding box center [309, 213] width 76 height 4
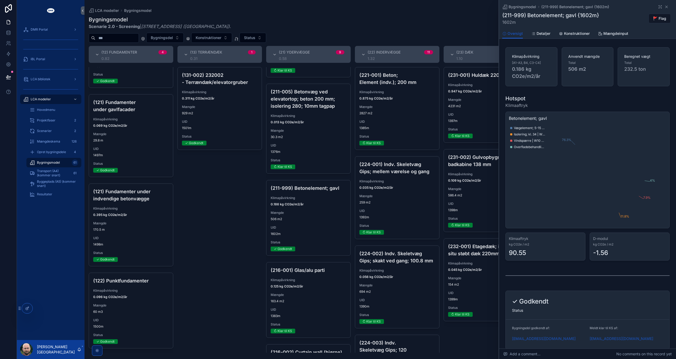
scroll to position [502, 0]
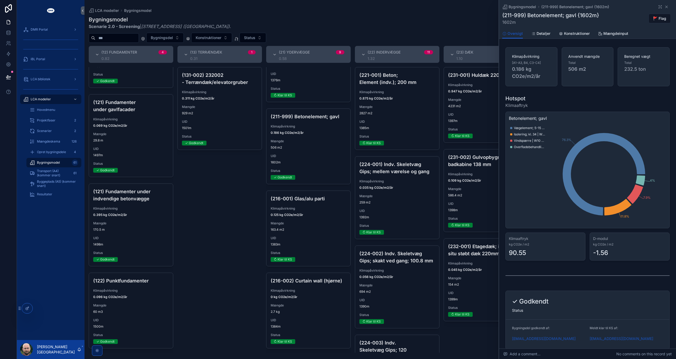
click at [575, 32] on span "Konstruktioner" at bounding box center [577, 33] width 26 height 5
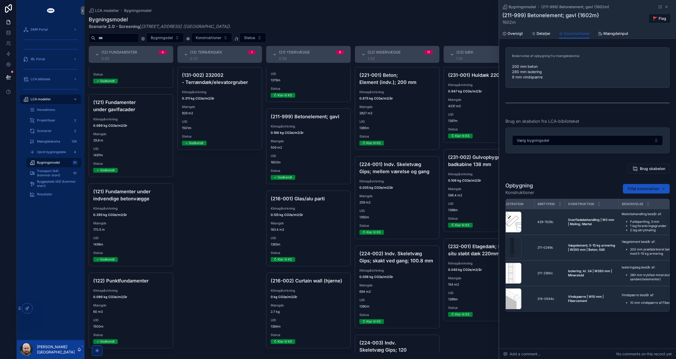
scroll to position [0, 2]
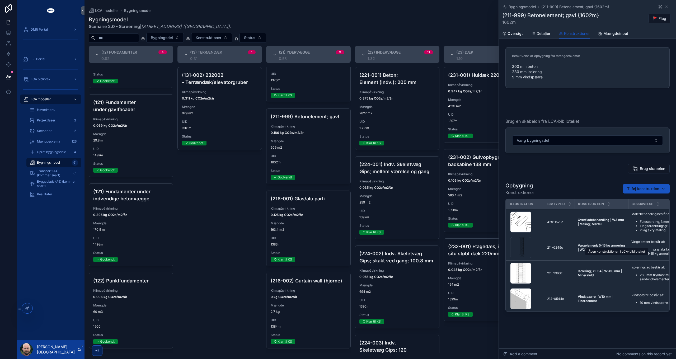
click at [0, 0] on span "Åben i LCA-biblioteket" at bounding box center [0, 0] width 0 height 0
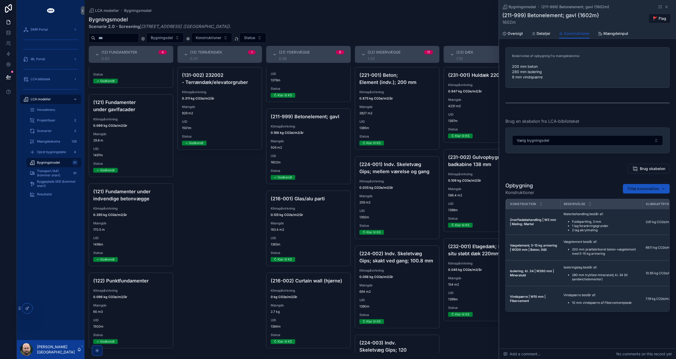
scroll to position [0, 55]
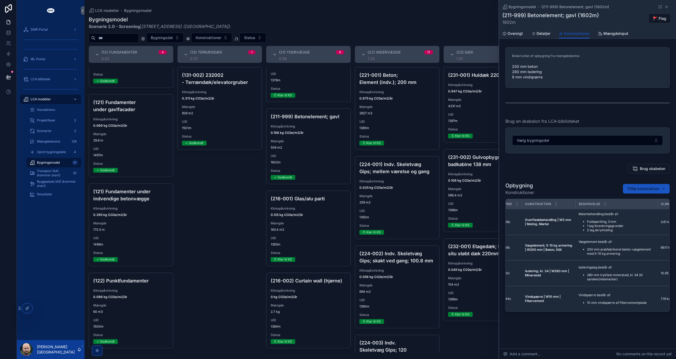
click at [636, 188] on span "Tilføj konstruktion" at bounding box center [643, 188] width 32 height 5
type input "*****"
click at [645, 210] on span "Isolering | W280 mm | Mineraluld {211-2763c}" at bounding box center [635, 209] width 63 height 5
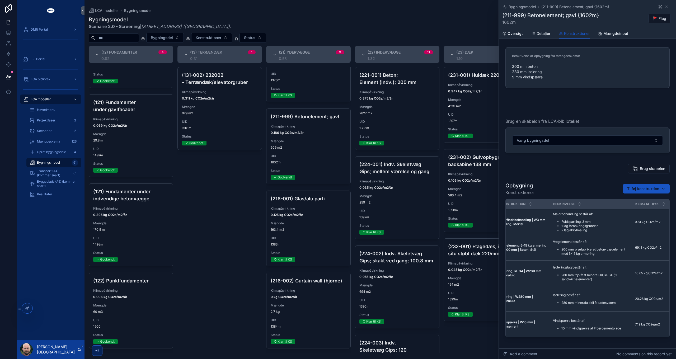
scroll to position [0, 0]
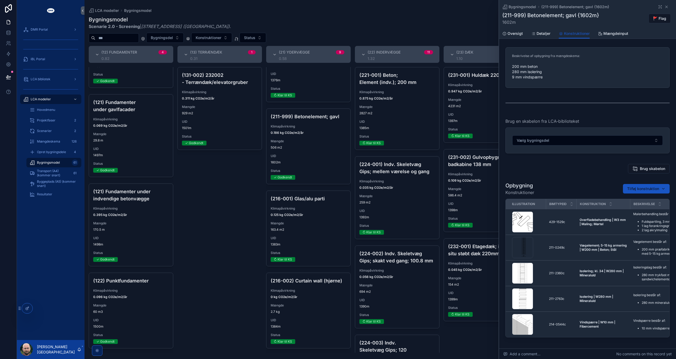
click at [0, 0] on icon "scrollable content" at bounding box center [0, 0] width 0 height 0
click at [0, 0] on button "Fjern" at bounding box center [0, 0] width 0 height 0
click at [526, 353] on span "Add a comment..." at bounding box center [521, 354] width 37 height 5
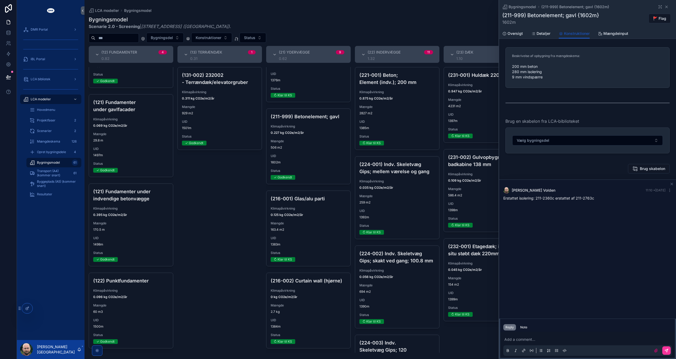
click at [668, 190] on icon "scrollable content" at bounding box center [670, 190] width 4 height 4
click at [564, 203] on div "Mikkel T. B. Volden 11:10 • Today Erstattet isolering: 211-2360c erstattet af 2…" at bounding box center [587, 194] width 175 height 20
click at [548, 165] on div "Brug skabelon" at bounding box center [588, 169] width 164 height 10
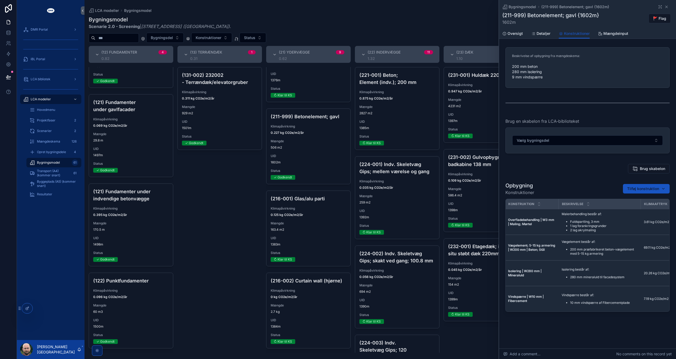
scroll to position [0, 79]
click at [657, 18] on span "🚩 Flag" at bounding box center [659, 18] width 13 height 5
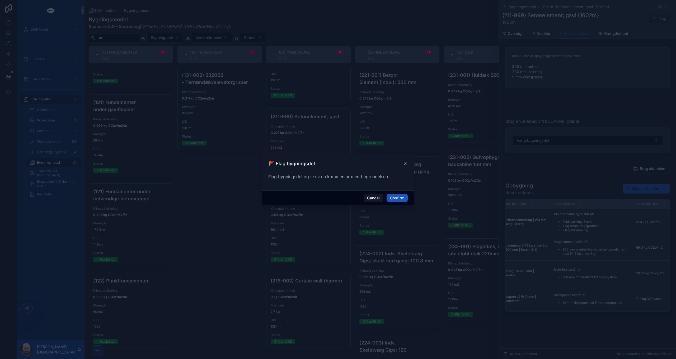
click at [401, 197] on button "Confirm" at bounding box center [397, 198] width 21 height 8
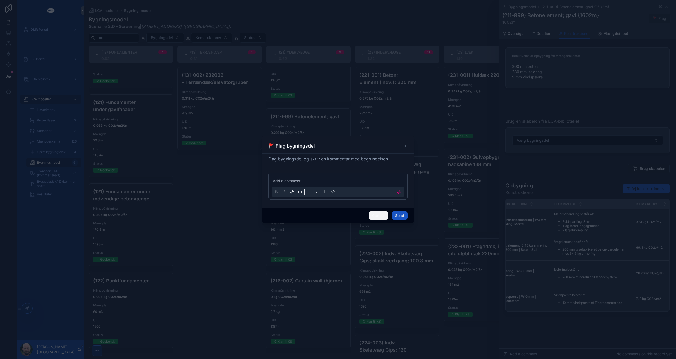
click at [377, 215] on button "Cancel" at bounding box center [379, 216] width 20 height 8
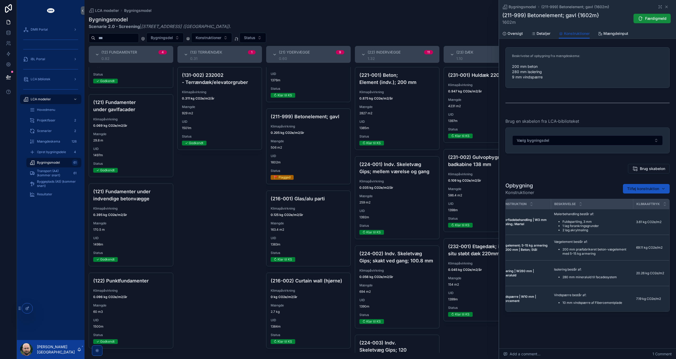
click at [534, 352] on span "Add a comment..." at bounding box center [521, 354] width 37 height 5
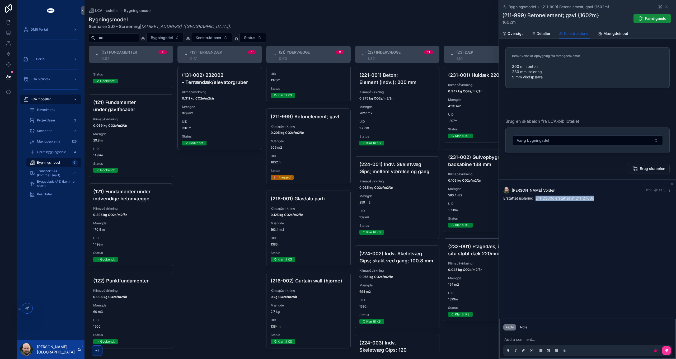
drag, startPoint x: 536, startPoint y: 198, endPoint x: 621, endPoint y: 199, distance: 85.1
click at [621, 199] on div "Erstattet isolering: 211-2360c erstattet af 211-2763c" at bounding box center [587, 198] width 169 height 5
copy span "211-2360c erstattet af 211-2763c"
click at [671, 183] on icon "scrollable content" at bounding box center [672, 184] width 4 height 4
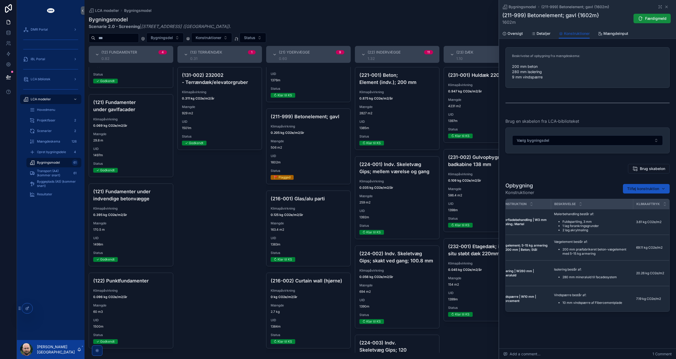
click at [524, 353] on span "Add a comment..." at bounding box center [521, 354] width 37 height 5
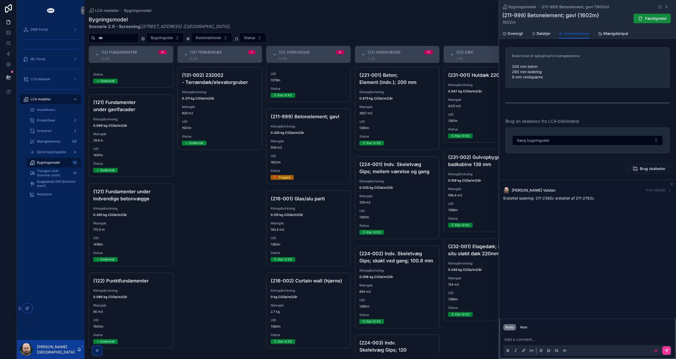
click at [516, 34] on span "Oversigt" at bounding box center [515, 33] width 15 height 5
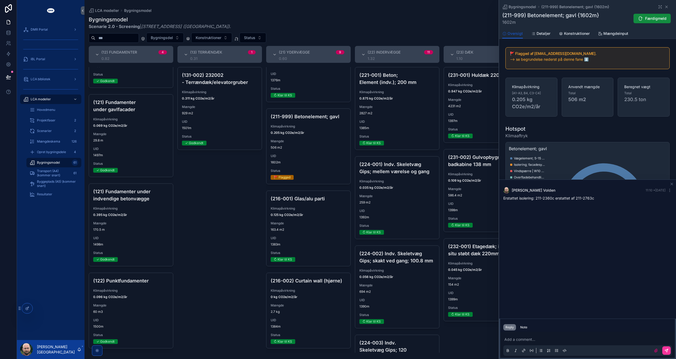
click at [530, 340] on p "scrollable content" at bounding box center [588, 339] width 169 height 5
click at [670, 190] on icon "scrollable content" at bounding box center [670, 190] width 4 height 4
click at [657, 180] on span "Delete comment" at bounding box center [659, 181] width 25 height 4
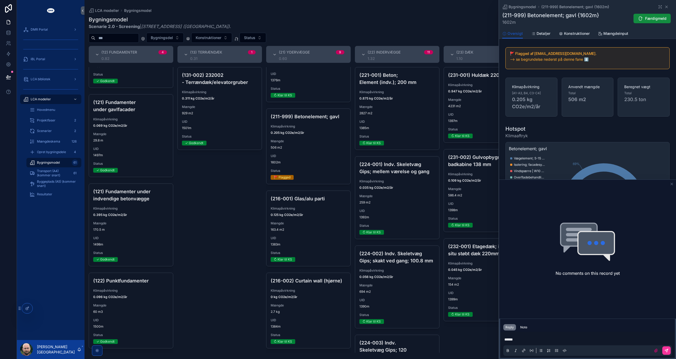
click at [521, 340] on p "*****" at bounding box center [588, 339] width 169 height 5
click at [558, 338] on span "**********" at bounding box center [538, 340] width 68 height 4
click at [668, 350] on icon "scrollable content" at bounding box center [666, 350] width 3 height 3
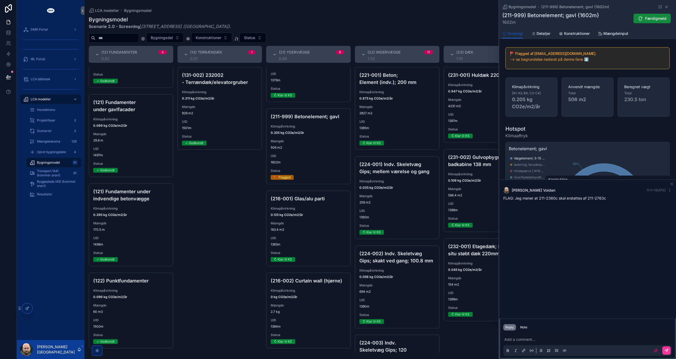
click at [587, 126] on div "Hotspot Klimaaftryk" at bounding box center [588, 132] width 164 height 14
click at [672, 184] on icon "scrollable content" at bounding box center [672, 184] width 4 height 4
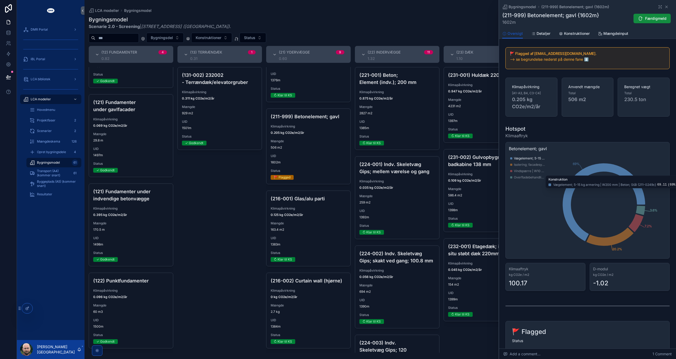
click at [577, 33] on span "Konstruktioner" at bounding box center [577, 33] width 26 height 5
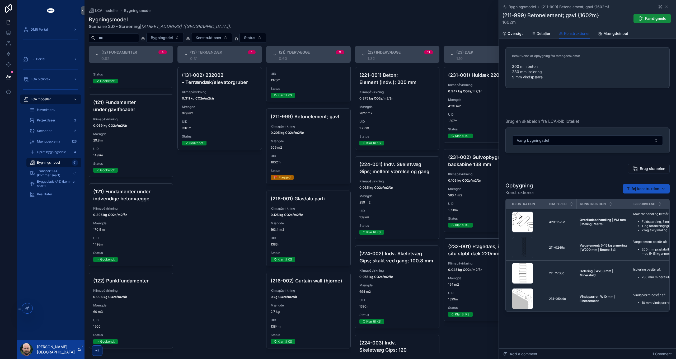
click at [511, 34] on span "Oversigt" at bounding box center [515, 33] width 15 height 5
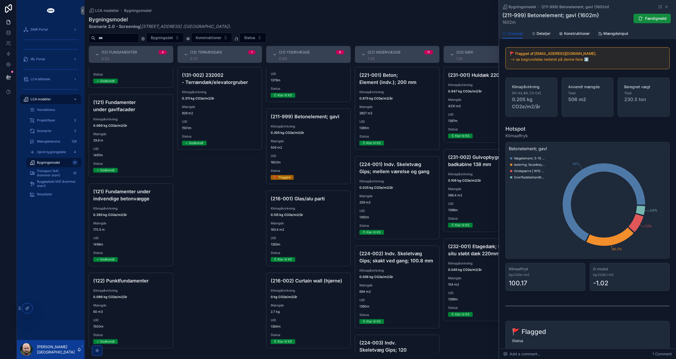
drag, startPoint x: 558, startPoint y: 352, endPoint x: 557, endPoint y: 36, distance: 315.9
click at [558, 352] on div "Add a comment... 1 Comment" at bounding box center [587, 354] width 177 height 11
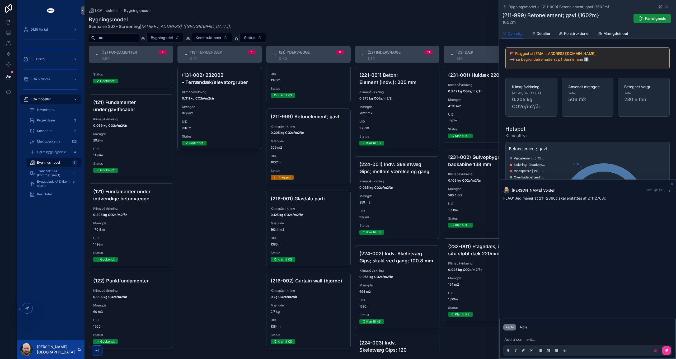
click at [576, 36] on span "Konstruktioner" at bounding box center [577, 33] width 26 height 5
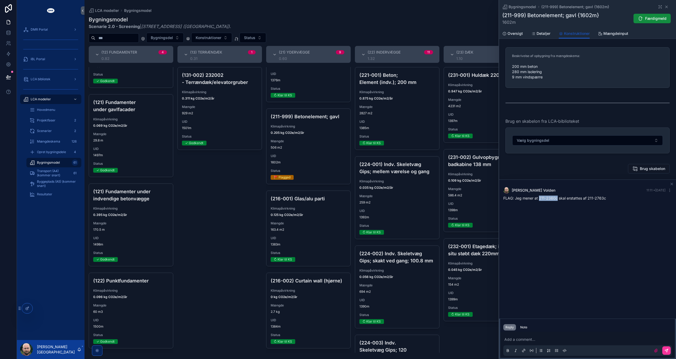
drag, startPoint x: 539, startPoint y: 198, endPoint x: 556, endPoint y: 197, distance: 17.5
click at [556, 197] on span "FLAG: Jeg mener at 211-2360c skal erstattes af 211-2763c" at bounding box center [554, 198] width 103 height 4
copy span "211-2360c"
click at [672, 183] on icon "scrollable content" at bounding box center [672, 184] width 4 height 4
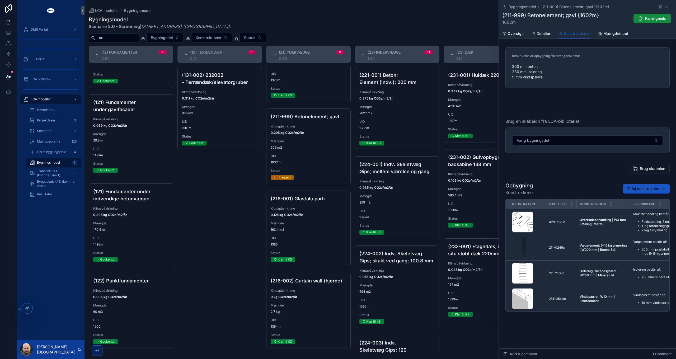
click at [641, 190] on span "Tilføj konstruktion" at bounding box center [643, 188] width 32 height 5
type input "*********"
click at [642, 213] on div "Isolering; kl. 34 | W280 mm | Mineraluld {211-2360c}" at bounding box center [637, 210] width 73 height 8
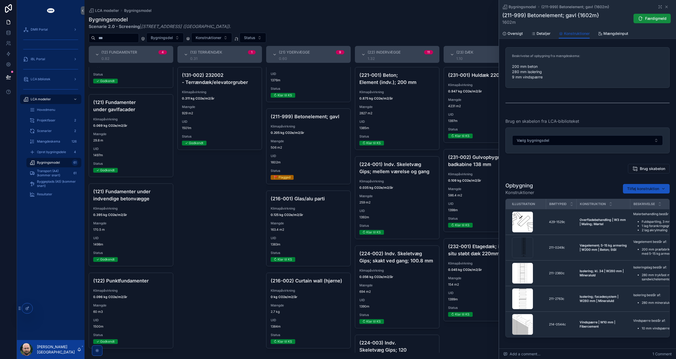
click at [558, 175] on div "Beskrivelse af opbygning fra mængdeskema: 200 mm beton 280 mm isolering 9 mm vi…" at bounding box center [587, 193] width 177 height 297
click at [512, 34] on span "Oversigt" at bounding box center [515, 33] width 15 height 5
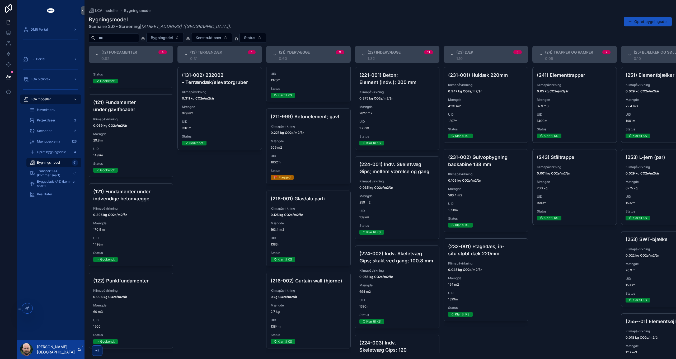
click at [334, 228] on span "163.4 m2" at bounding box center [309, 230] width 76 height 4
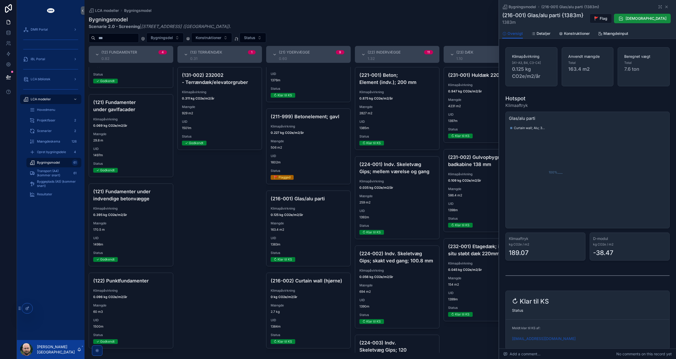
click at [574, 34] on span "Konstruktioner" at bounding box center [577, 33] width 26 height 5
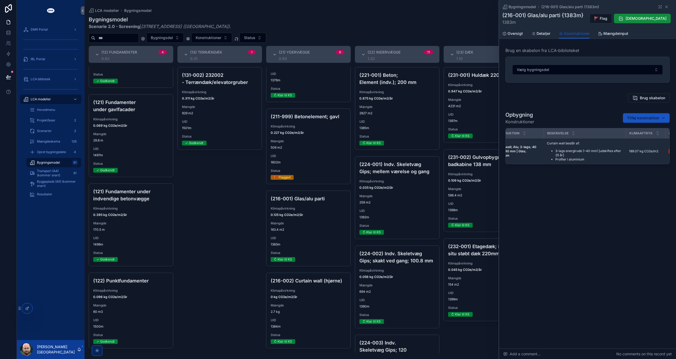
scroll to position [0, 78]
click at [614, 32] on span "Mængdeinput" at bounding box center [616, 33] width 25 height 5
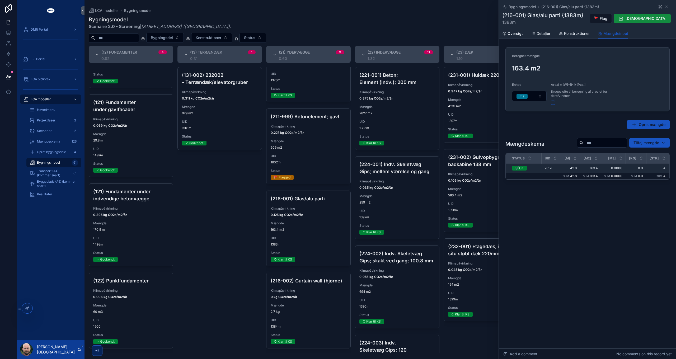
click at [577, 32] on span "Konstruktioner" at bounding box center [577, 33] width 26 height 5
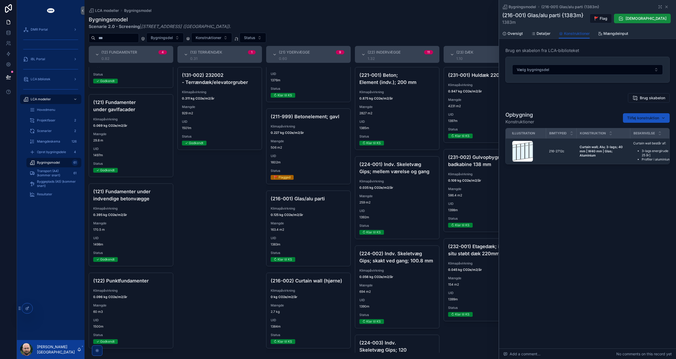
click at [623, 37] on link "Mængdeinput" at bounding box center [613, 34] width 30 height 11
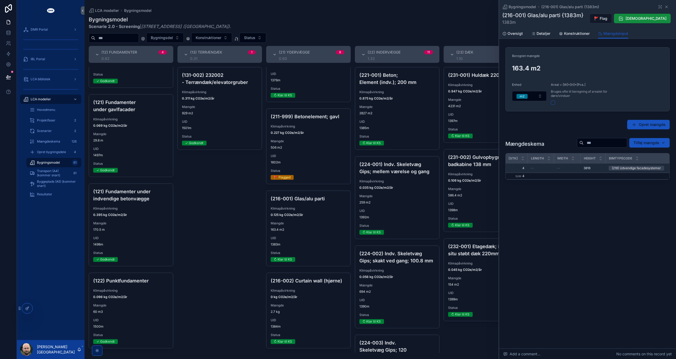
scroll to position [0, 158]
click at [569, 27] on div "Bygningsmodel (216-001) Glas/alu parti {1383m} (216-001) Glas/alu parti {1383m}…" at bounding box center [587, 14] width 171 height 29
click at [571, 31] on span "Konstruktioner" at bounding box center [577, 33] width 26 height 5
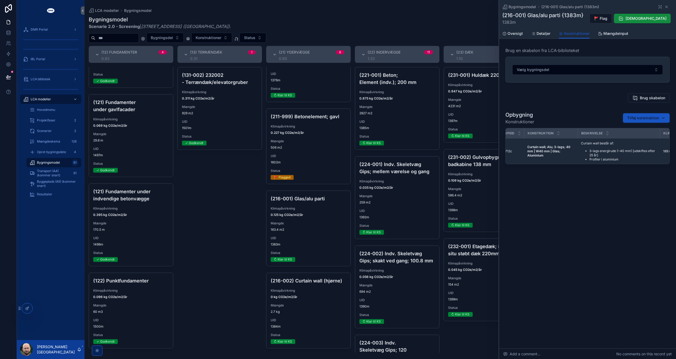
scroll to position [0, 158]
click at [655, 20] on span "[DEMOGRAPHIC_DATA]" at bounding box center [646, 18] width 41 height 5
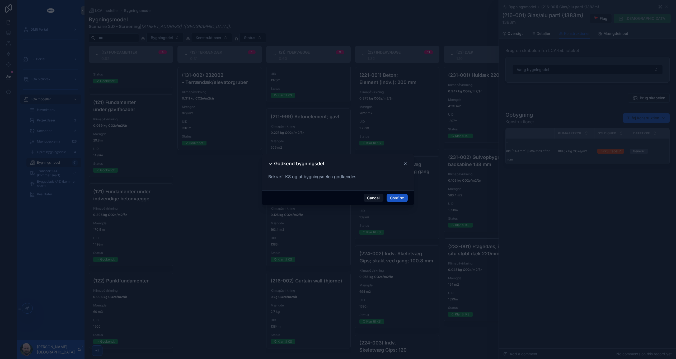
click at [401, 197] on button "Confirm" at bounding box center [397, 198] width 21 height 8
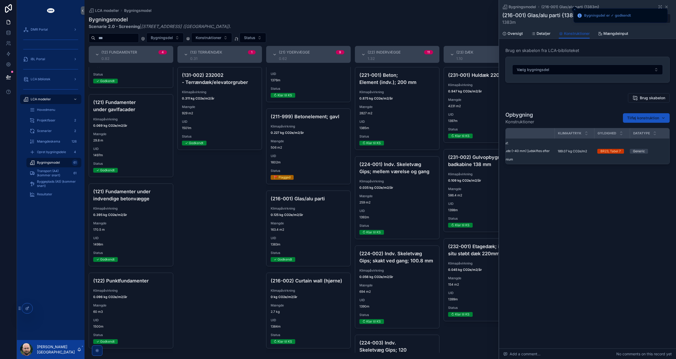
scroll to position [504, 0]
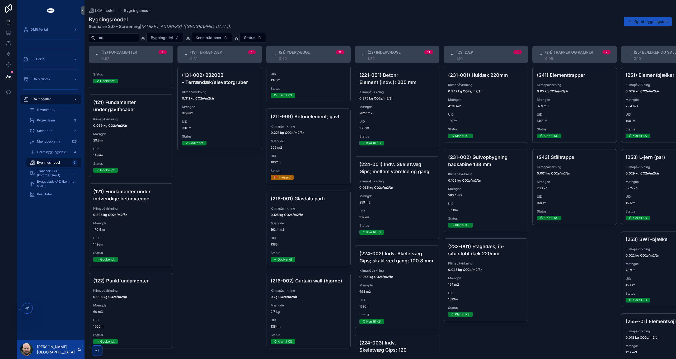
click at [414, 115] on span "2827 m2" at bounding box center [397, 113] width 76 height 4
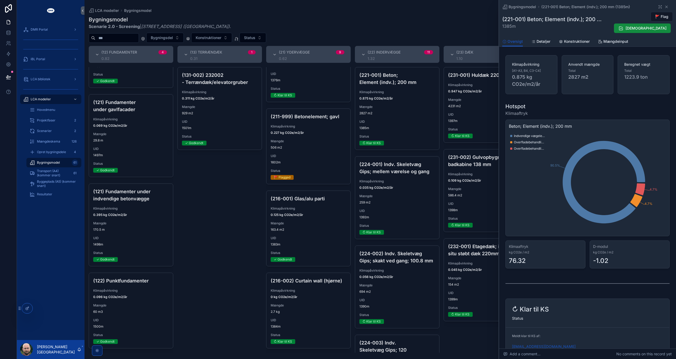
click at [576, 42] on span "Konstruktioner" at bounding box center [577, 41] width 26 height 5
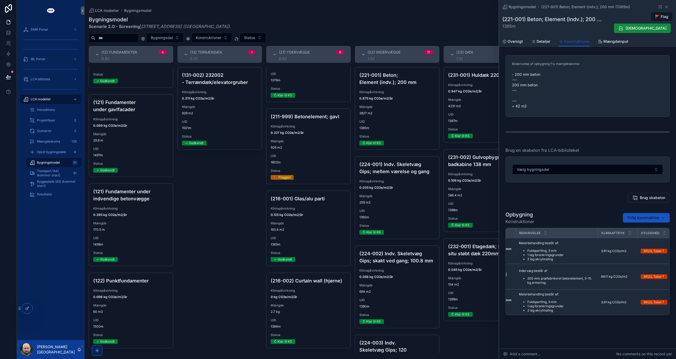
scroll to position [0, 132]
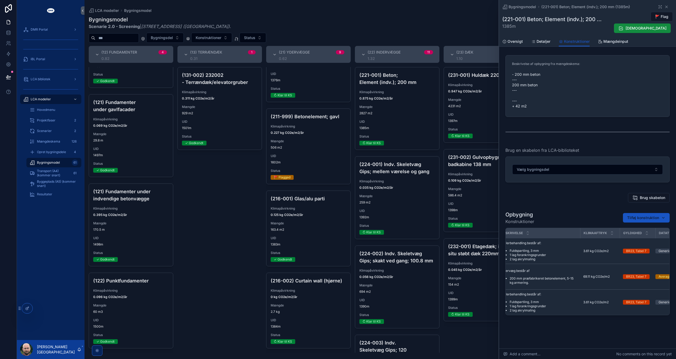
click at [653, 26] on span "[DEMOGRAPHIC_DATA]" at bounding box center [646, 28] width 41 height 5
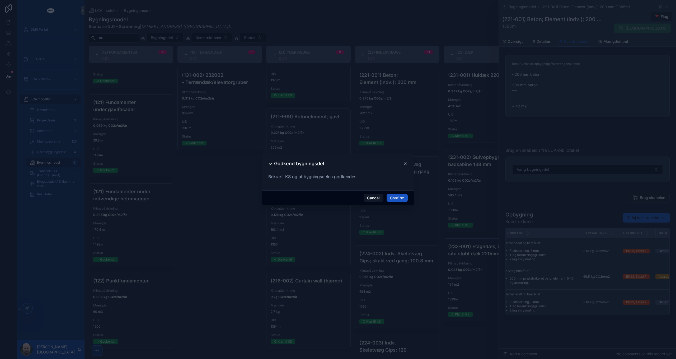
click at [400, 194] on button "Confirm" at bounding box center [397, 198] width 21 height 8
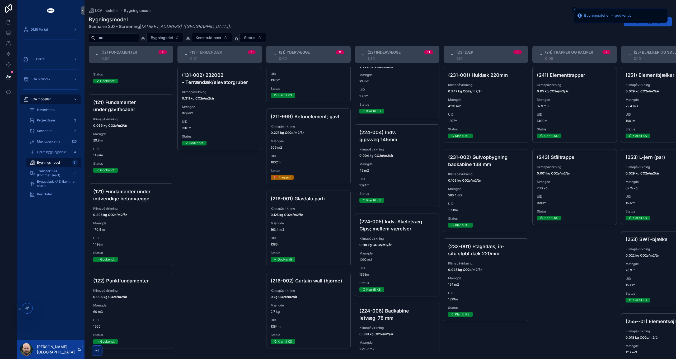
scroll to position [396, 0]
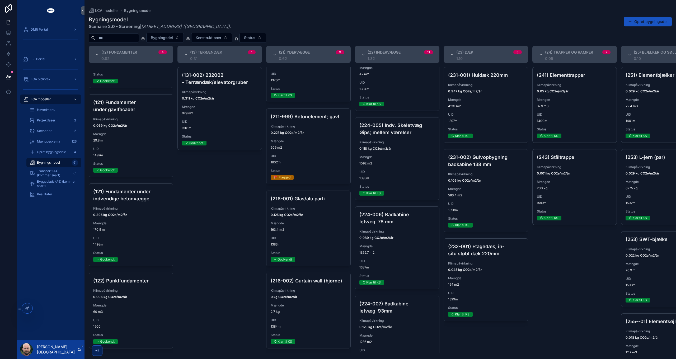
click at [400, 159] on span "Mængde" at bounding box center [397, 157] width 76 height 4
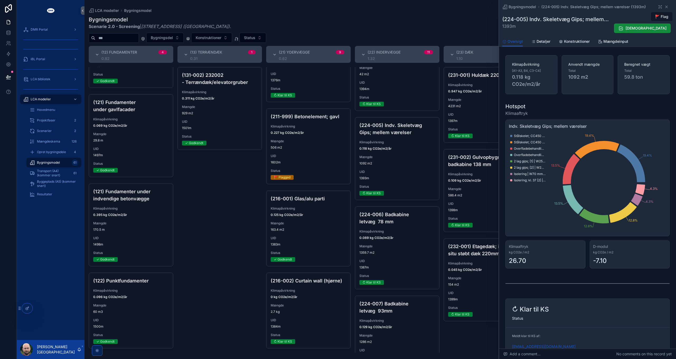
click at [575, 40] on span "Konstruktioner" at bounding box center [577, 41] width 26 height 5
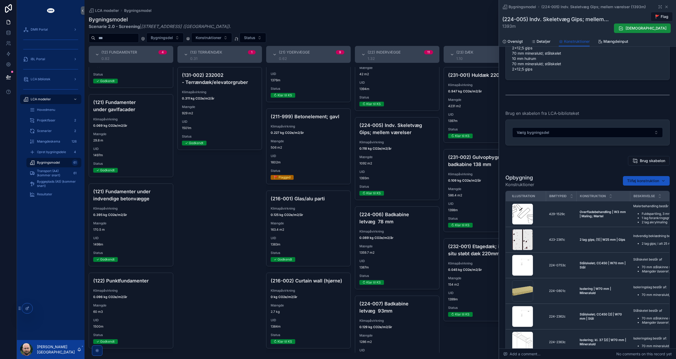
click at [0, 0] on span "Åben i LCA-biblioteket" at bounding box center [0, 0] width 0 height 0
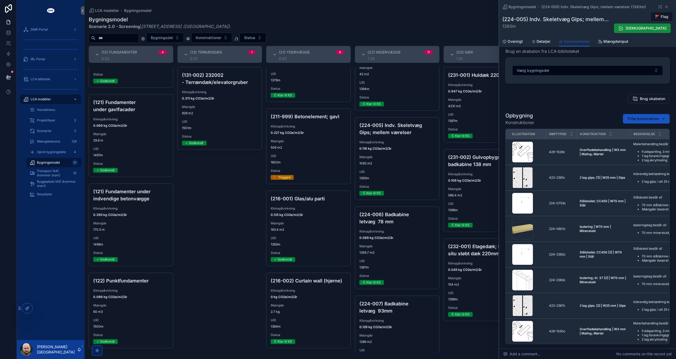
scroll to position [178, 0]
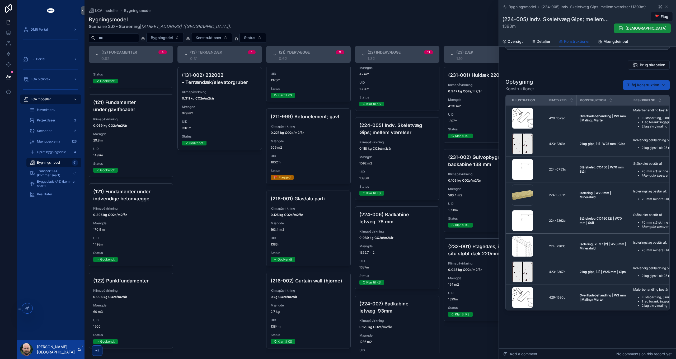
click at [547, 355] on div "Add a comment... No comments on this record yet" at bounding box center [587, 354] width 177 height 11
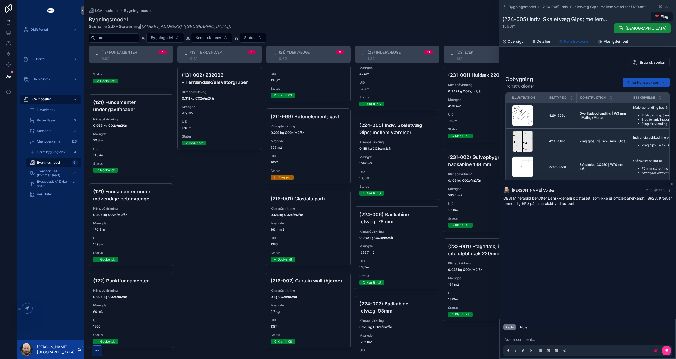
click at [580, 62] on div "Brug skabelon" at bounding box center [588, 63] width 164 height 10
click at [583, 62] on div "Brug skabelon" at bounding box center [588, 63] width 164 height 10
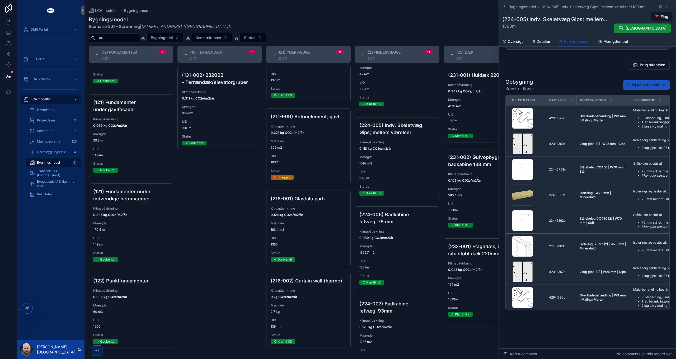
click at [513, 40] on span "Oversigt" at bounding box center [515, 41] width 15 height 5
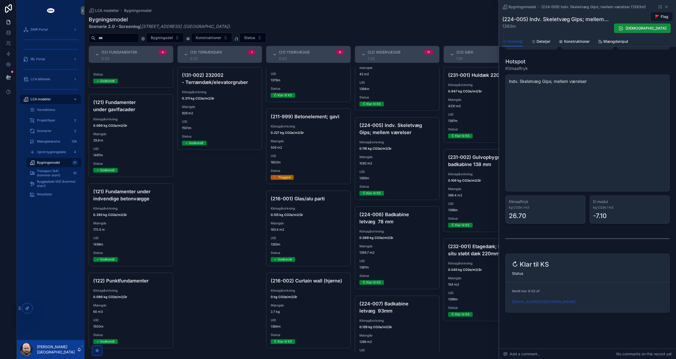
scroll to position [45, 0]
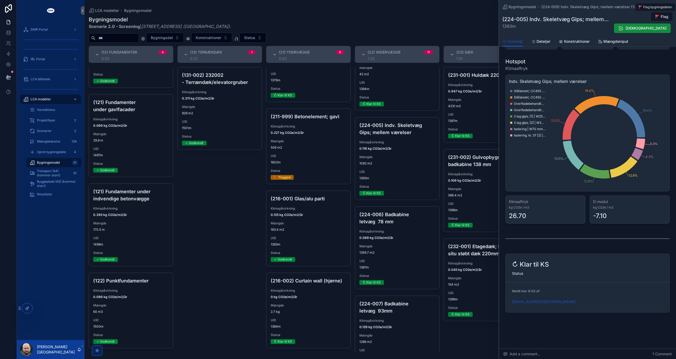
click at [661, 15] on span "🚩 Flag" at bounding box center [661, 16] width 13 height 5
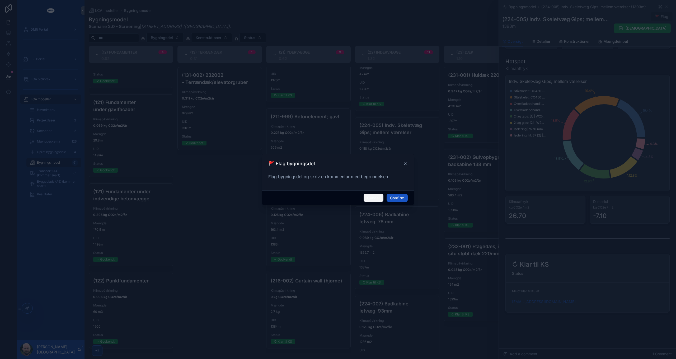
click at [375, 201] on button "Cancel" at bounding box center [374, 198] width 20 height 8
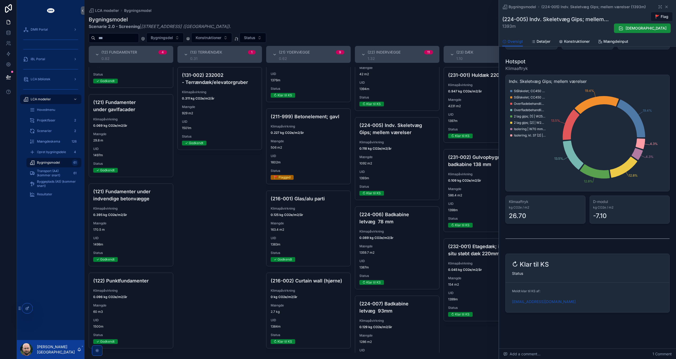
click at [648, 30] on span "[DEMOGRAPHIC_DATA]" at bounding box center [646, 28] width 41 height 5
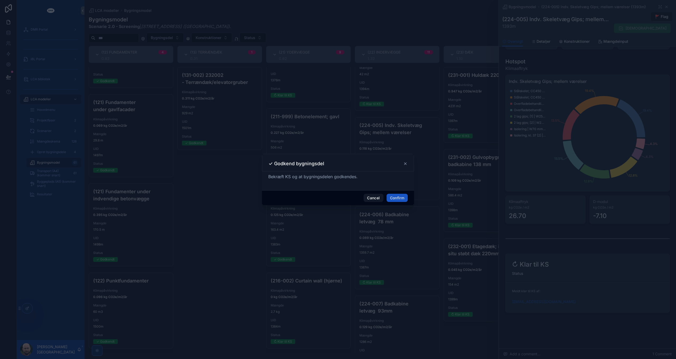
click at [392, 198] on button "Confirm" at bounding box center [397, 198] width 21 height 8
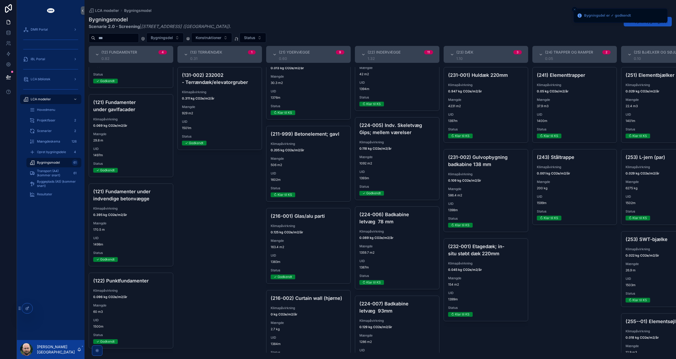
scroll to position [478, 0]
click at [317, 166] on span "506 m2" at bounding box center [309, 164] width 76 height 4
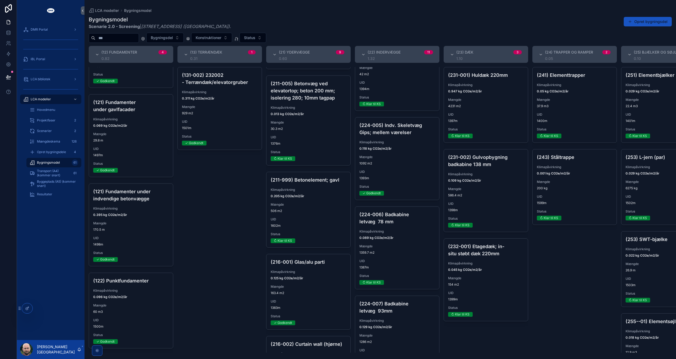
scroll to position [425, 0]
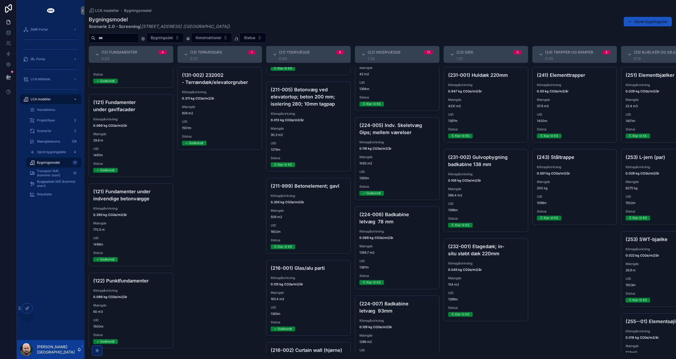
click at [321, 219] on span "506 m2" at bounding box center [309, 217] width 76 height 4
click at [316, 144] on div "(211-005) Betonvæg ved elevatortop; beton 200 mm; isolering 280; 10mm tagpap Kl…" at bounding box center [308, 127] width 84 height 90
click at [50, 161] on span "Bygningsmodel" at bounding box center [48, 163] width 23 height 4
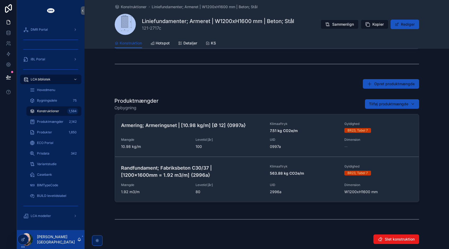
scroll to position [211, 0]
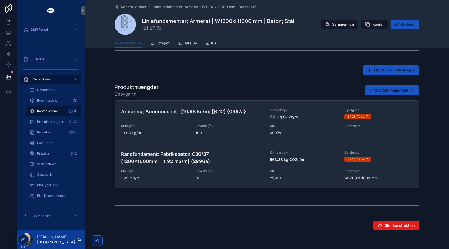
click at [176, 160] on h4 "Randfundament; Fabriksbeton C30/37 | [1200x1600mm = 1.92 m3/m] {2996a}" at bounding box center [192, 157] width 142 height 14
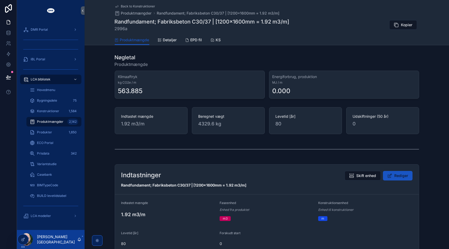
click at [81, 9] on icon "scrollable content" at bounding box center [83, 11] width 4 height 4
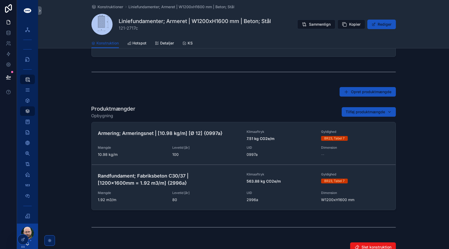
scroll to position [211, 0]
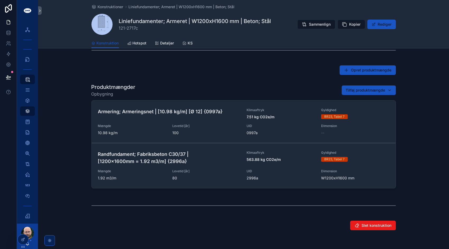
click at [171, 114] on h4 "Armering; Armeringsnet | [10.98 kg/m] [Ø 12] {0997a}" at bounding box center [169, 111] width 142 height 7
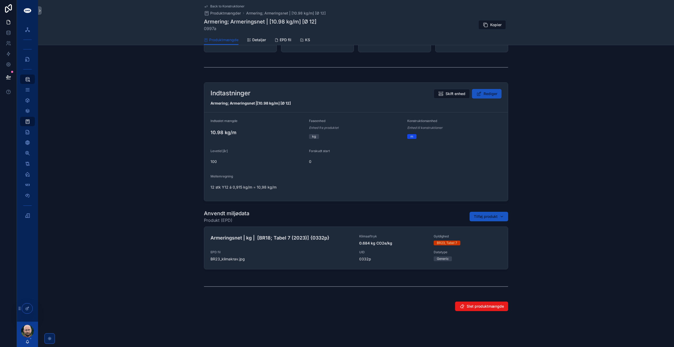
scroll to position [82, 0]
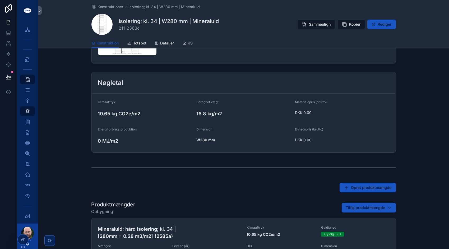
scroll to position [185, 0]
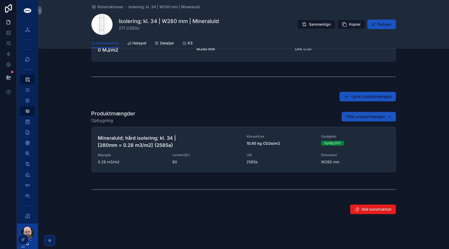
click at [179, 148] on div "Mineraluld; hård isolering; kl. 34 | [280mm = 0.28 m3/m2] {2585a} Klimaaftryk 1…" at bounding box center [243, 149] width 291 height 30
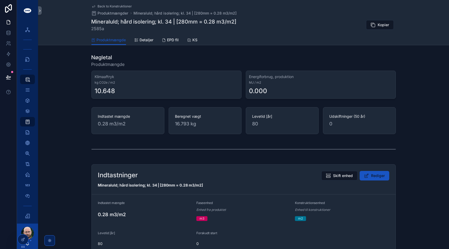
click at [121, 6] on span "Back to Konstruktioner" at bounding box center [115, 6] width 34 height 4
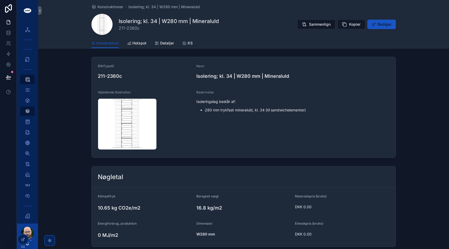
click at [111, 6] on span "Konstruktioner" at bounding box center [111, 6] width 26 height 5
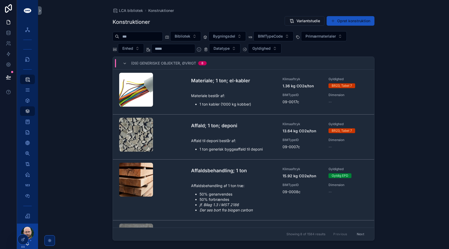
click at [177, 49] on input "scrollable content" at bounding box center [173, 48] width 43 height 7
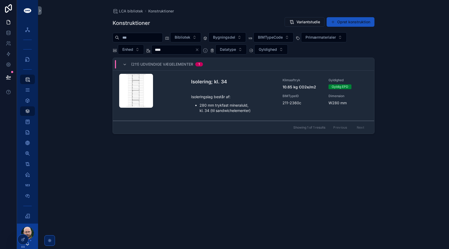
type input "****"
click at [74, 74] on div "LCA bibliotek Konstruktioner Konstruktioner Variantstudie Opret konstruktion Bi…" at bounding box center [243, 124] width 411 height 249
click at [182, 91] on div "scrollable content" at bounding box center [153, 96] width 68 height 44
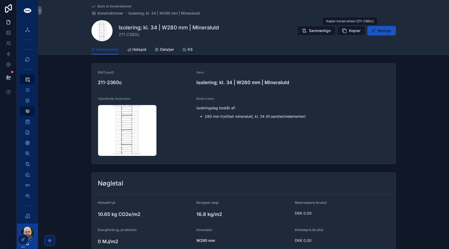
click at [125, 129] on img "scrollable content" at bounding box center [127, 130] width 58 height 51
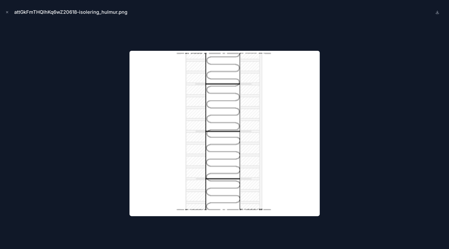
drag, startPoint x: 227, startPoint y: 100, endPoint x: 78, endPoint y: 81, distance: 149.4
click at [78, 81] on div at bounding box center [224, 133] width 440 height 222
click at [78, 59] on div at bounding box center [224, 133] width 440 height 222
click at [86, 54] on div at bounding box center [224, 133] width 440 height 222
click at [8, 12] on icon "Close modal" at bounding box center [7, 12] width 4 height 4
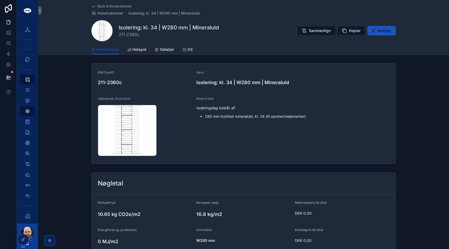
click at [106, 6] on span "Back to Konstruktioner" at bounding box center [115, 6] width 34 height 4
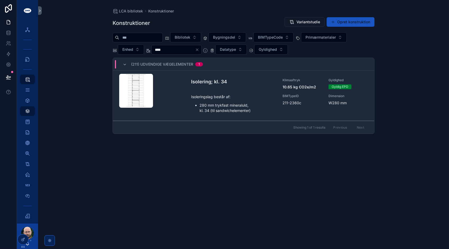
click at [139, 35] on input "scrollable content" at bounding box center [140, 37] width 43 height 7
click at [92, 39] on div "LCA bibliotek Konstruktioner Konstruktioner Variantstudie Opret konstruktion Bi…" at bounding box center [243, 124] width 411 height 249
click at [185, 51] on input "****" at bounding box center [173, 49] width 43 height 7
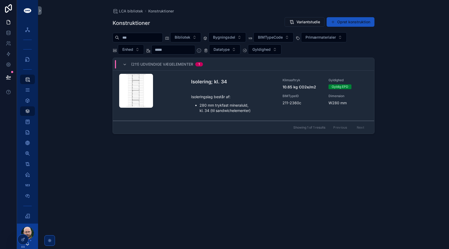
click at [142, 36] on input "scrollable content" at bounding box center [140, 37] width 43 height 7
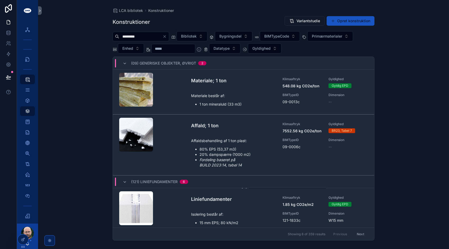
type input "*********"
click at [241, 36] on span "Bygningsdel" at bounding box center [230, 36] width 22 height 5
type input "****"
click at [231, 58] on div "(21) Ydervægge" at bounding box center [244, 57] width 73 height 8
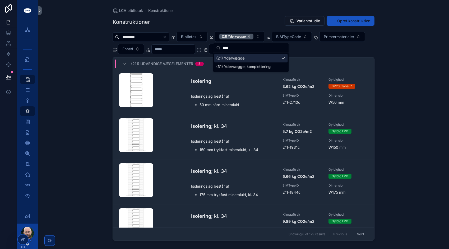
click at [80, 74] on div "LCA bibliotek Konstruktioner Konstruktioner Variantstudie Opret konstruktion **…" at bounding box center [243, 124] width 411 height 249
click at [213, 88] on div "Isolering" at bounding box center [233, 83] width 85 height 12
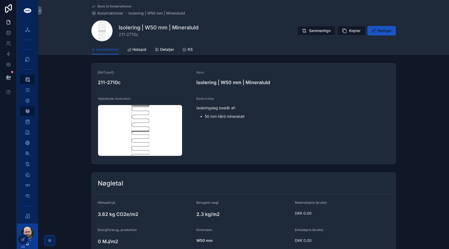
click at [138, 121] on img "scrollable content" at bounding box center [140, 130] width 84 height 51
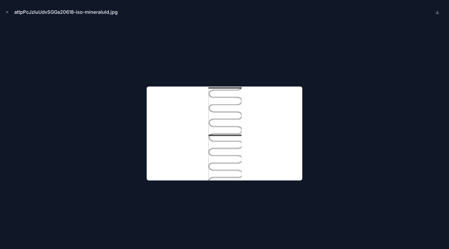
click at [8, 11] on icon "Close modal" at bounding box center [7, 12] width 2 height 2
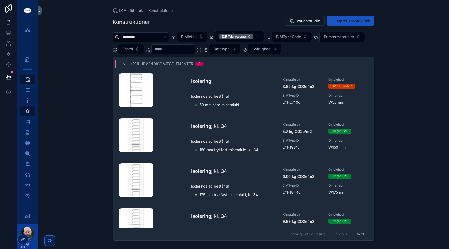
click at [138, 38] on input "*********" at bounding box center [140, 36] width 43 height 7
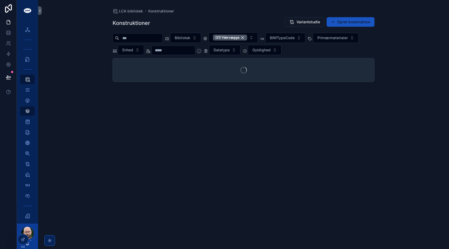
click at [171, 50] on input "scrollable content" at bounding box center [173, 49] width 43 height 7
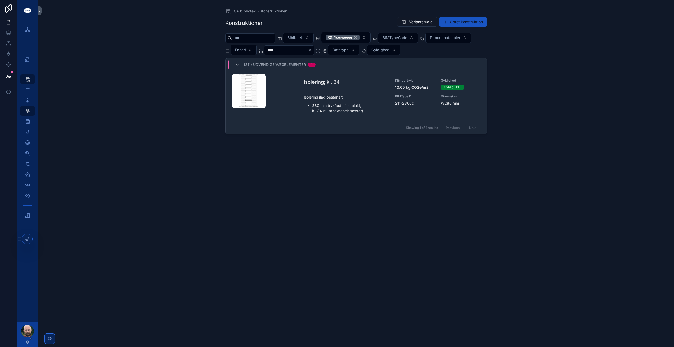
type input "****"
click at [325, 94] on p "Isoleringslag består af:" at bounding box center [346, 97] width 85 height 6
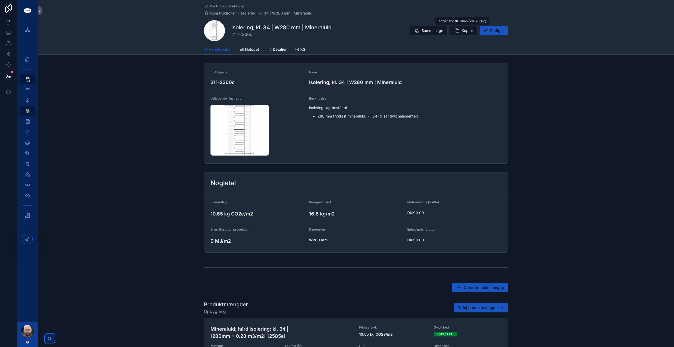
click at [448, 30] on span "Kopier" at bounding box center [467, 30] width 11 height 5
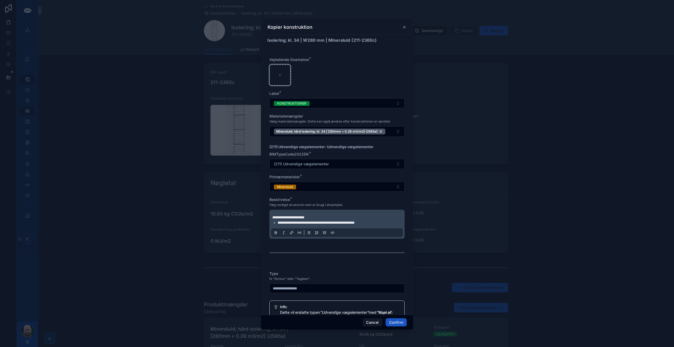
click at [280, 72] on div at bounding box center [279, 74] width 21 height 21
type input "**********"
click at [299, 223] on span "**********" at bounding box center [316, 223] width 77 height 4
drag, startPoint x: 311, startPoint y: 222, endPoint x: 390, endPoint y: 224, distance: 79.0
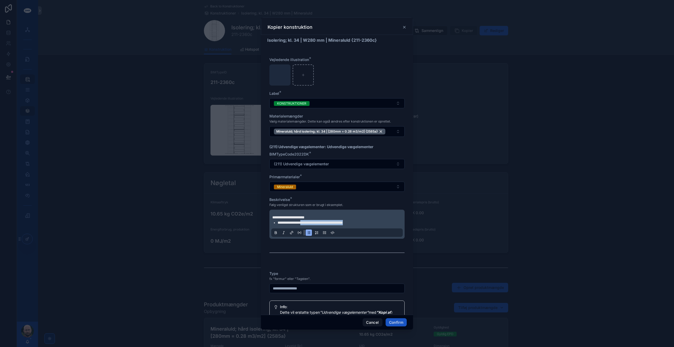
click at [390, 224] on li "**********" at bounding box center [341, 222] width 126 height 5
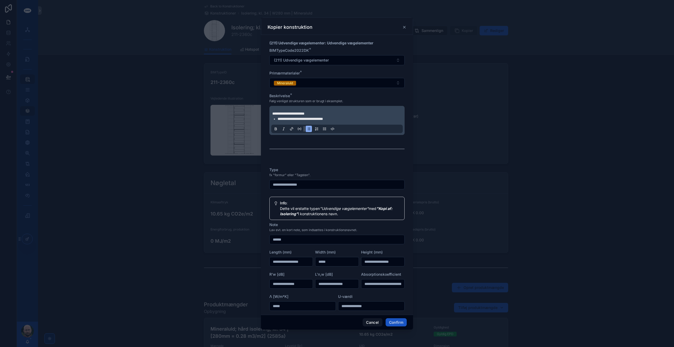
scroll to position [132, 0]
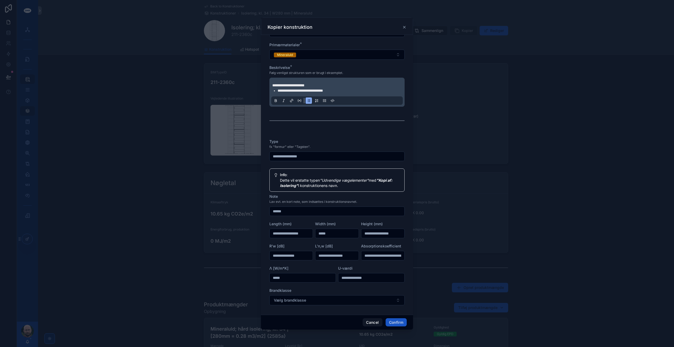
drag, startPoint x: 295, startPoint y: 212, endPoint x: 244, endPoint y: 208, distance: 51.3
click at [243, 208] on div "**********" at bounding box center [337, 173] width 674 height 347
drag, startPoint x: 282, startPoint y: 277, endPoint x: 261, endPoint y: 275, distance: 21.0
click at [251, 248] on div "**********" at bounding box center [337, 173] width 674 height 347
click at [374, 248] on div "**********" at bounding box center [336, 233] width 135 height 189
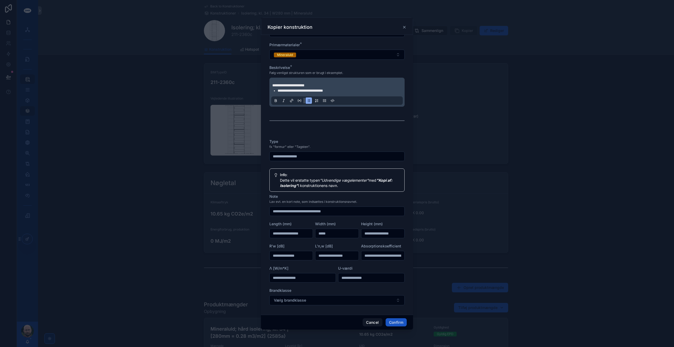
click at [399, 248] on button "Confirm" at bounding box center [396, 322] width 21 height 8
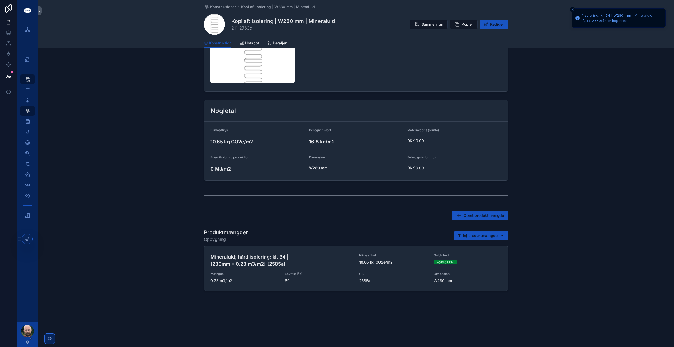
scroll to position [69, 0]
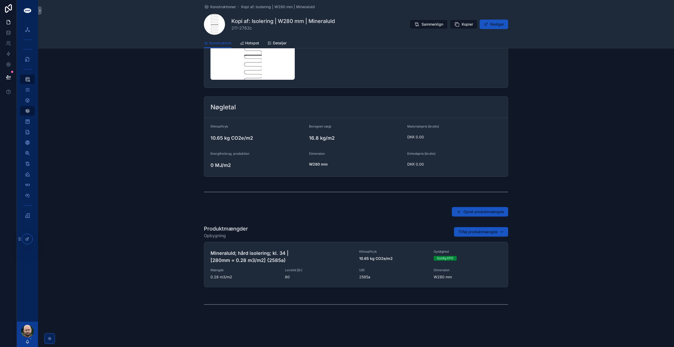
click at [448, 231] on span "Tilføj produktmængde" at bounding box center [477, 231] width 39 height 5
type input "*****"
click at [448, 232] on span "Tilføj produktmængde" at bounding box center [477, 231] width 39 height 5
click at [448, 248] on span "Mineraluld; facadesystem | [280mm = 0.28 m3/m2] {3057a}" at bounding box center [476, 252] width 63 height 5
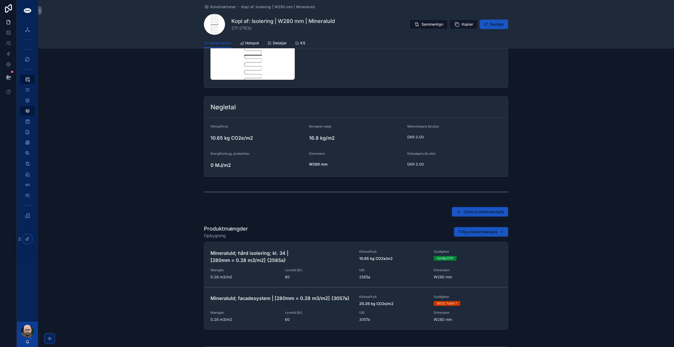
click at [0, 0] on button "Fjern" at bounding box center [0, 0] width 0 height 0
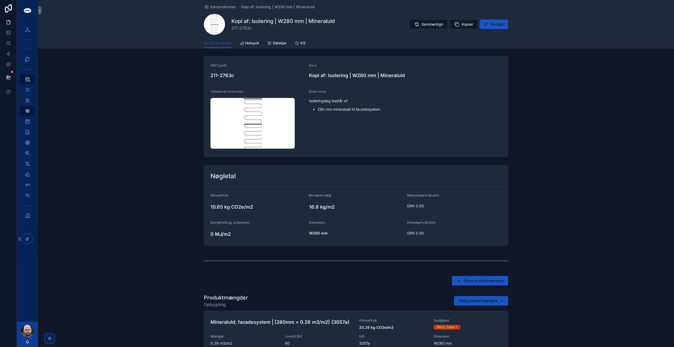
scroll to position [0, 0]
click at [448, 24] on button "Rediger" at bounding box center [494, 25] width 29 height 10
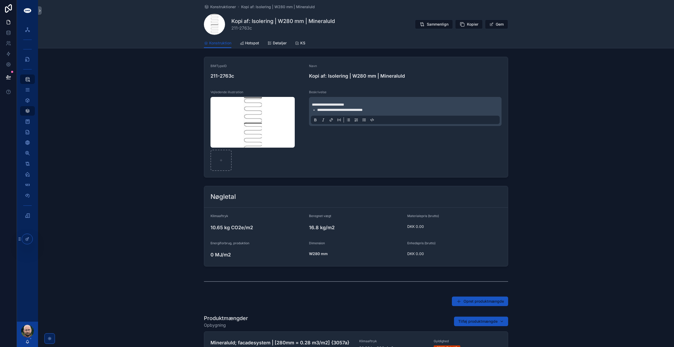
click at [333, 100] on div "**********" at bounding box center [405, 111] width 189 height 25
click at [332, 101] on div "**********" at bounding box center [405, 111] width 189 height 25
click at [333, 104] on span "**********" at bounding box center [328, 105] width 32 height 4
click at [387, 110] on li "**********" at bounding box center [409, 109] width 184 height 5
click at [362, 151] on div "**********" at bounding box center [405, 130] width 193 height 81
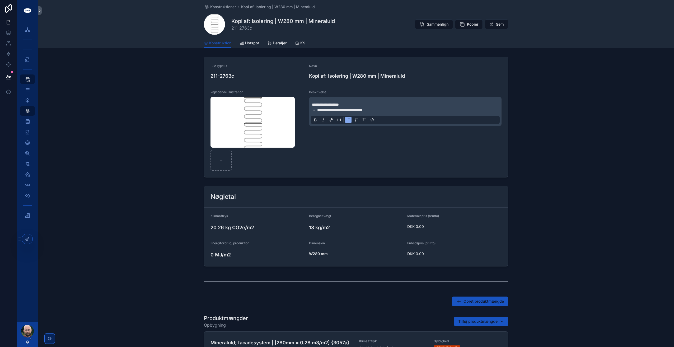
click at [246, 42] on span "Hotspot" at bounding box center [252, 42] width 14 height 5
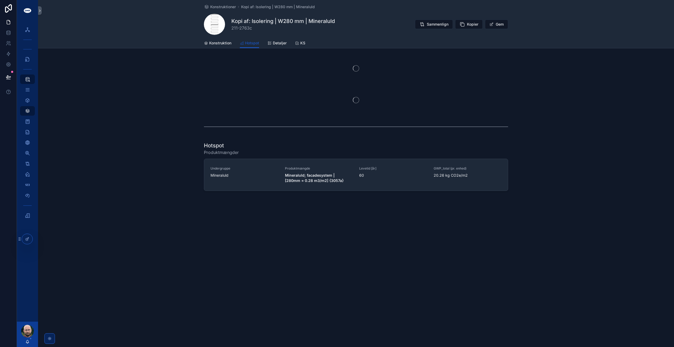
click at [283, 42] on span "Detaljer" at bounding box center [280, 42] width 14 height 5
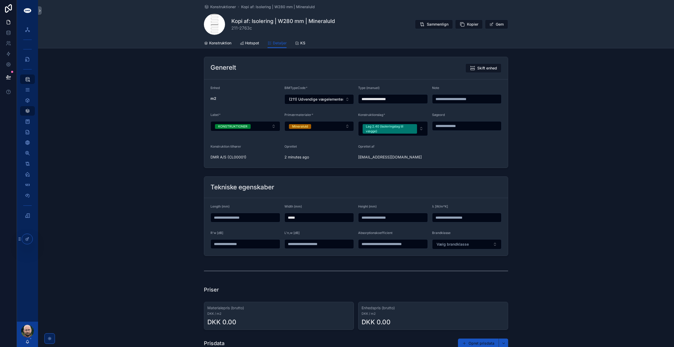
drag, startPoint x: 374, startPoint y: 97, endPoint x: 328, endPoint y: 95, distance: 45.8
click at [329, 95] on form "**********" at bounding box center [356, 123] width 304 height 88
click at [386, 99] on input "*********" at bounding box center [392, 98] width 69 height 7
type input "**********"
click at [444, 144] on form "**********" at bounding box center [356, 123] width 304 height 88
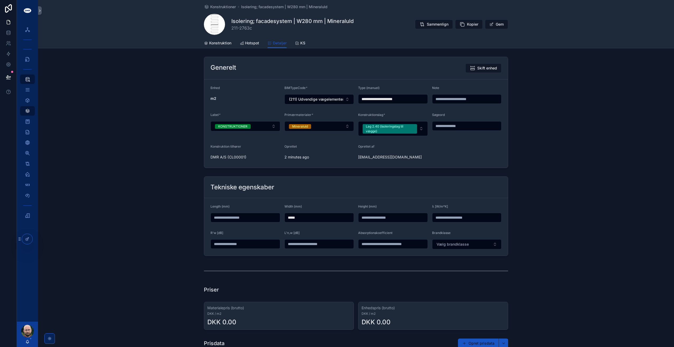
click at [448, 24] on button "Gem" at bounding box center [496, 25] width 23 height 10
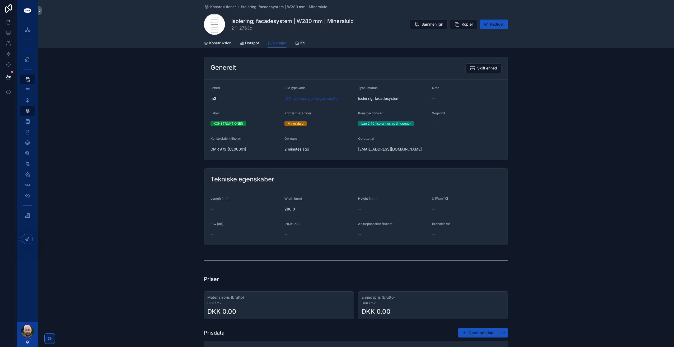
click at [244, 26] on span "211-2763c" at bounding box center [292, 28] width 122 height 6
copy span "2763c"
click at [231, 28] on span "211-2763c" at bounding box center [292, 28] width 122 height 6
drag, startPoint x: 230, startPoint y: 27, endPoint x: 260, endPoint y: 27, distance: 30.4
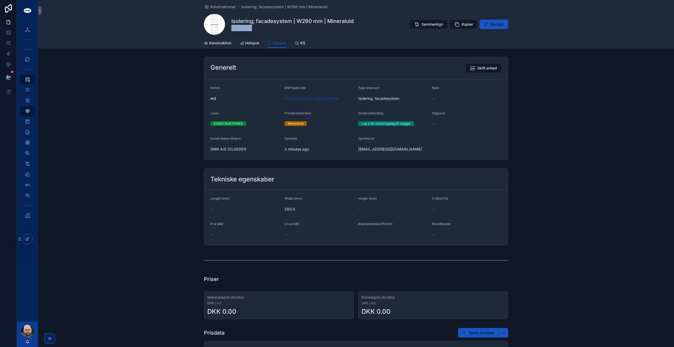
click at [260, 27] on span "211-2763c" at bounding box center [292, 28] width 122 height 6
copy span "211-2763c"
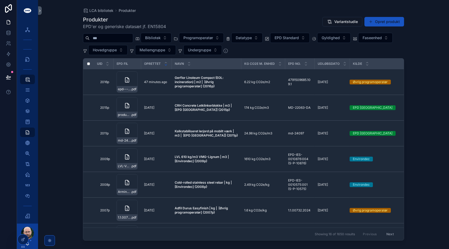
click at [345, 41] on button "Gyldighed" at bounding box center [334, 38] width 34 height 10
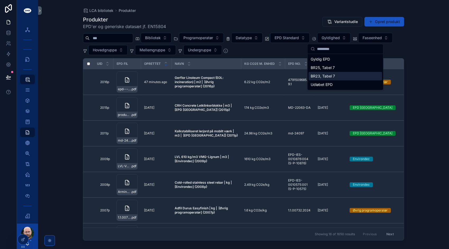
click at [325, 74] on div "BR23, Tabel 7" at bounding box center [344, 76] width 73 height 8
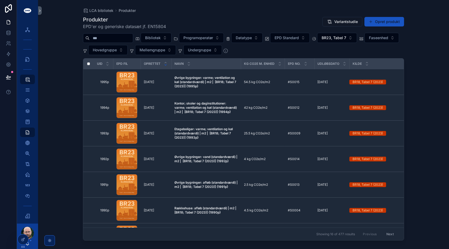
click at [113, 39] on input "scrollable content" at bounding box center [111, 37] width 43 height 7
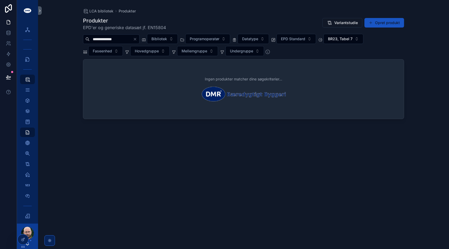
click at [108, 40] on input "**********" at bounding box center [111, 38] width 43 height 7
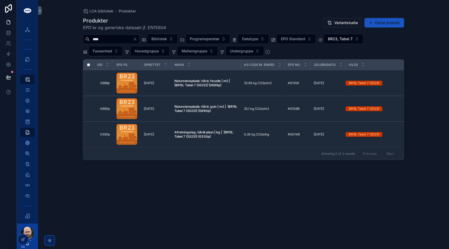
type input "****"
click at [154, 54] on button "Hovedgruppe" at bounding box center [149, 51] width 39 height 10
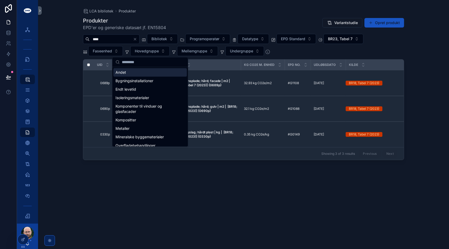
click at [194, 53] on span "Mellemgruppe" at bounding box center [194, 50] width 26 height 5
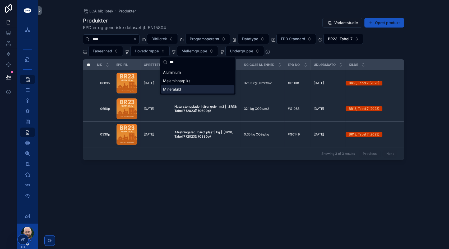
type input "***"
click at [179, 89] on div "Mineraluld" at bounding box center [197, 89] width 73 height 8
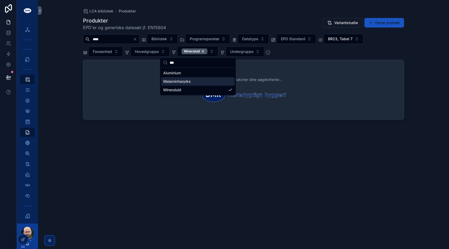
click at [119, 40] on input "****" at bounding box center [111, 38] width 43 height 7
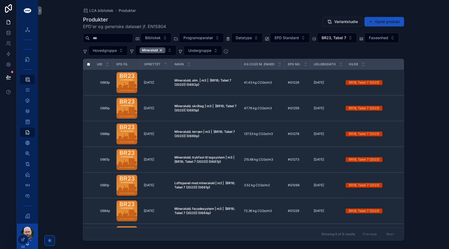
click at [346, 38] on span "BR23, Tabel 7" at bounding box center [333, 37] width 25 height 5
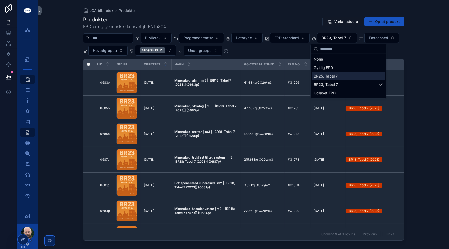
click at [333, 77] on div "BR25, Tabel 7" at bounding box center [347, 76] width 73 height 8
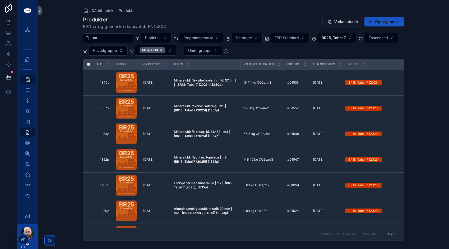
click at [422, 53] on div "LCA bibliotek Produkter Produkter EPD'er og generiske datasæt jf. EN15804 Varia…" at bounding box center [243, 124] width 411 height 249
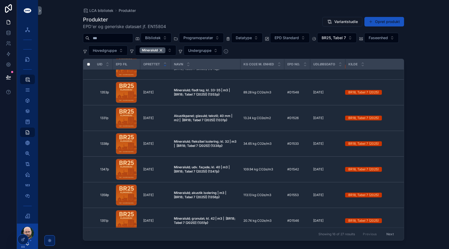
scroll to position [251, 0]
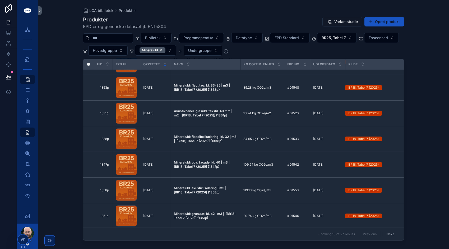
click at [389, 233] on button "Next" at bounding box center [389, 234] width 15 height 8
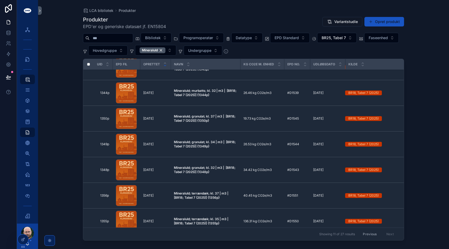
scroll to position [123, 0]
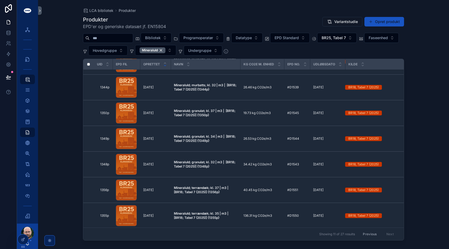
click at [346, 37] on span "BR25, Tabel 7" at bounding box center [333, 37] width 24 height 5
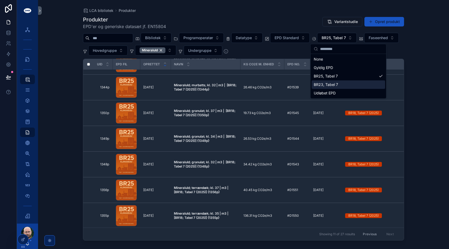
click at [339, 83] on div "BR23, Tabel 7" at bounding box center [347, 84] width 73 height 8
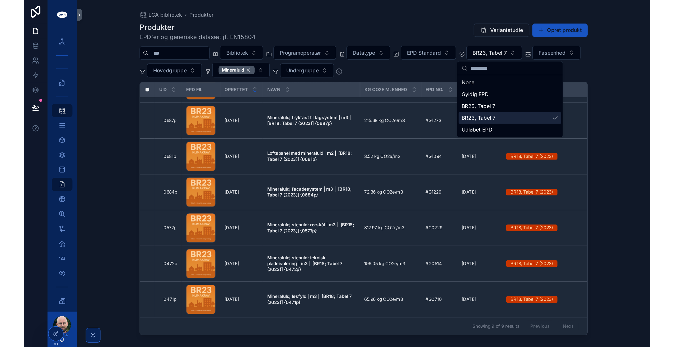
scroll to position [72, 0]
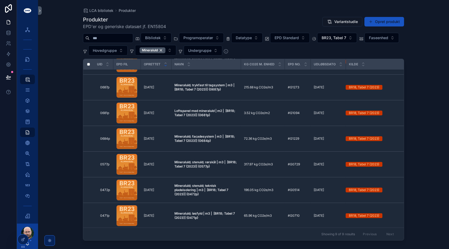
click at [389, 235] on div "Previous Next" at bounding box center [378, 234] width 38 height 8
click at [0, 0] on icon "scrollable content" at bounding box center [0, 0] width 0 height 0
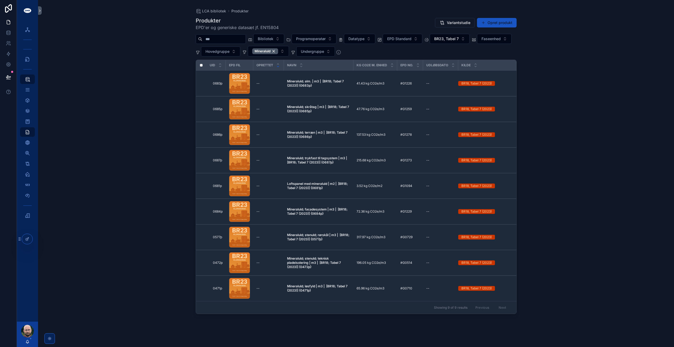
scroll to position [0, 0]
click at [0, 0] on icon "scrollable content" at bounding box center [0, 0] width 0 height 0
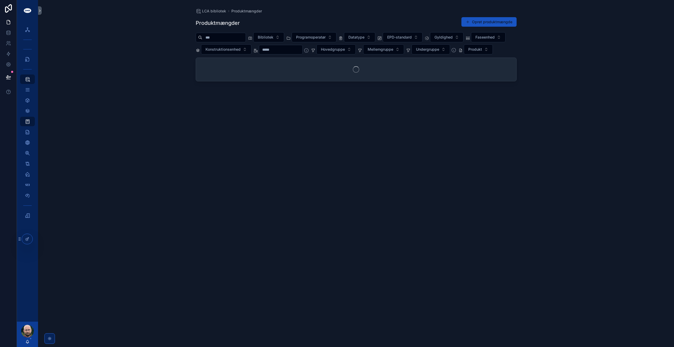
click at [468, 52] on span "Produkt" at bounding box center [475, 49] width 14 height 5
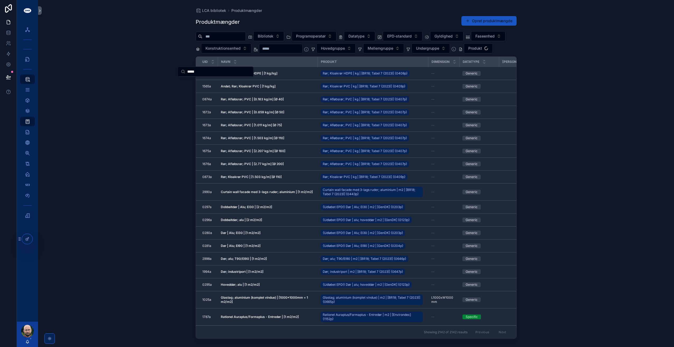
type input "*****"
click at [246, 53] on div "Bibliotek Programoperatør Datatype EPD-standard Gyldighed Faseenhed Konstruktio…" at bounding box center [356, 42] width 321 height 22
click at [464, 53] on button "Produkt" at bounding box center [478, 48] width 29 height 10
type input "*****"
click at [213, 82] on span "Mineraluld; facadesystem | m3 | [BR18; Tabel 7 (2023)] {0684p}" at bounding box center [212, 81] width 63 height 5
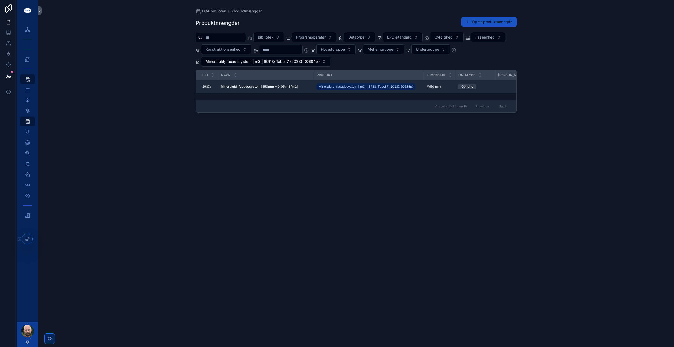
click at [149, 105] on div "LCA bibliotek Produktmængder Produktmængder Opret produktmængde Bibliotek Progr…" at bounding box center [356, 173] width 636 height 347
click at [279, 85] on strong "Mineraluld; facadesystem | [50mm = 0.05 m3/m2]" at bounding box center [259, 87] width 77 height 4
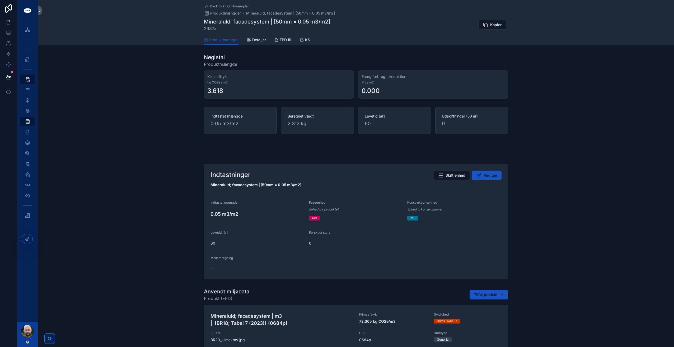
click at [494, 25] on span "Kopier" at bounding box center [495, 24] width 11 height 5
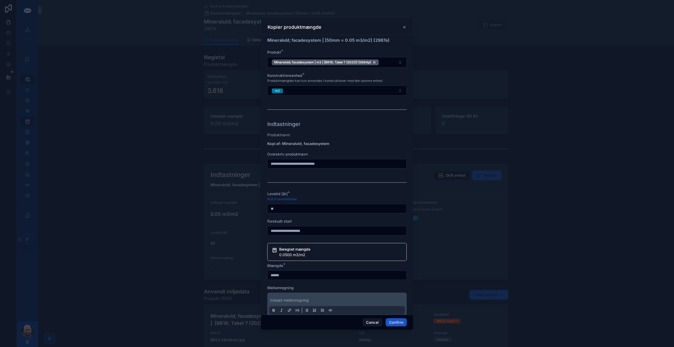
drag, startPoint x: 286, startPoint y: 161, endPoint x: 246, endPoint y: 160, distance: 39.4
click at [243, 157] on div "**********" at bounding box center [337, 173] width 674 height 347
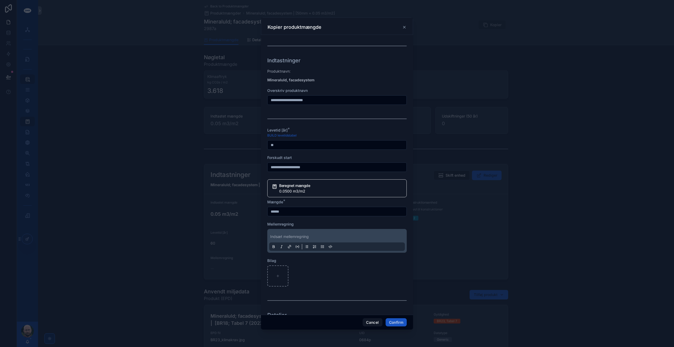
scroll to position [79, 0]
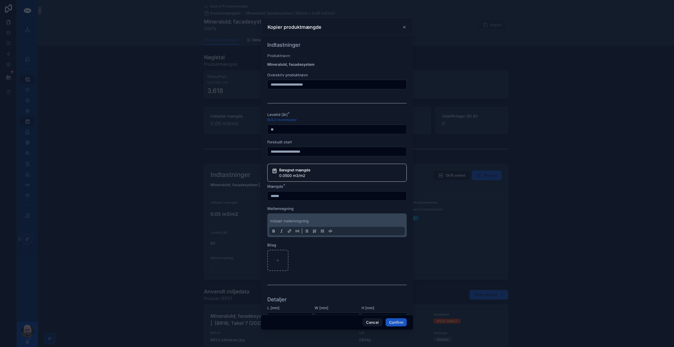
type input "**********"
click at [295, 197] on input "******" at bounding box center [337, 195] width 139 height 7
type input "******"
click at [331, 264] on div at bounding box center [336, 260] width 139 height 21
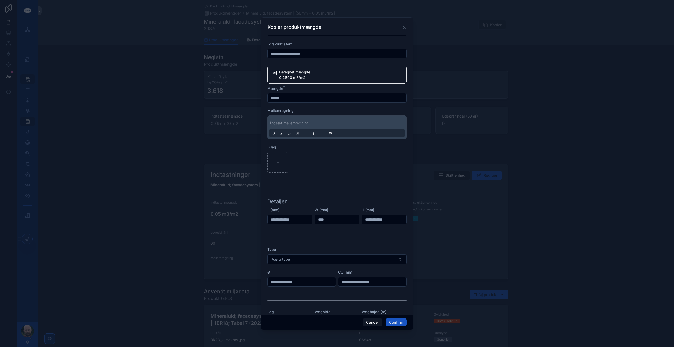
scroll to position [185, 0]
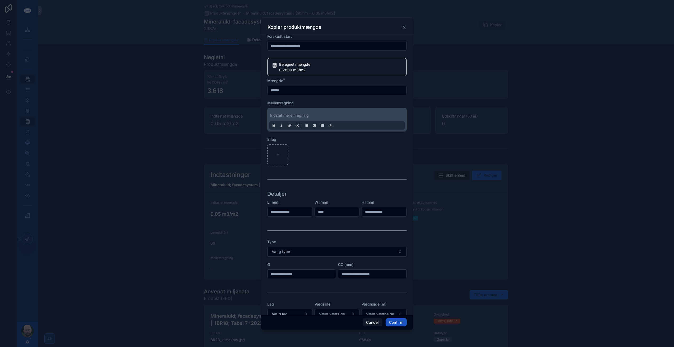
drag, startPoint x: 324, startPoint y: 210, endPoint x: 299, endPoint y: 206, distance: 25.4
click at [299, 206] on form "**********" at bounding box center [336, 95] width 139 height 460
type input "*****"
click at [312, 199] on form "**********" at bounding box center [336, 95] width 139 height 460
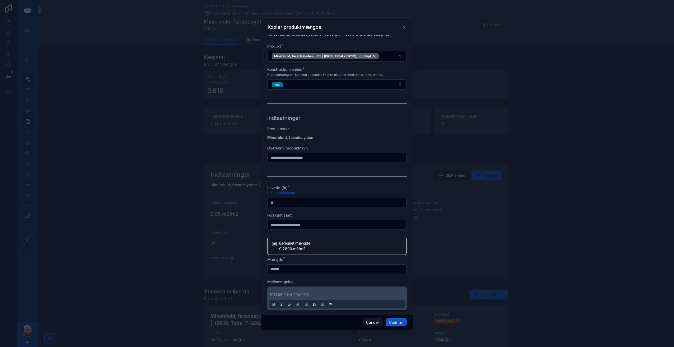
scroll to position [0, 0]
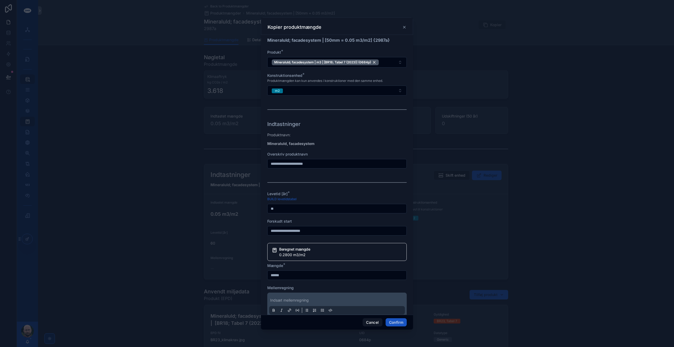
click at [399, 323] on button "Confirm" at bounding box center [396, 322] width 21 height 8
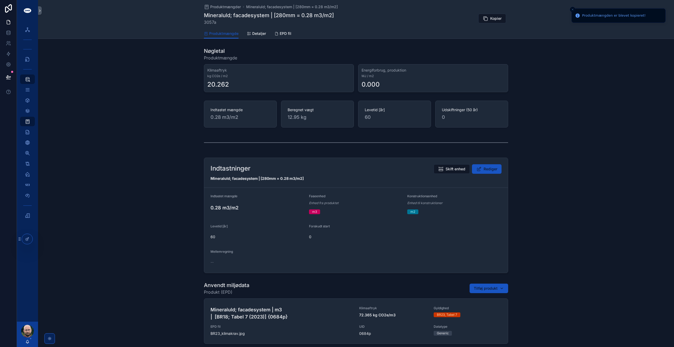
click at [489, 173] on button "Rediger" at bounding box center [487, 169] width 30 height 10
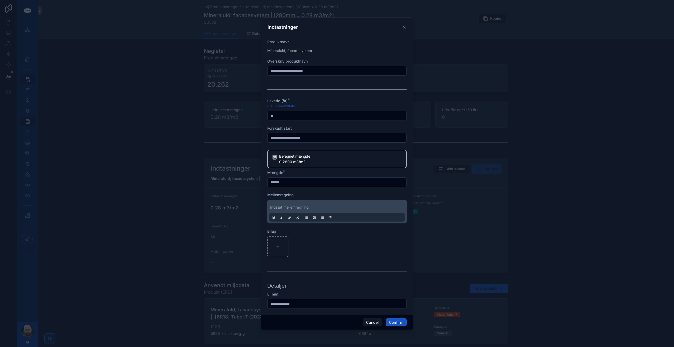
click at [289, 72] on input "**********" at bounding box center [337, 70] width 139 height 7
click at [309, 79] on form "Produktnavn: Mineraluld, facadesystem Overskriv produktnavn Levetid [år] * BUIL…" at bounding box center [336, 265] width 139 height 456
click at [401, 322] on button "Confirm" at bounding box center [396, 322] width 21 height 8
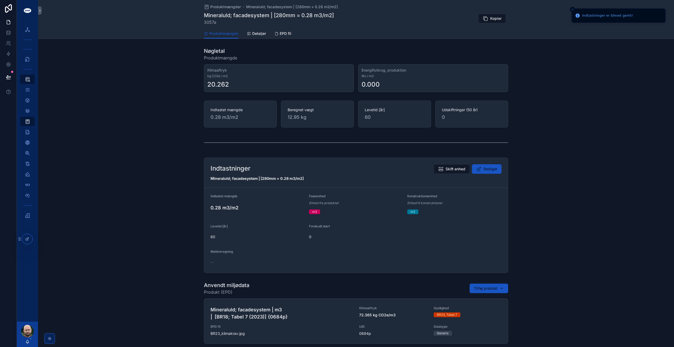
click at [211, 22] on span "3057a" at bounding box center [269, 22] width 130 height 6
copy span "3057a"
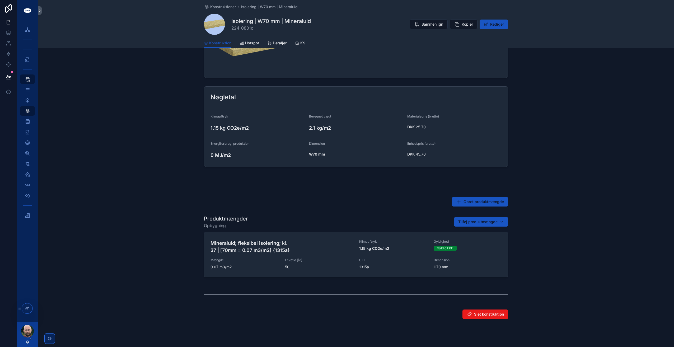
scroll to position [87, 0]
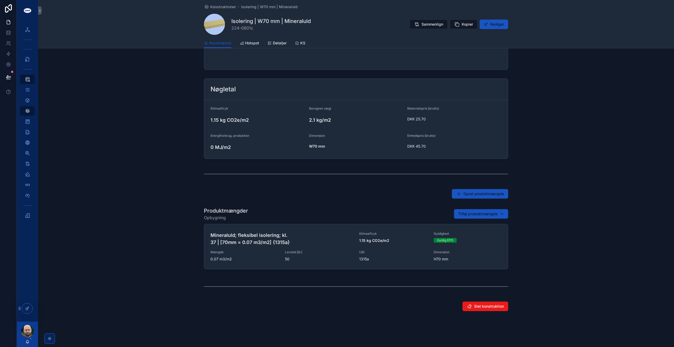
click at [326, 235] on h4 "Mineraluld; fleksibel isolering; kl. 37 | [70mm = 0.07 m3/m2] {1315a}" at bounding box center [282, 239] width 142 height 14
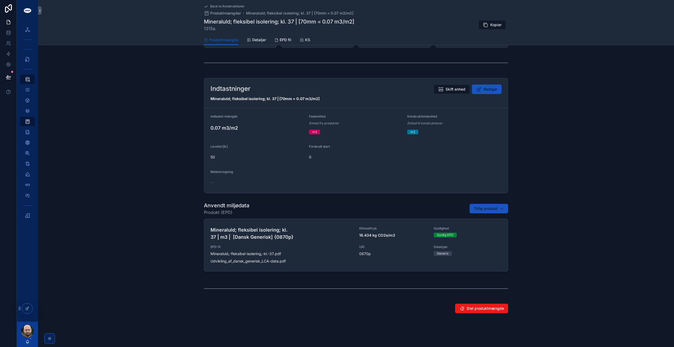
scroll to position [88, 0]
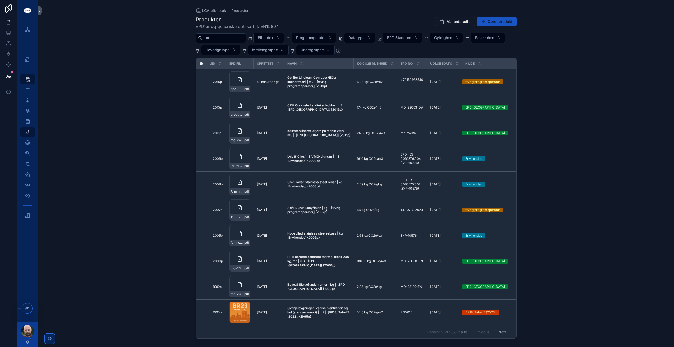
click at [452, 36] on span "Gyldighed" at bounding box center [443, 37] width 18 height 5
click at [443, 76] on div "BR23, Tabel 7" at bounding box center [459, 76] width 73 height 8
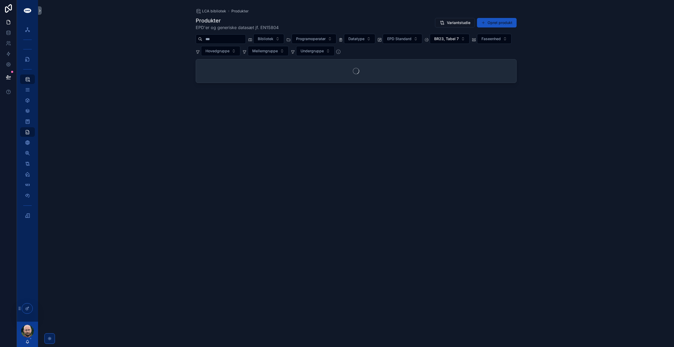
click at [237, 37] on input "scrollable content" at bounding box center [223, 38] width 43 height 7
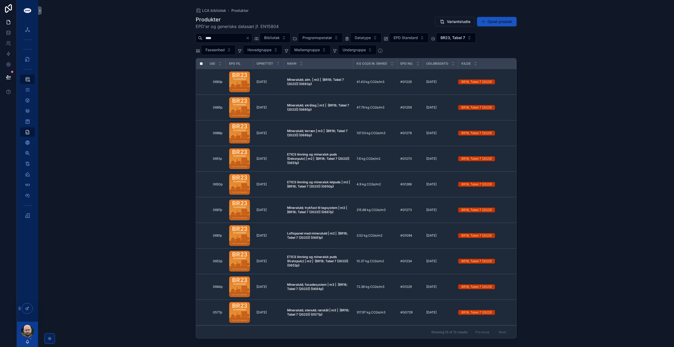
click at [232, 37] on input "****" at bounding box center [223, 37] width 43 height 7
type input "**********"
click at [218, 39] on input "**********" at bounding box center [223, 37] width 43 height 7
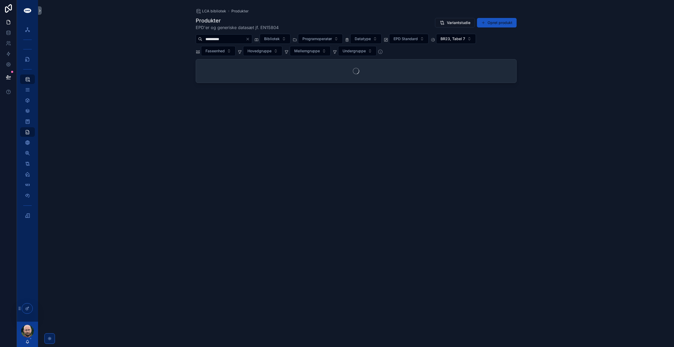
click at [267, 49] on span "Hovedgruppe" at bounding box center [259, 50] width 24 height 5
type input "**********"
click at [312, 52] on span "Mellemgruppe" at bounding box center [307, 50] width 26 height 5
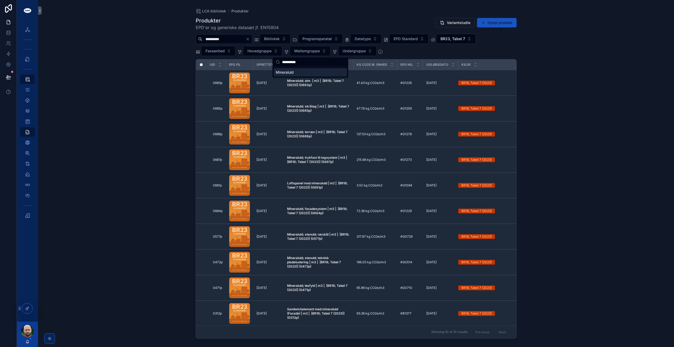
type input "**********"
click at [294, 72] on div "Mineraluld" at bounding box center [310, 72] width 73 height 8
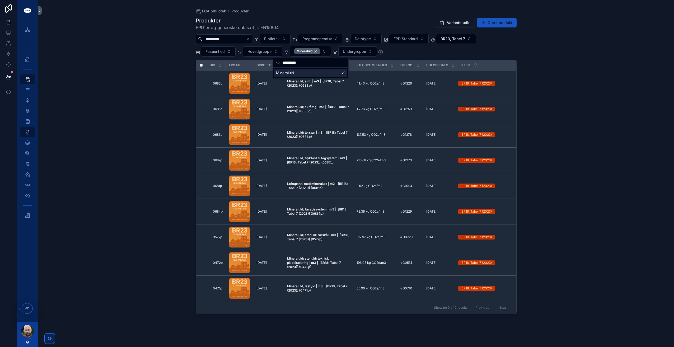
click at [250, 39] on icon "Clear" at bounding box center [248, 39] width 4 height 4
click at [161, 79] on div "LCA bibliotek Produkter Produkter EPD'er og generiske datasæt jf. EN15804 Varia…" at bounding box center [356, 173] width 636 height 347
click at [216, 42] on input "scrollable content" at bounding box center [223, 38] width 43 height 7
type input "*****"
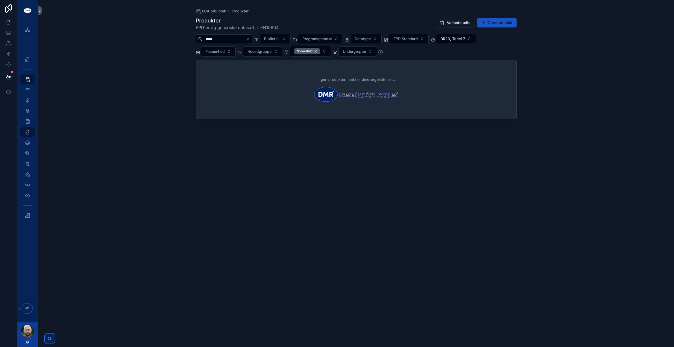
click at [216, 36] on input "*****" at bounding box center [223, 38] width 43 height 7
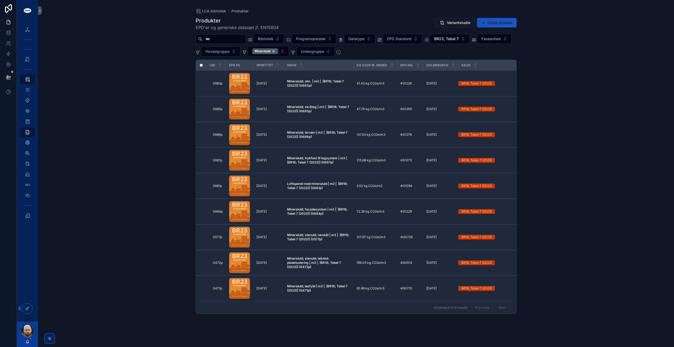
drag, startPoint x: 470, startPoint y: 37, endPoint x: 472, endPoint y: 39, distance: 2.9
click at [459, 37] on span "BR23, Tabel 7" at bounding box center [446, 38] width 25 height 5
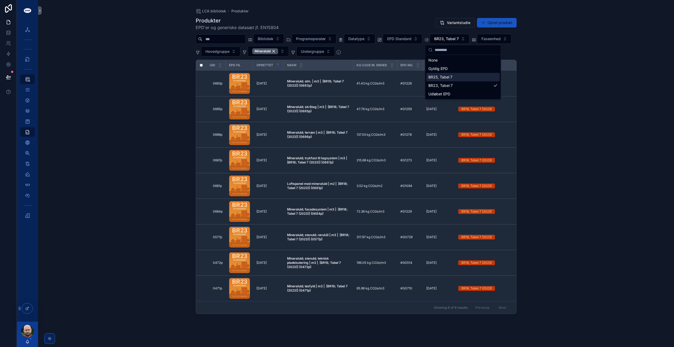
click at [450, 76] on div "BR25, Tabel 7" at bounding box center [462, 77] width 73 height 8
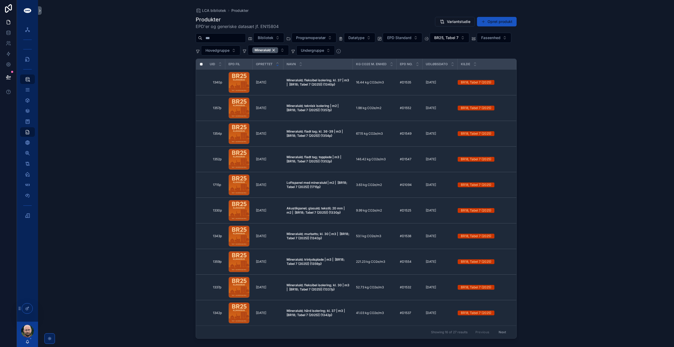
click at [239, 36] on input "scrollable content" at bounding box center [223, 37] width 43 height 7
click at [133, 108] on div "LCA bibliotek Produkter Produkter EPD'er og generiske datasæt jf. EN15804 Varia…" at bounding box center [356, 173] width 636 height 347
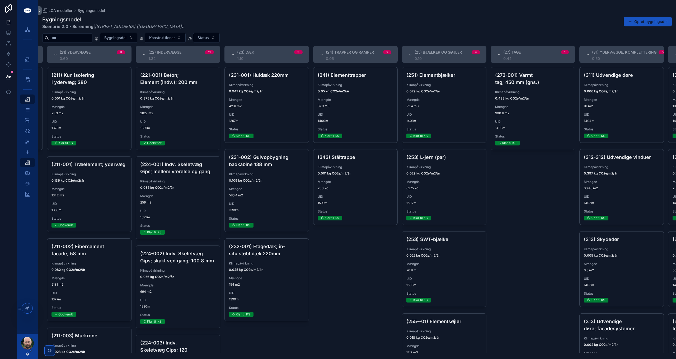
scroll to position [0, 185]
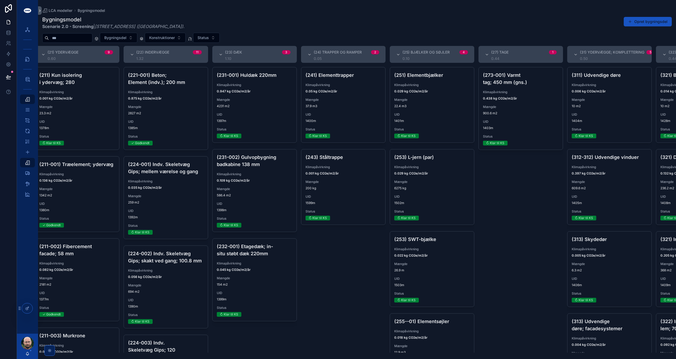
click at [187, 204] on span "259 m2" at bounding box center [166, 202] width 76 height 4
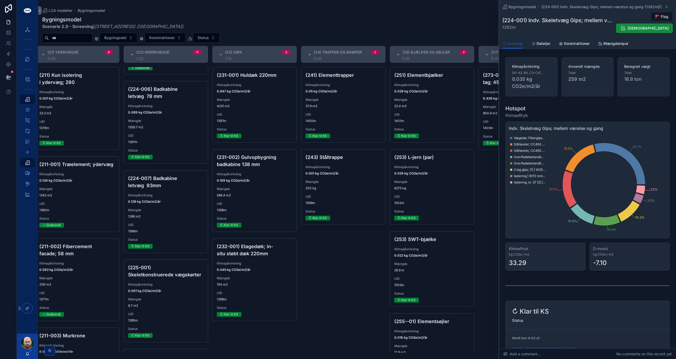
scroll to position [528, 0]
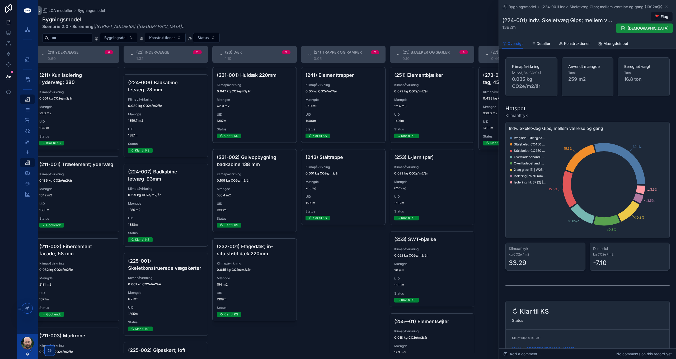
click at [177, 123] on span "1359.7 m2" at bounding box center [166, 121] width 76 height 4
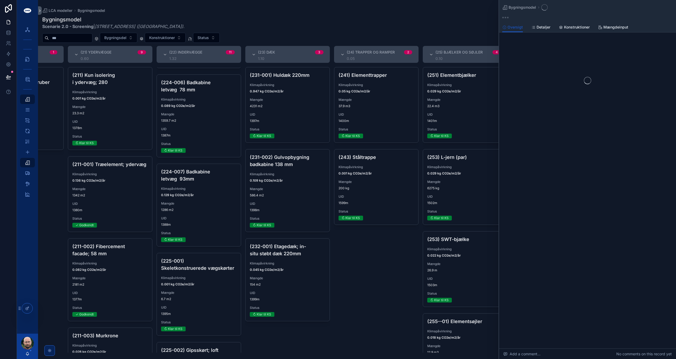
scroll to position [0, 79]
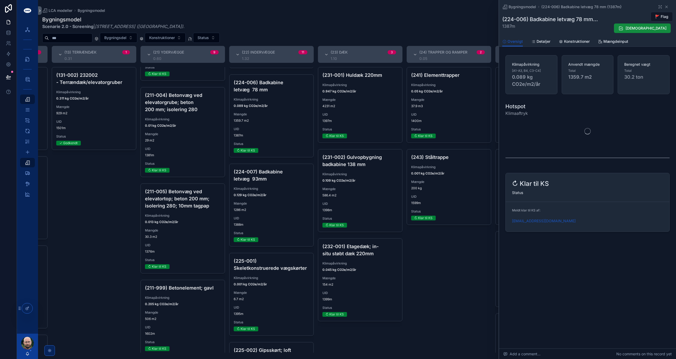
scroll to position [343, 0]
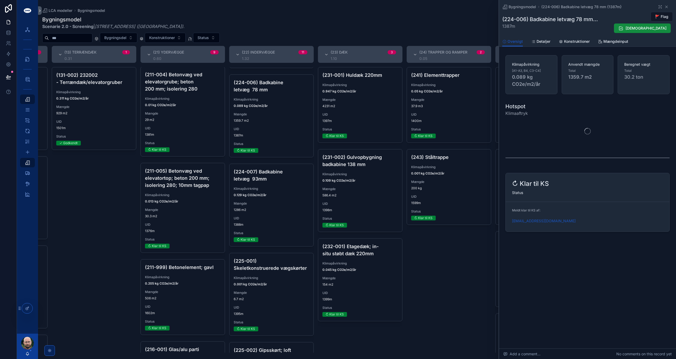
click at [193, 286] on span "0.205 kg CO2e/m2/år" at bounding box center [183, 284] width 76 height 4
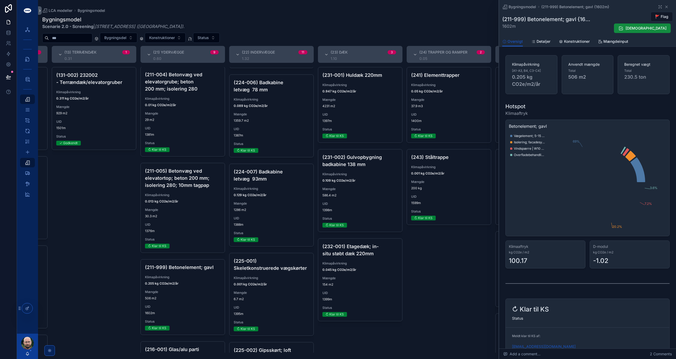
click at [579, 39] on span "Konstruktioner" at bounding box center [577, 41] width 26 height 5
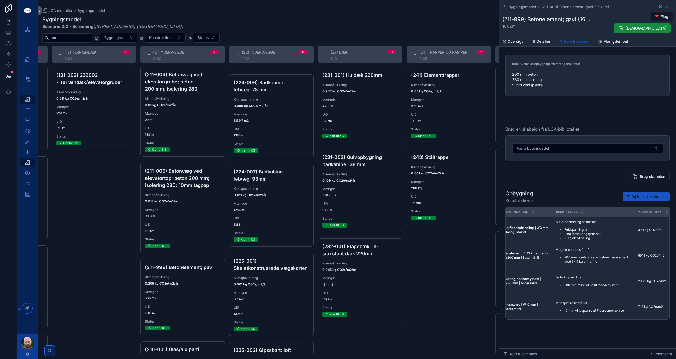
scroll to position [0, 79]
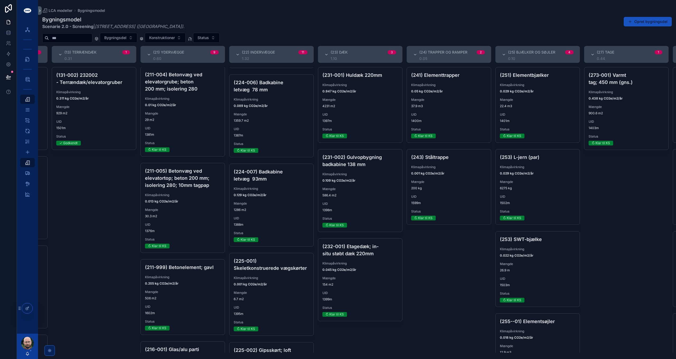
click at [287, 212] on span "1286 m2" at bounding box center [272, 210] width 76 height 4
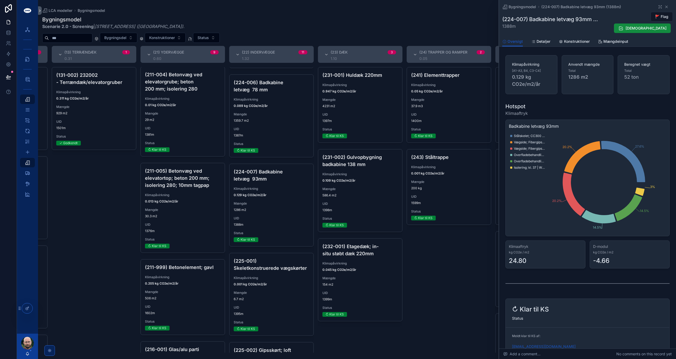
click at [580, 42] on span "Konstruktioner" at bounding box center [577, 41] width 26 height 5
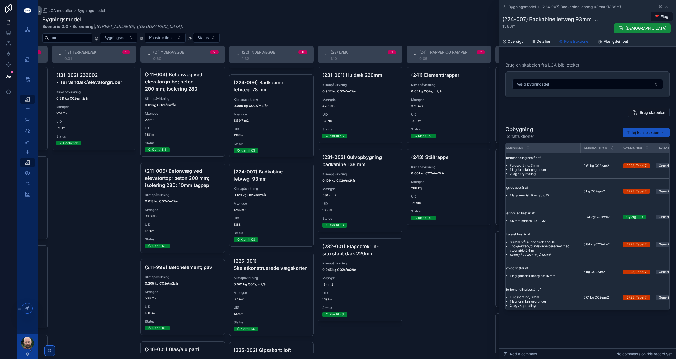
scroll to position [0, 132]
click at [659, 30] on span "[DEMOGRAPHIC_DATA]" at bounding box center [646, 28] width 41 height 5
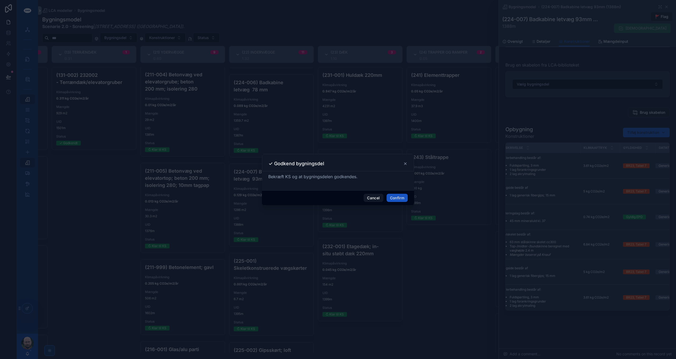
click at [397, 200] on button "Confirm" at bounding box center [397, 198] width 21 height 8
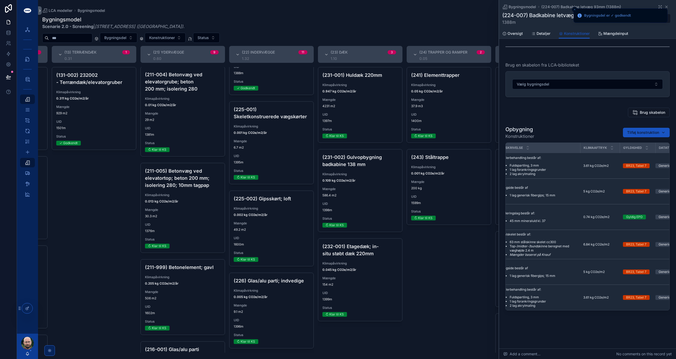
scroll to position [690, 0]
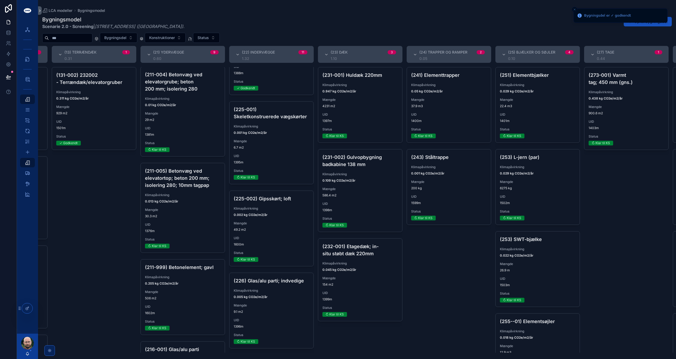
click at [345, 88] on div "Klimapåvirkning 0.947 kg CO2e/m2/år" at bounding box center [360, 88] width 76 height 11
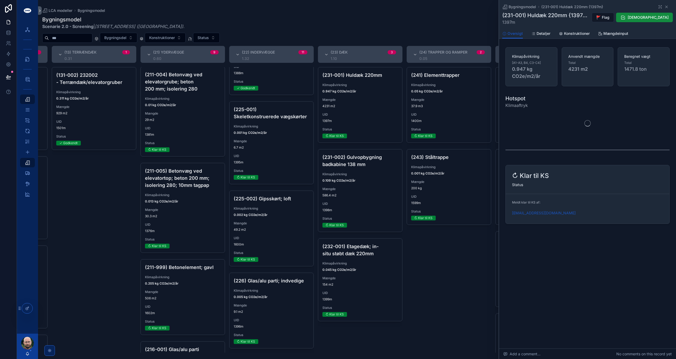
click at [574, 34] on span "Konstruktioner" at bounding box center [577, 33] width 26 height 5
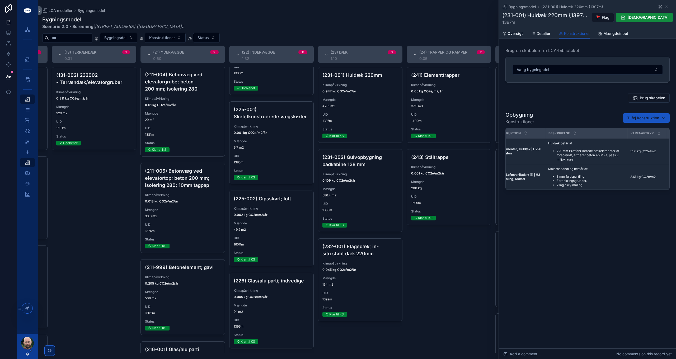
scroll to position [0, 78]
click at [662, 16] on button "[DEMOGRAPHIC_DATA]" at bounding box center [644, 18] width 57 height 10
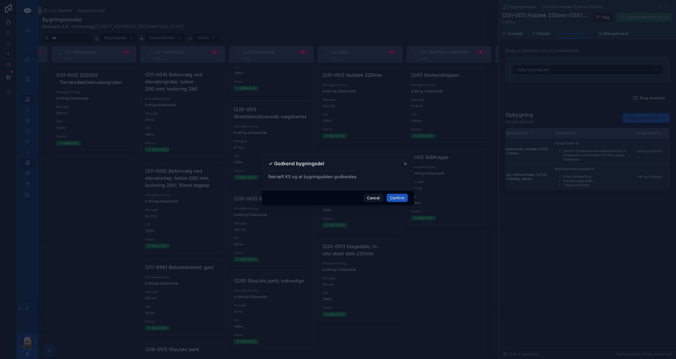
click at [401, 198] on button "Confirm" at bounding box center [397, 198] width 21 height 8
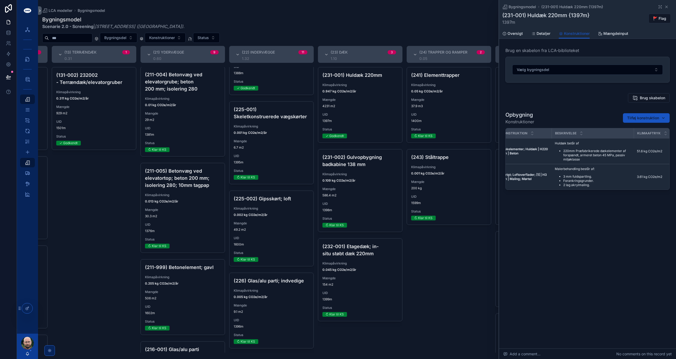
click at [613, 31] on span "Mængdeinput" at bounding box center [616, 33] width 25 height 5
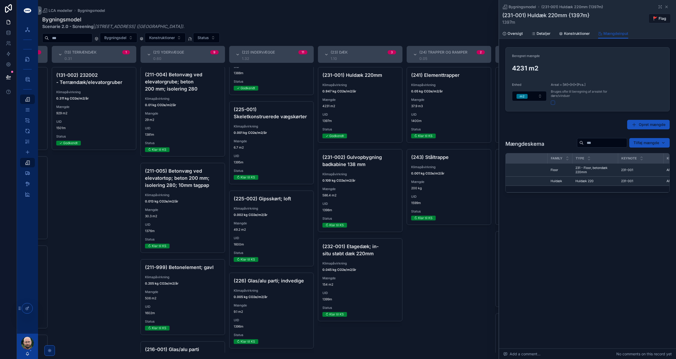
scroll to position [0, 277]
click at [575, 32] on span "Konstruktioner" at bounding box center [577, 33] width 26 height 5
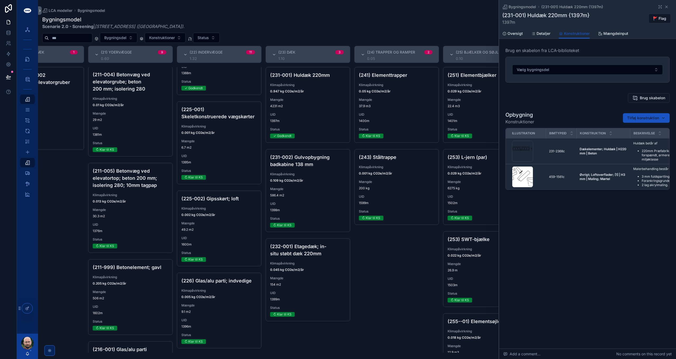
scroll to position [0, 132]
click at [318, 192] on div "Mængde 586.4 m2" at bounding box center [308, 192] width 76 height 11
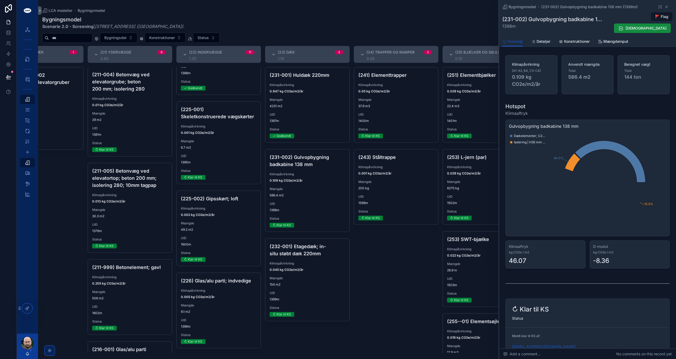
click at [575, 41] on span "Konstruktioner" at bounding box center [577, 41] width 26 height 5
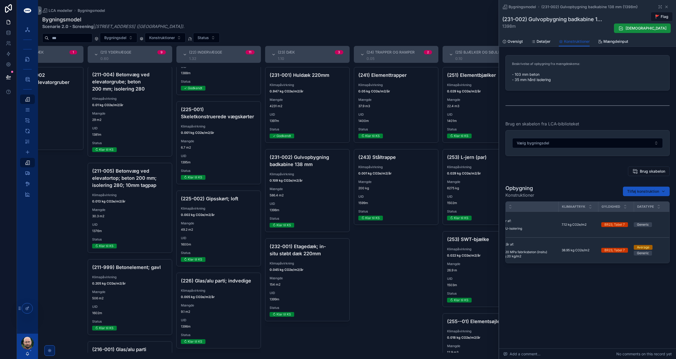
scroll to position [0, 153]
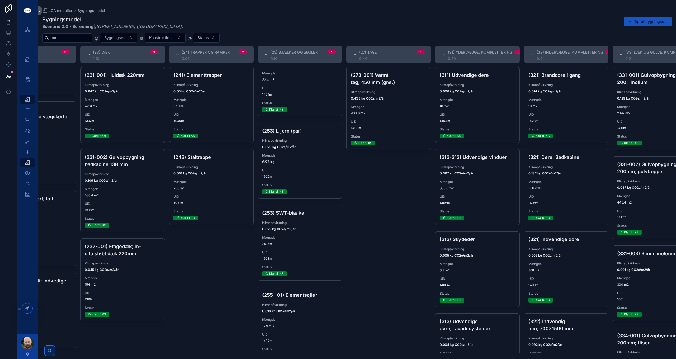
scroll to position [43, 0]
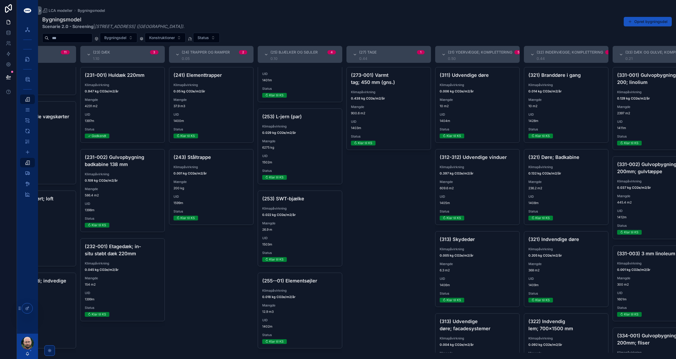
click at [399, 110] on div "Mængde 900.6 m2" at bounding box center [389, 110] width 76 height 11
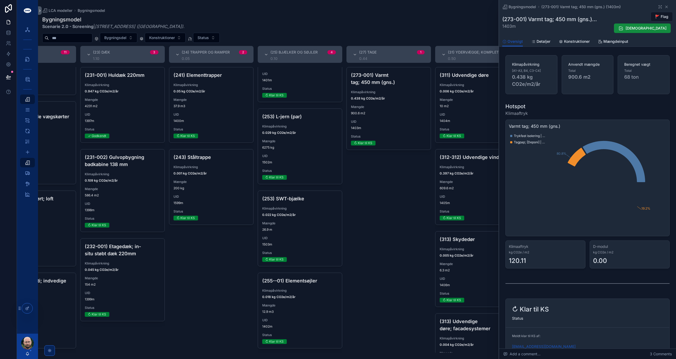
click at [576, 38] on link "Konstruktioner" at bounding box center [574, 42] width 31 height 11
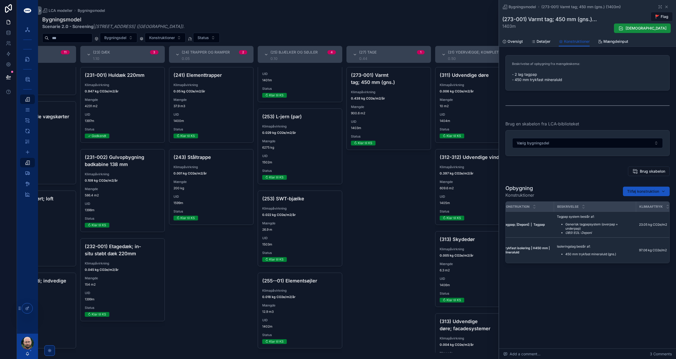
scroll to position [0, 78]
click at [660, 26] on span "[DEMOGRAPHIC_DATA]" at bounding box center [646, 28] width 41 height 5
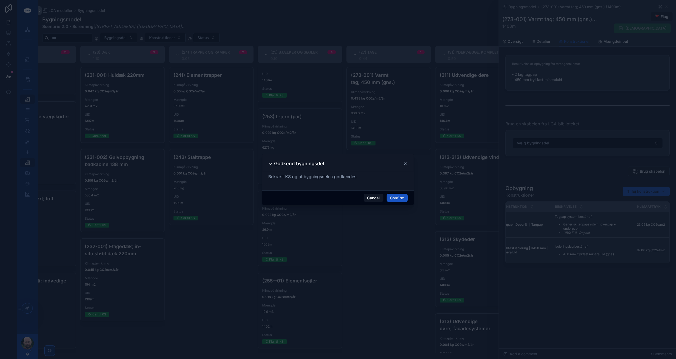
click at [396, 198] on button "Confirm" at bounding box center [397, 198] width 21 height 8
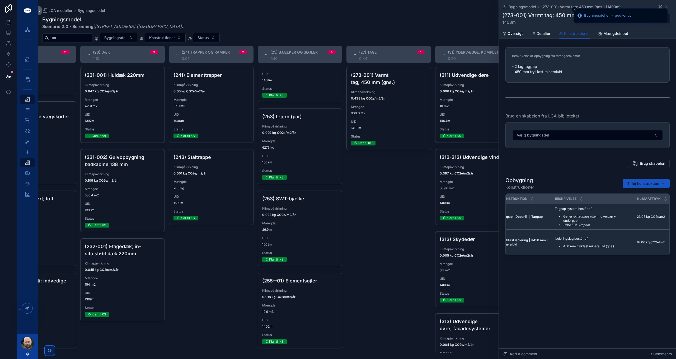
click at [0, 0] on span "Åben i LCA-biblioteket" at bounding box center [0, 0] width 0 height 0
click at [388, 217] on div "(273-001) Varmt tag; 450 mm (gns.) Klimapåvirkning 0.438 kg CO2e/m2/år Mængde 9…" at bounding box center [389, 210] width 85 height 286
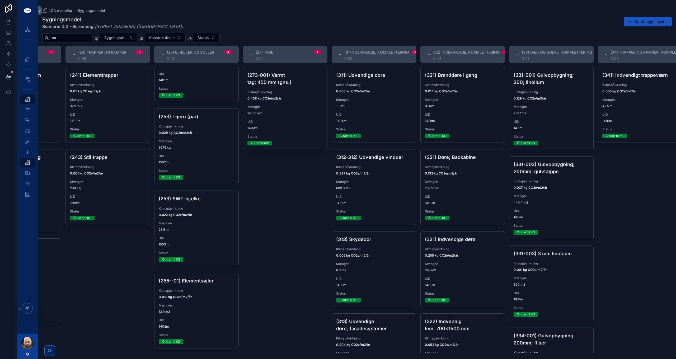
scroll to position [0, 449]
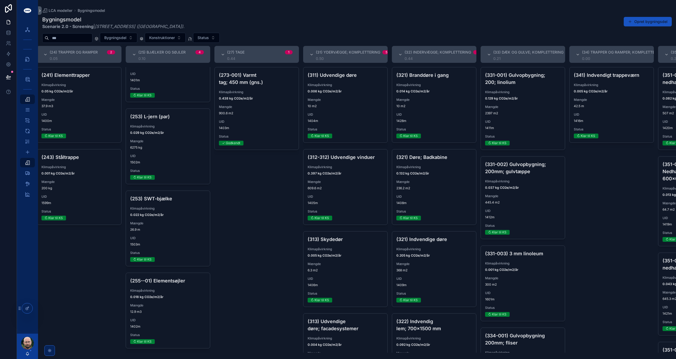
click at [347, 201] on span "1405m" at bounding box center [346, 203] width 76 height 4
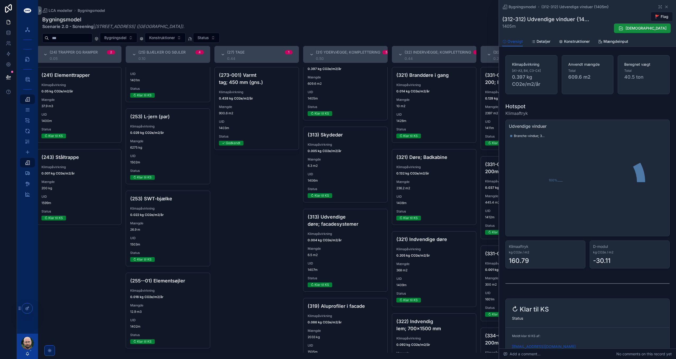
scroll to position [133, 0]
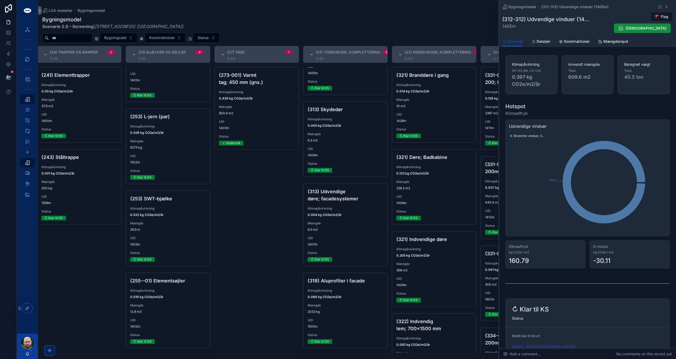
click at [572, 39] on span "Konstruktioner" at bounding box center [577, 41] width 26 height 5
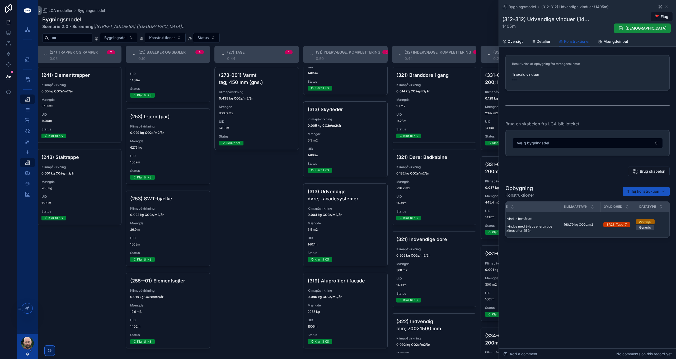
scroll to position [0, 153]
click at [612, 39] on span "Mængdeinput" at bounding box center [616, 41] width 25 height 5
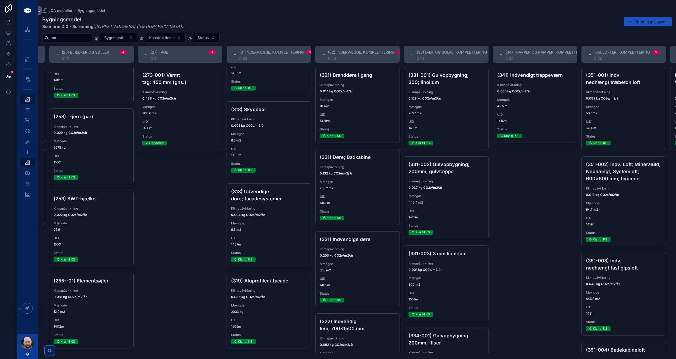
scroll to position [0, 528]
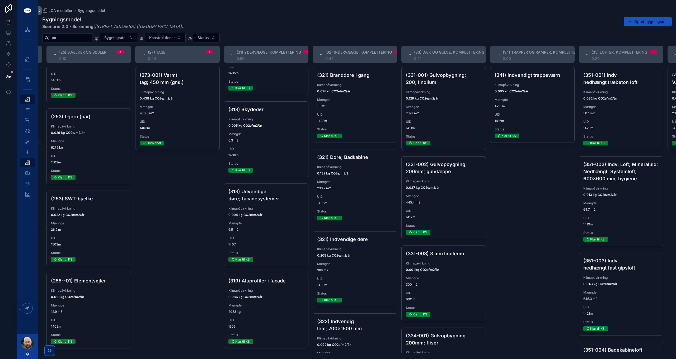
click at [274, 218] on div "(313) Udvendige døre; facadesystemer Klimapåvirkning 0.004 kg CO2e/m2/år Mængde…" at bounding box center [266, 225] width 84 height 82
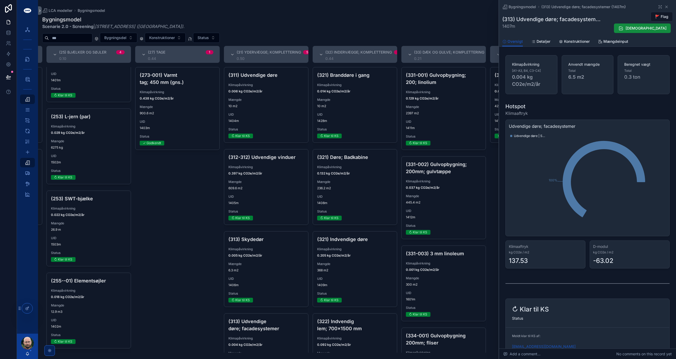
click at [266, 191] on div "(312-312) Udvendige vinduer Klimapåvirkning 0.397 kg CO2e/m2/år Mængde 609.6 m2…" at bounding box center [266, 186] width 84 height 75
click at [651, 26] on span "Godkend" at bounding box center [646, 28] width 41 height 5
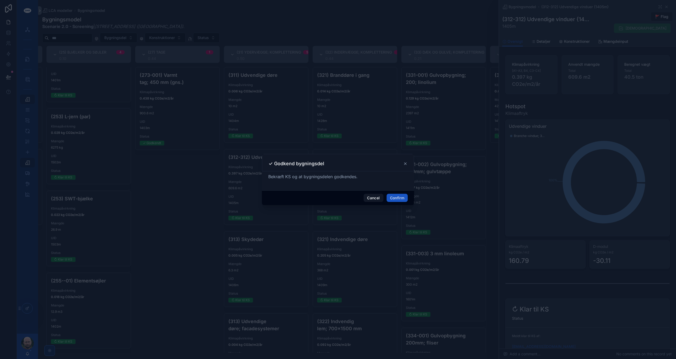
click at [400, 197] on button "Confirm" at bounding box center [397, 198] width 21 height 8
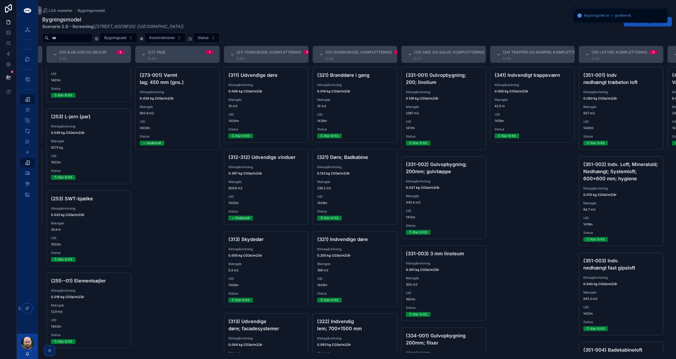
click at [369, 251] on div "Klimapåvirkning 0.205 kg CO2e/m2/år" at bounding box center [355, 252] width 76 height 11
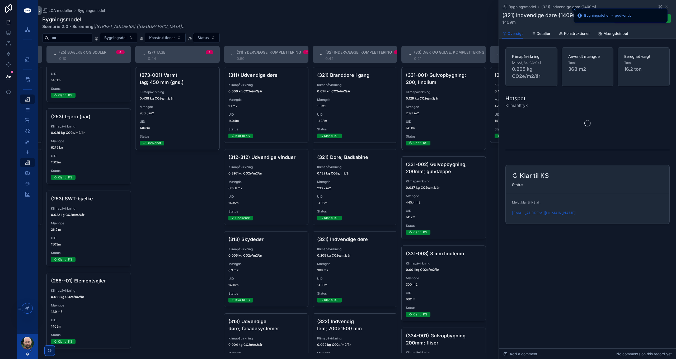
click at [577, 34] on span "Konstruktioner" at bounding box center [577, 33] width 26 height 5
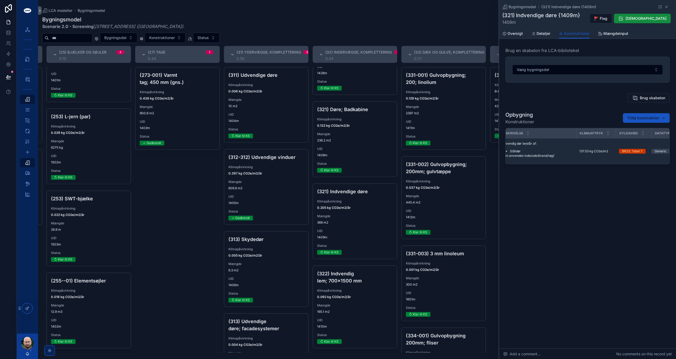
scroll to position [0, 132]
click at [619, 31] on link "Mængdeinput" at bounding box center [613, 34] width 30 height 11
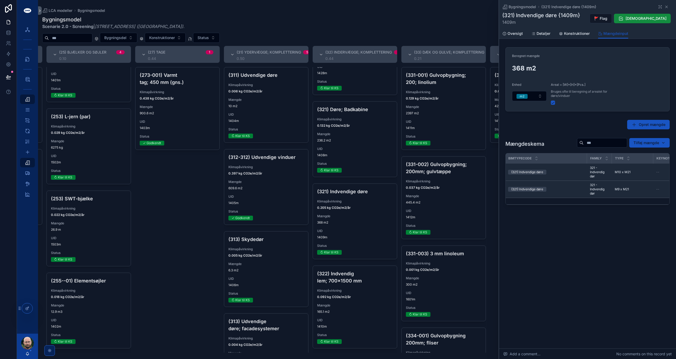
scroll to position [0, 240]
click at [572, 32] on span "Konstruktioner" at bounding box center [577, 33] width 26 height 5
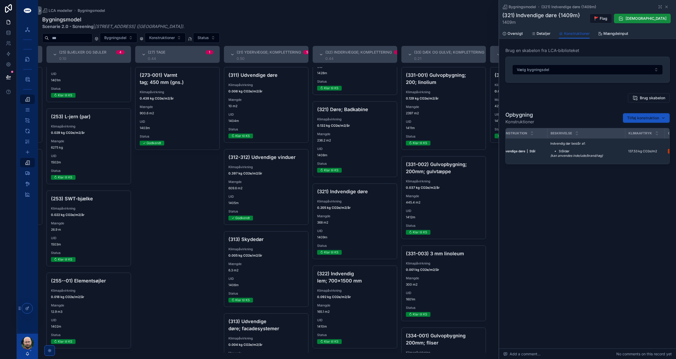
scroll to position [0, 79]
click at [0, 0] on span "Åben i LCA-biblioteket" at bounding box center [0, 0] width 0 height 0
click at [585, 244] on div "Bygningsmodel (321) Indvendige døre {1409m} (321) Indvendige døre {1409m} 1409m…" at bounding box center [587, 174] width 177 height 349
click at [660, 18] on span "Godkend" at bounding box center [646, 18] width 41 height 5
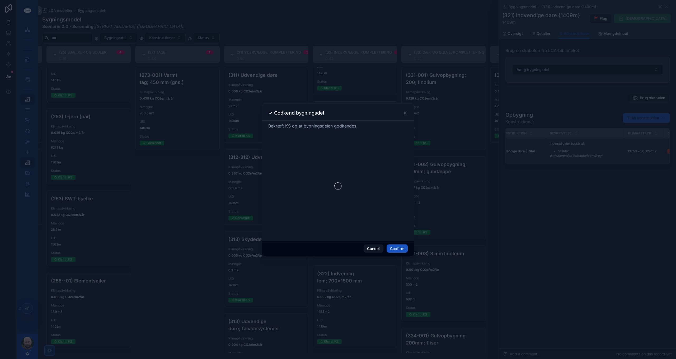
click at [405, 254] on div at bounding box center [338, 179] width 676 height 359
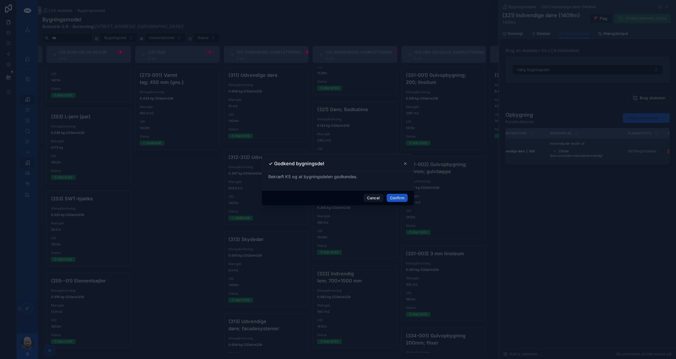
drag, startPoint x: 399, startPoint y: 207, endPoint x: 400, endPoint y: 201, distance: 6.1
click at [399, 207] on div at bounding box center [338, 179] width 676 height 359
click at [400, 199] on button "Confirm" at bounding box center [397, 198] width 21 height 8
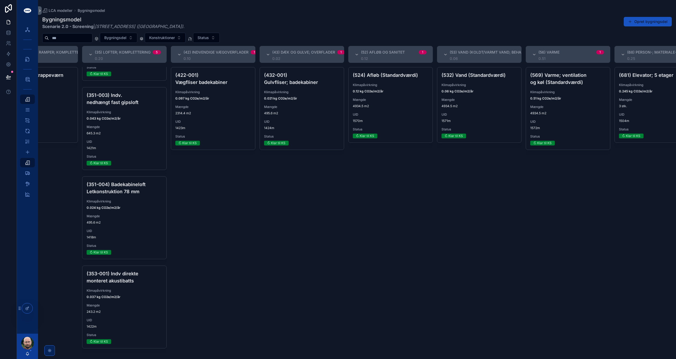
scroll to position [0, 1052]
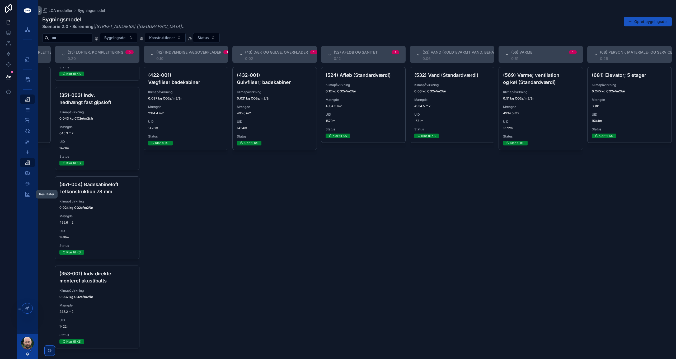
click at [27, 193] on icon "scrollable content" at bounding box center [27, 194] width 5 height 5
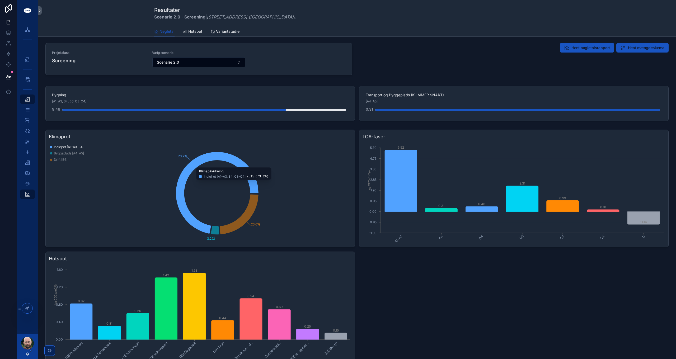
click at [193, 32] on span "Hotspot" at bounding box center [195, 31] width 14 height 5
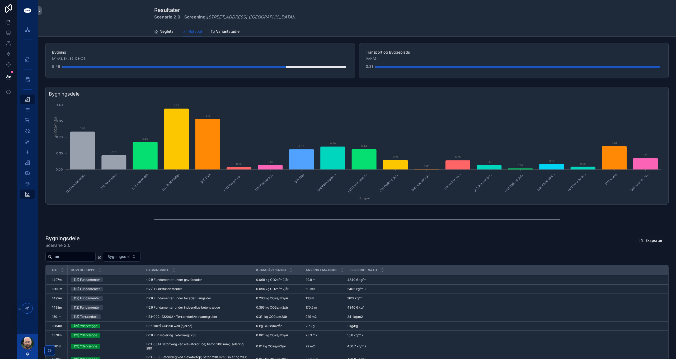
click at [164, 31] on span "Nøgletal" at bounding box center [167, 31] width 15 height 5
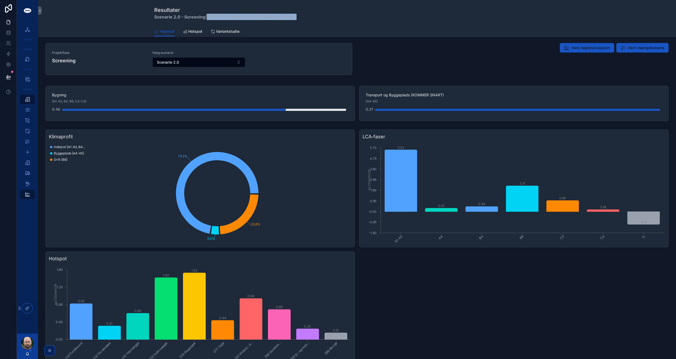
drag, startPoint x: 208, startPoint y: 16, endPoint x: 274, endPoint y: 20, distance: 65.6
click at [274, 20] on div "Resultater Scenarie 2.0 - Screening | Roskildevej 547 (Sheraton Hotel) ." at bounding box center [357, 13] width 406 height 26
drag, startPoint x: 153, startPoint y: 17, endPoint x: 274, endPoint y: 19, distance: 120.2
click at [274, 19] on span "Scenarie 2.0 - Screening | Roskildevej 547 (Sheraton Hotel) ." at bounding box center [225, 17] width 142 height 6
copy span "Scenarie 2.0 - Screening | Roskildevej 547 (Sheraton Hotel)"
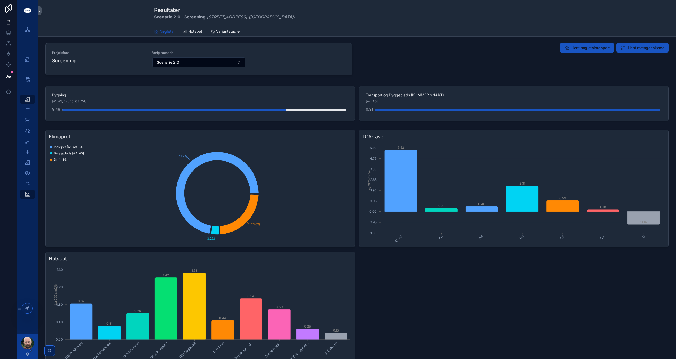
click at [425, 63] on div "Hent nøgletalsrapport Hent mængdeskema" at bounding box center [515, 60] width 313 height 39
click at [39, 9] on icon "scrollable content" at bounding box center [40, 11] width 4 height 4
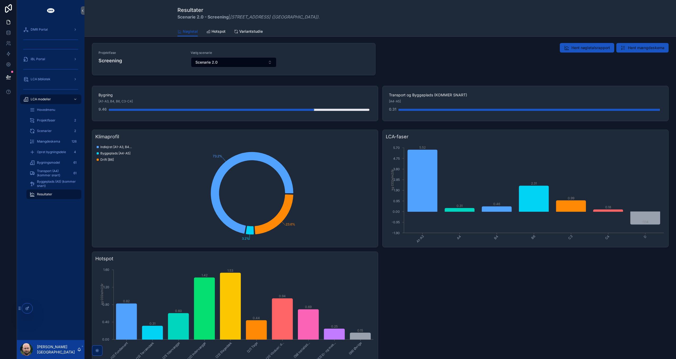
click at [49, 109] on span "Hovedmenu" at bounding box center [46, 110] width 18 height 4
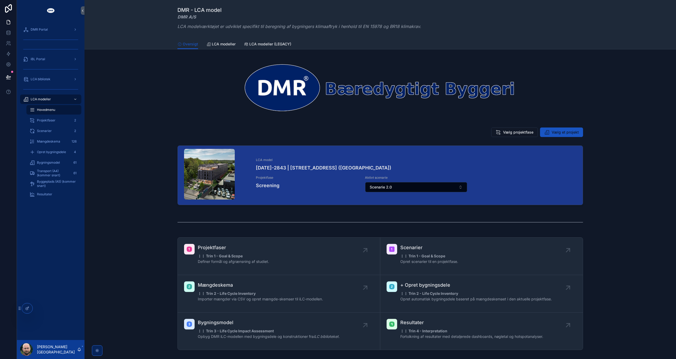
click at [135, 180] on div "LCA model 2024-2843 | Roskildevej 547 (Sheraton Hotel) Projektfase Screening Ak…" at bounding box center [380, 176] width 583 height 66
click at [182, 156] on div "LCA model 2024-2843 | Roskildevej 547 (Sheraton Hotel) Projektfase Screening Ak…" at bounding box center [380, 175] width 405 height 59
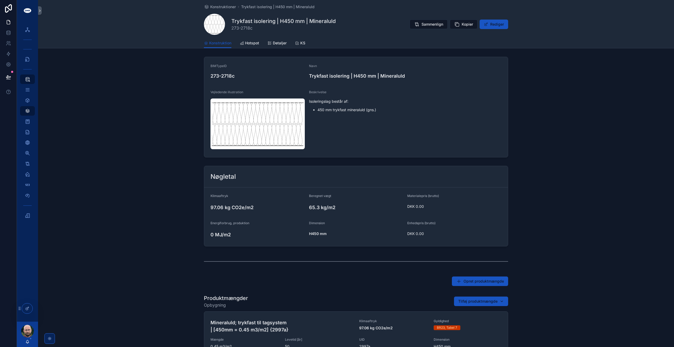
click at [159, 140] on div "BIMTypeID 273-2718c Navn Trykfast isolering | H450 mm | Mineraluld Vejledende i…" at bounding box center [356, 107] width 636 height 105
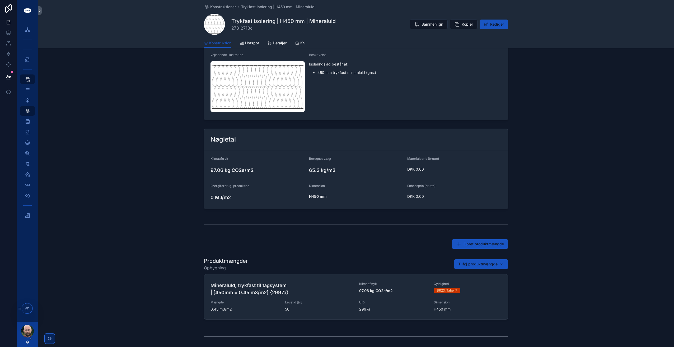
scroll to position [87, 0]
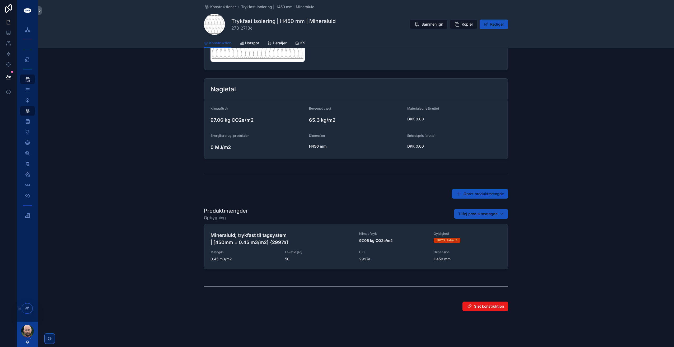
click at [310, 237] on h4 "Mineraluld; trykfast til tagsystem | [450mm = 0.45 m3/m2] {2997a}" at bounding box center [282, 239] width 142 height 14
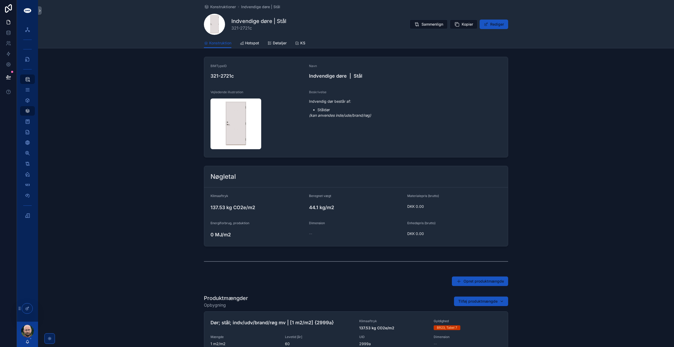
click at [234, 29] on span "321-2721c" at bounding box center [258, 28] width 55 height 6
copy span "321"
click at [223, 7] on span "Konstruktioner" at bounding box center [223, 6] width 26 height 5
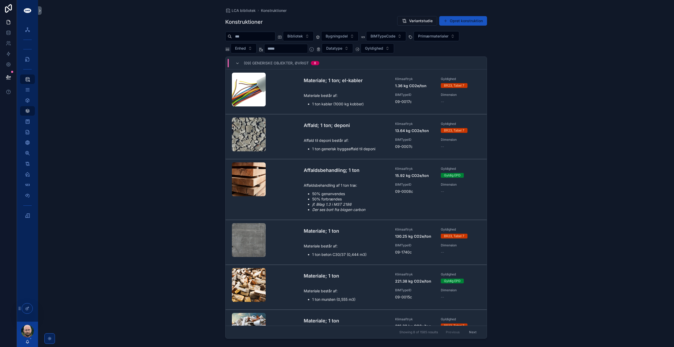
click at [395, 35] on span "BIMTypeCode" at bounding box center [383, 36] width 25 height 5
type input "***"
click at [388, 58] on div "(321) Indvendige døre" at bounding box center [398, 57] width 73 height 8
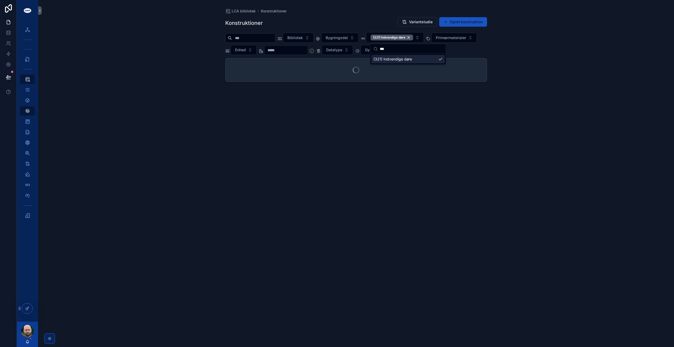
click at [186, 90] on div "LCA bibliotek Konstruktioner Konstruktioner Variantstudie Opret konstruktion Bi…" at bounding box center [356, 173] width 636 height 347
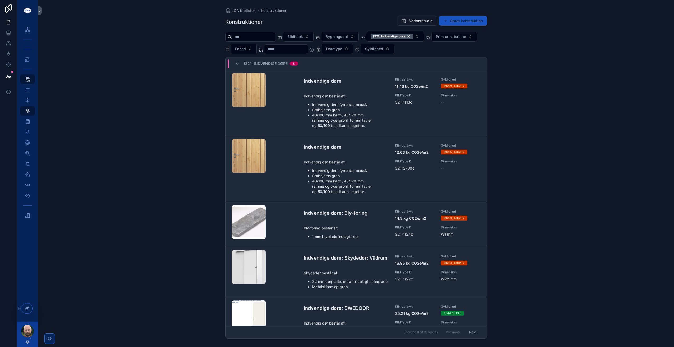
click at [383, 49] on span "Gyldighed" at bounding box center [374, 48] width 18 height 5
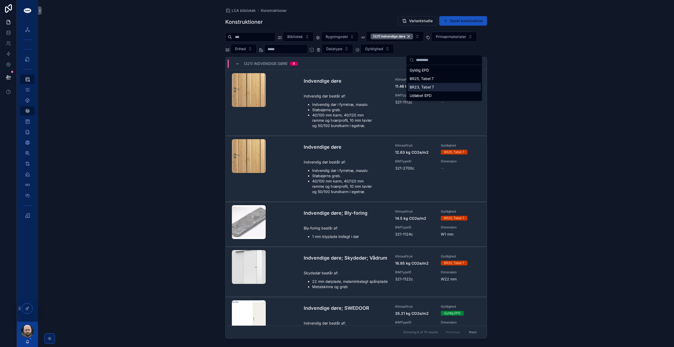
click at [434, 89] on div "BR23, Tabel 7" at bounding box center [444, 87] width 73 height 8
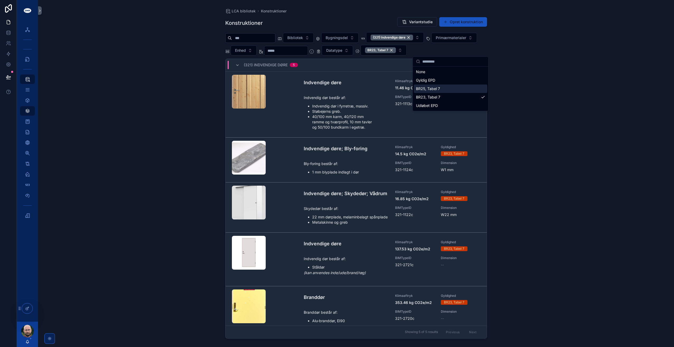
click at [164, 122] on div "LCA bibliotek Konstruktioner Konstruktioner Variantstudie Opret konstruktion Bi…" at bounding box center [356, 173] width 636 height 347
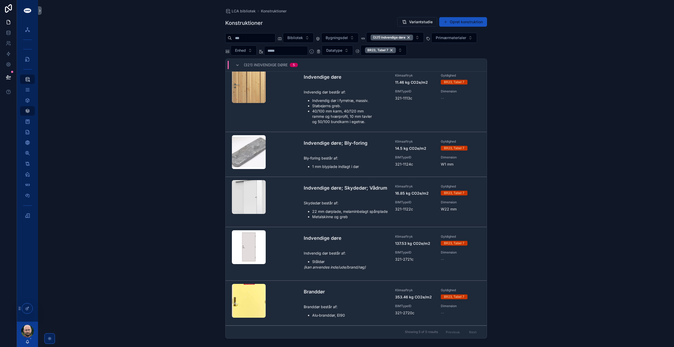
scroll to position [11, 0]
